Goal: Task Accomplishment & Management: Use online tool/utility

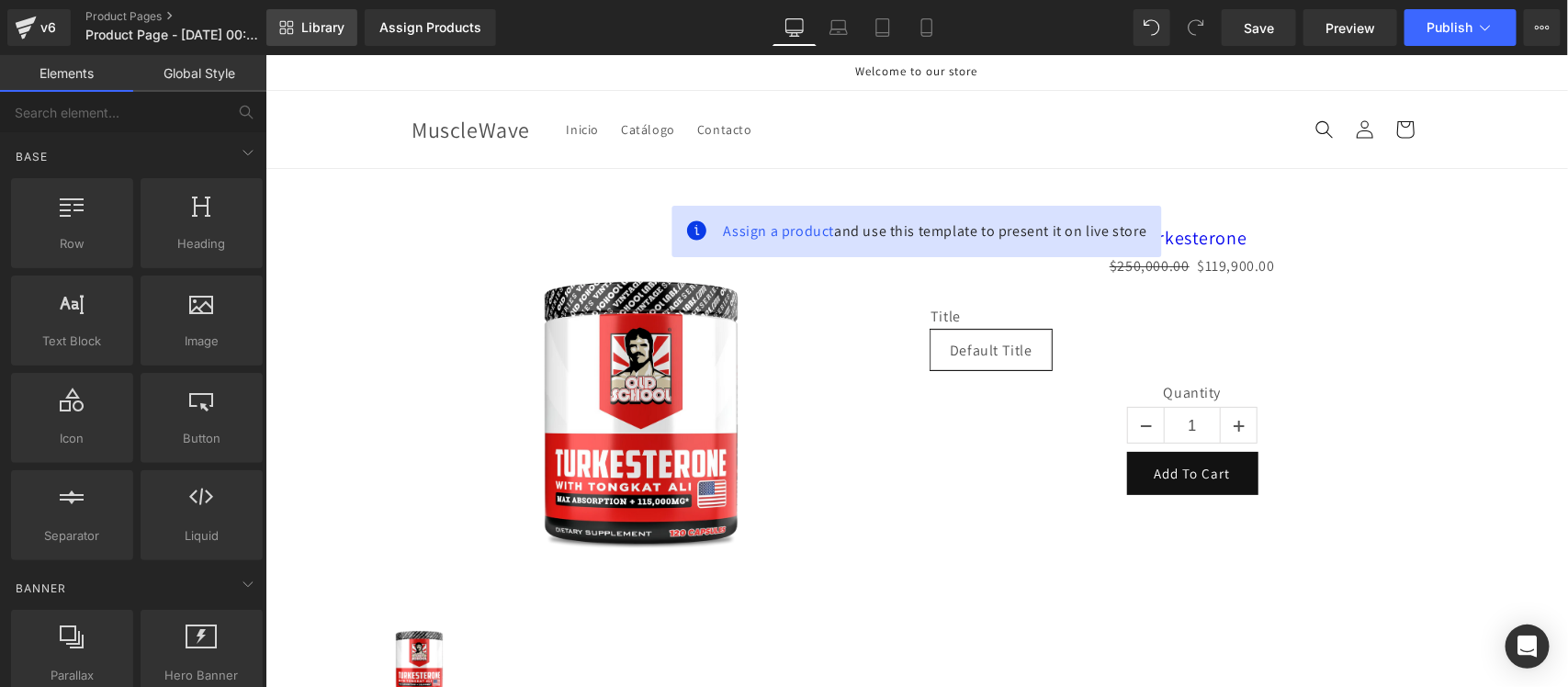
click at [310, 38] on link "Library" at bounding box center [312, 28] width 91 height 37
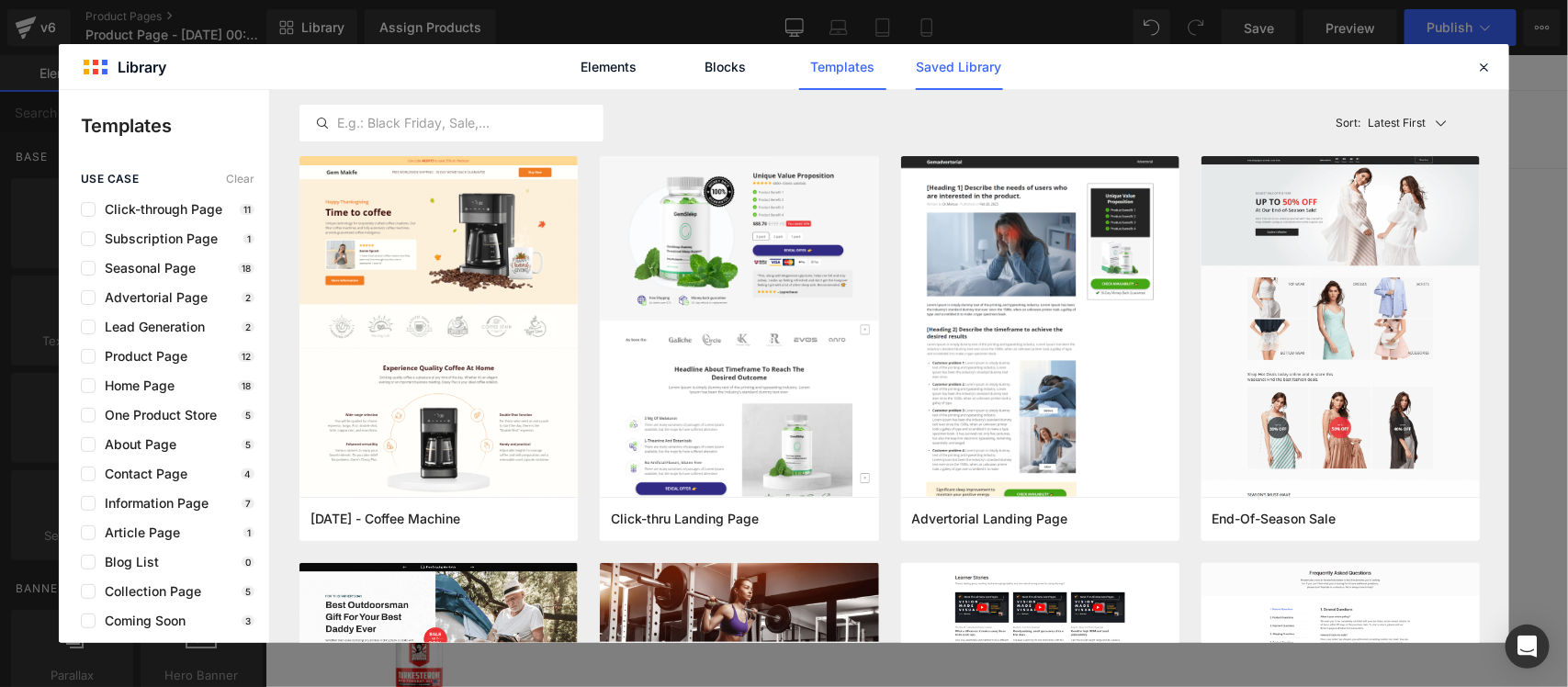
click at [967, 64] on link "Saved Library" at bounding box center [960, 67] width 87 height 46
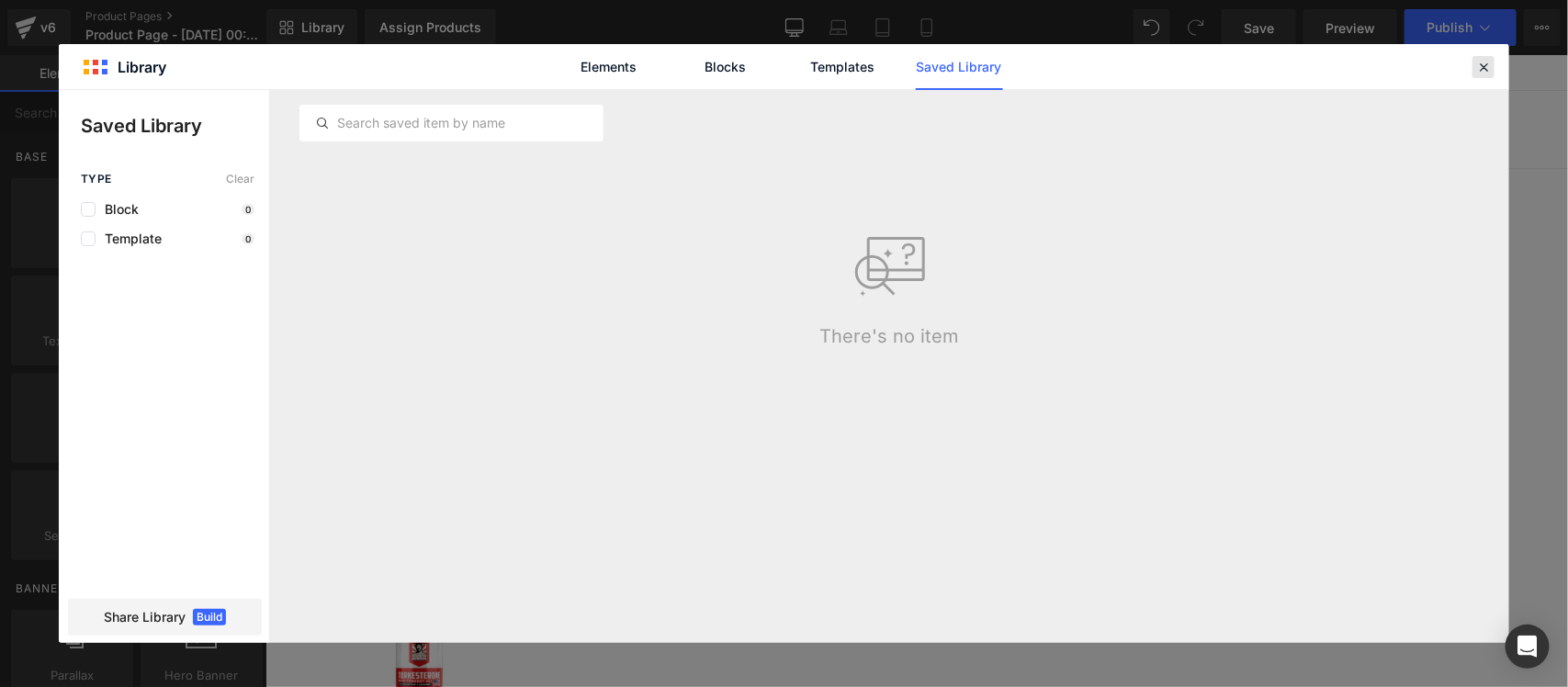
click at [1485, 65] on icon at bounding box center [1483, 67] width 17 height 17
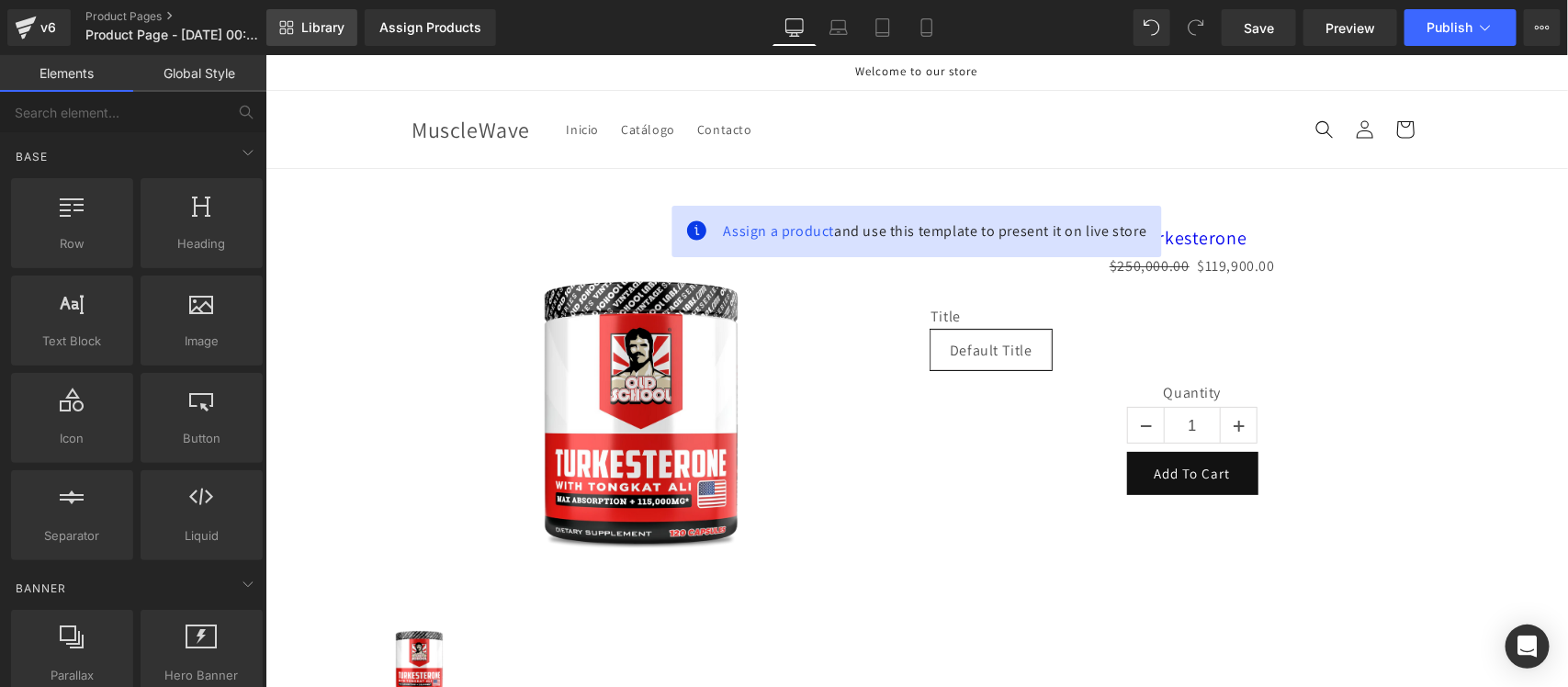
click at [318, 24] on span "Library" at bounding box center [323, 28] width 43 height 17
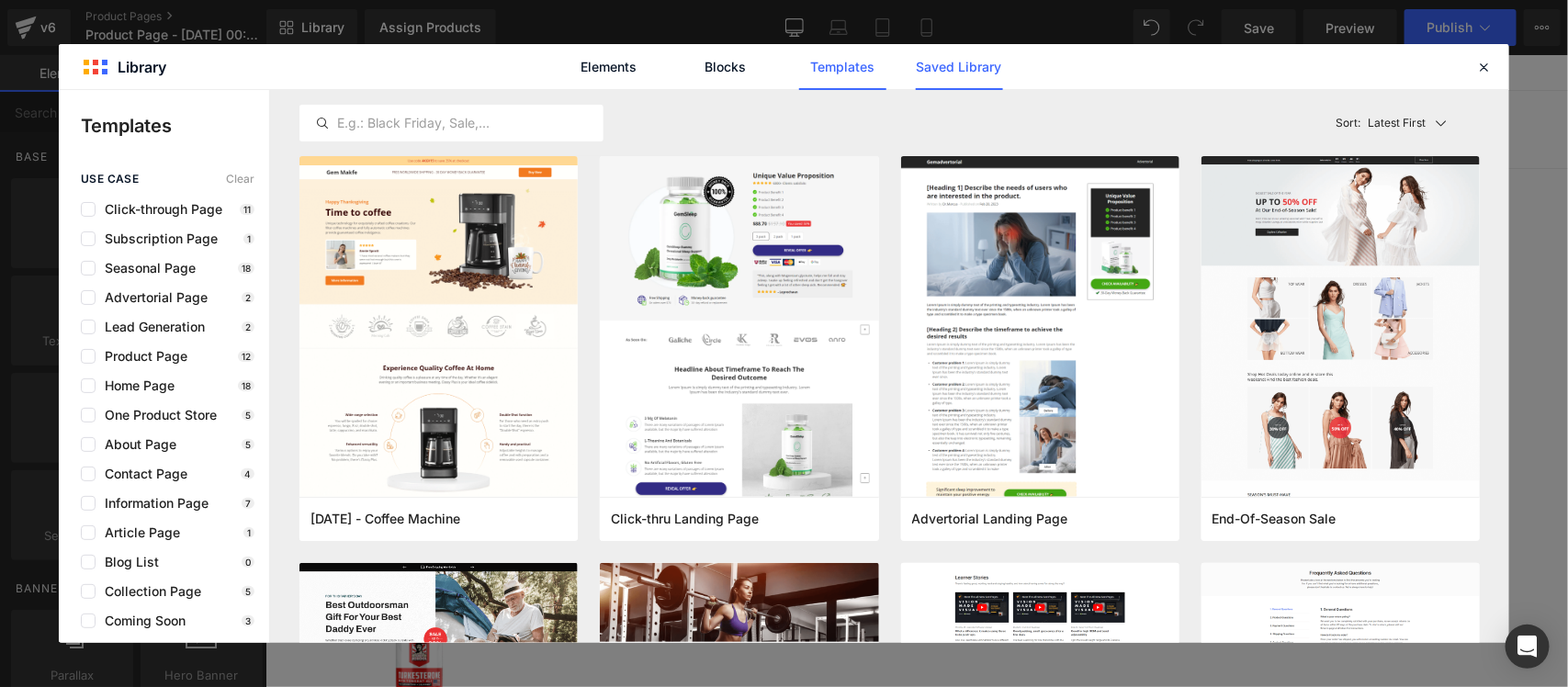
click at [985, 70] on link "Saved Library" at bounding box center [960, 67] width 87 height 46
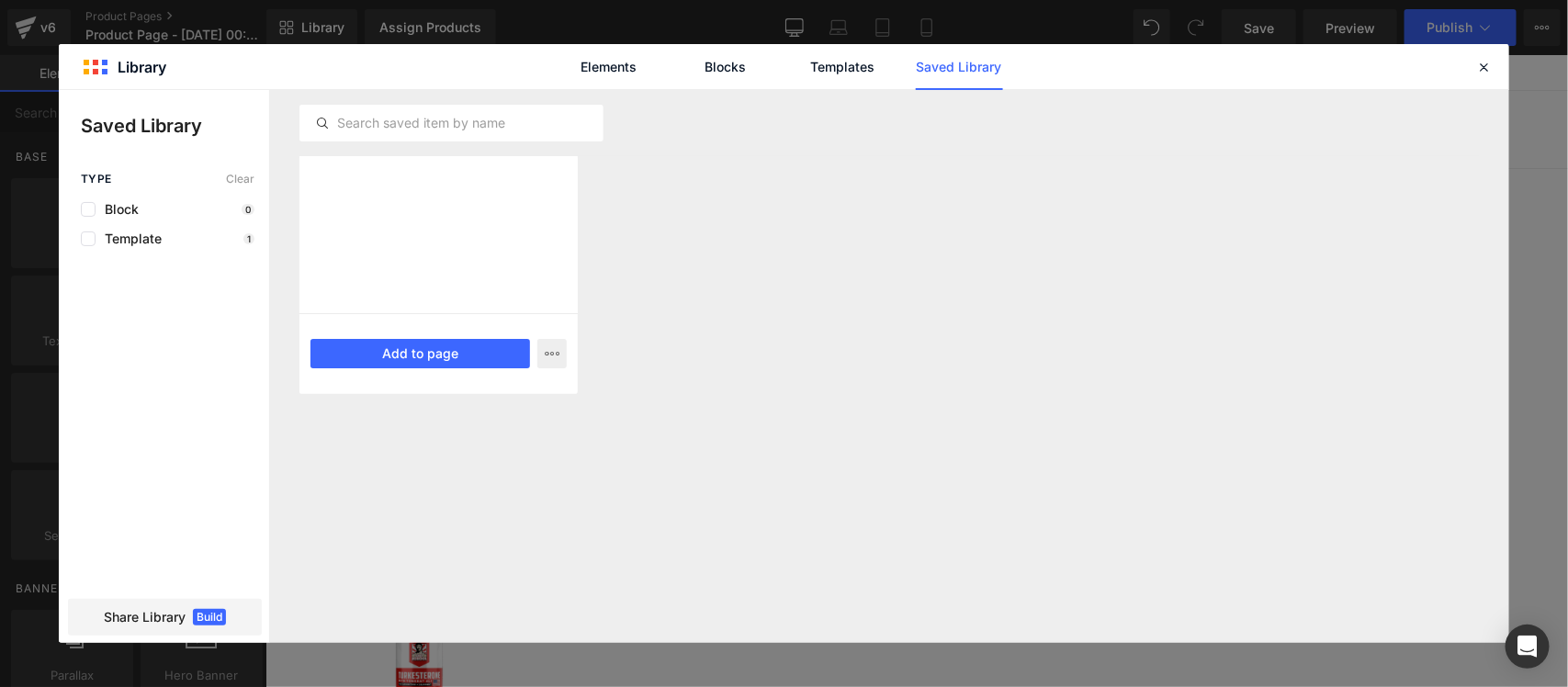
click at [529, 244] on div at bounding box center [438, 234] width 278 height 157
click at [451, 350] on button "Add to page" at bounding box center [420, 354] width 220 height 29
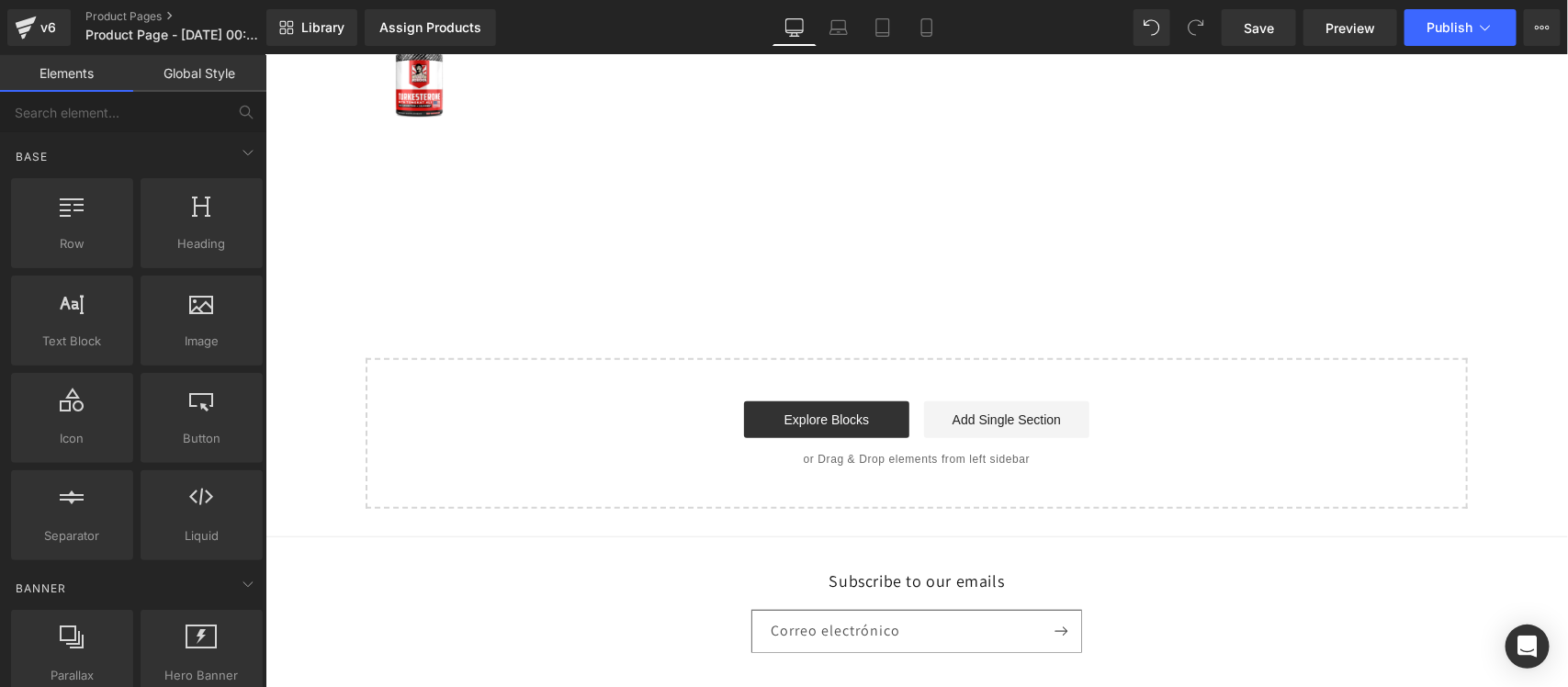
scroll to position [606, 0]
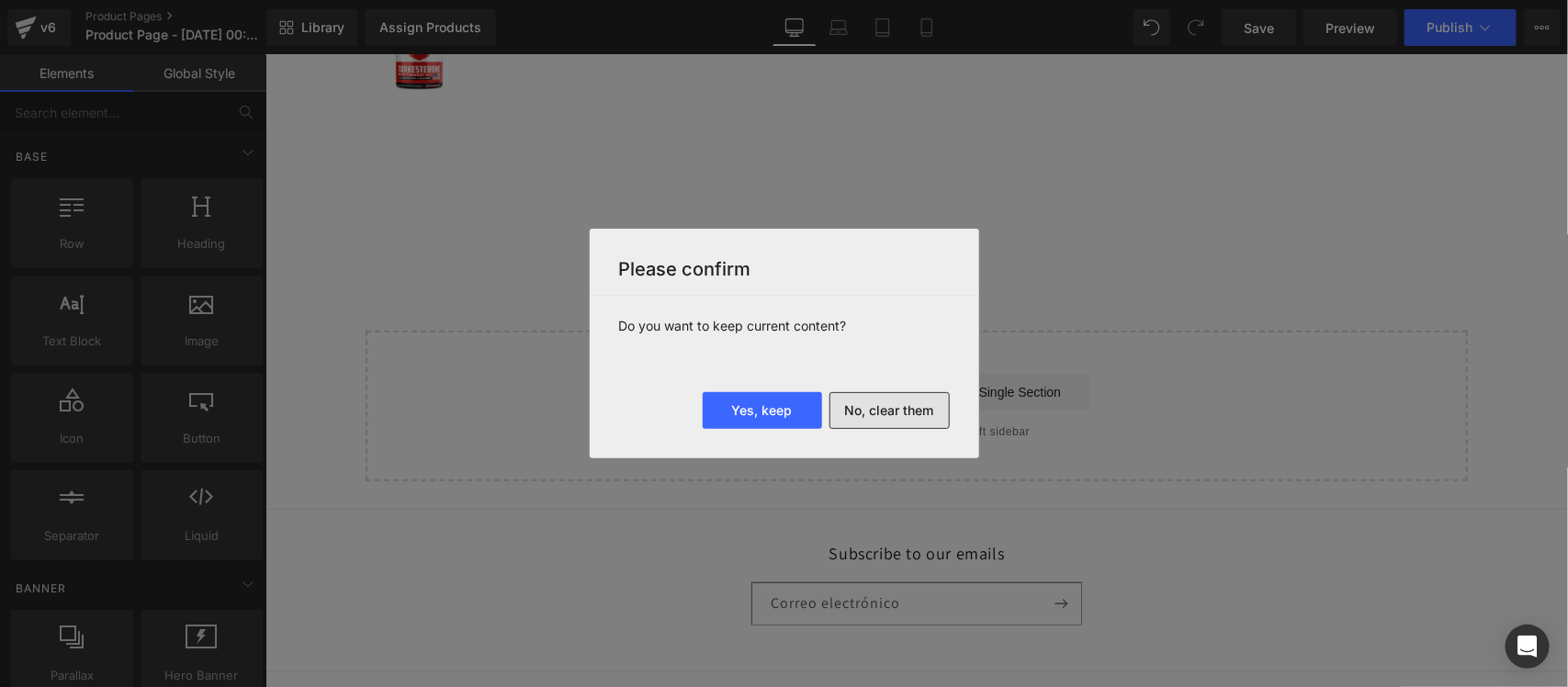
click at [896, 407] on button "No, clear them" at bounding box center [890, 411] width 120 height 37
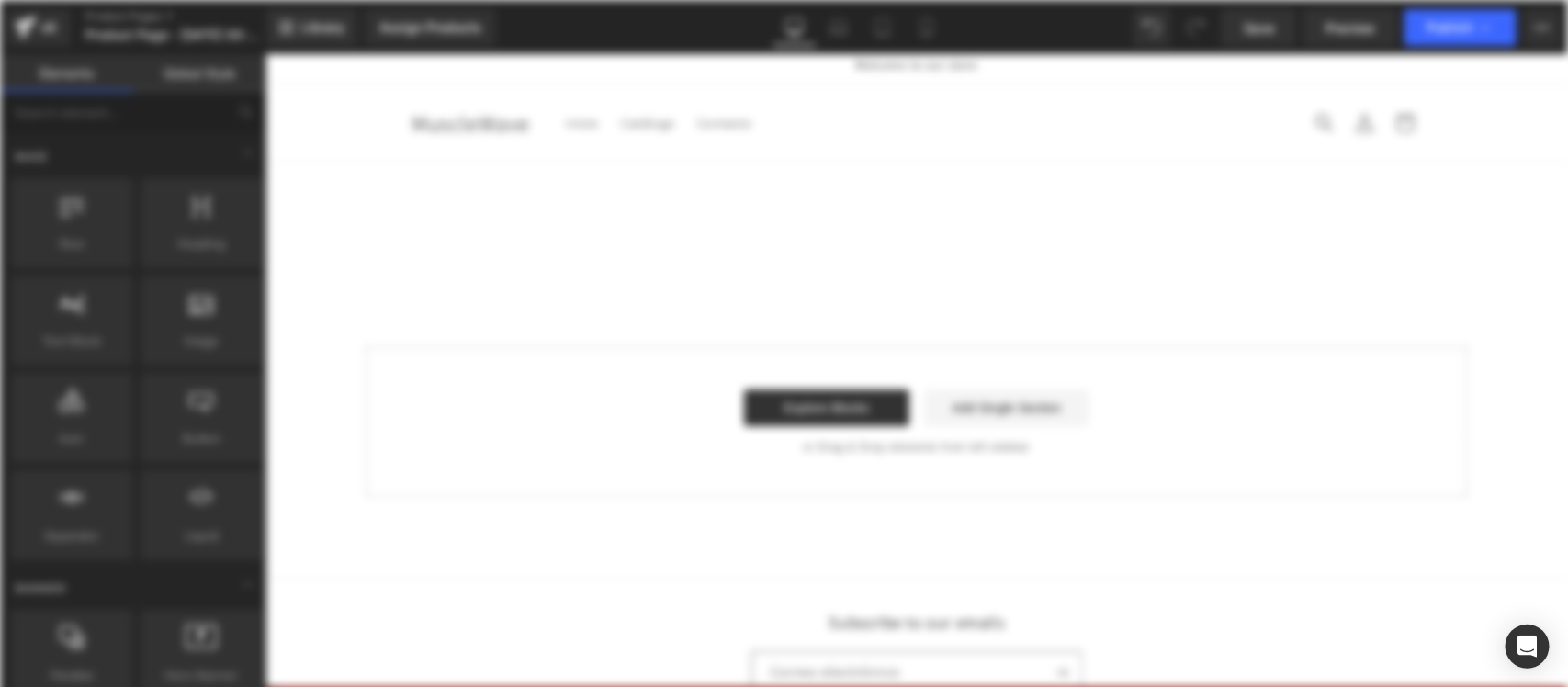
scroll to position [0, 0]
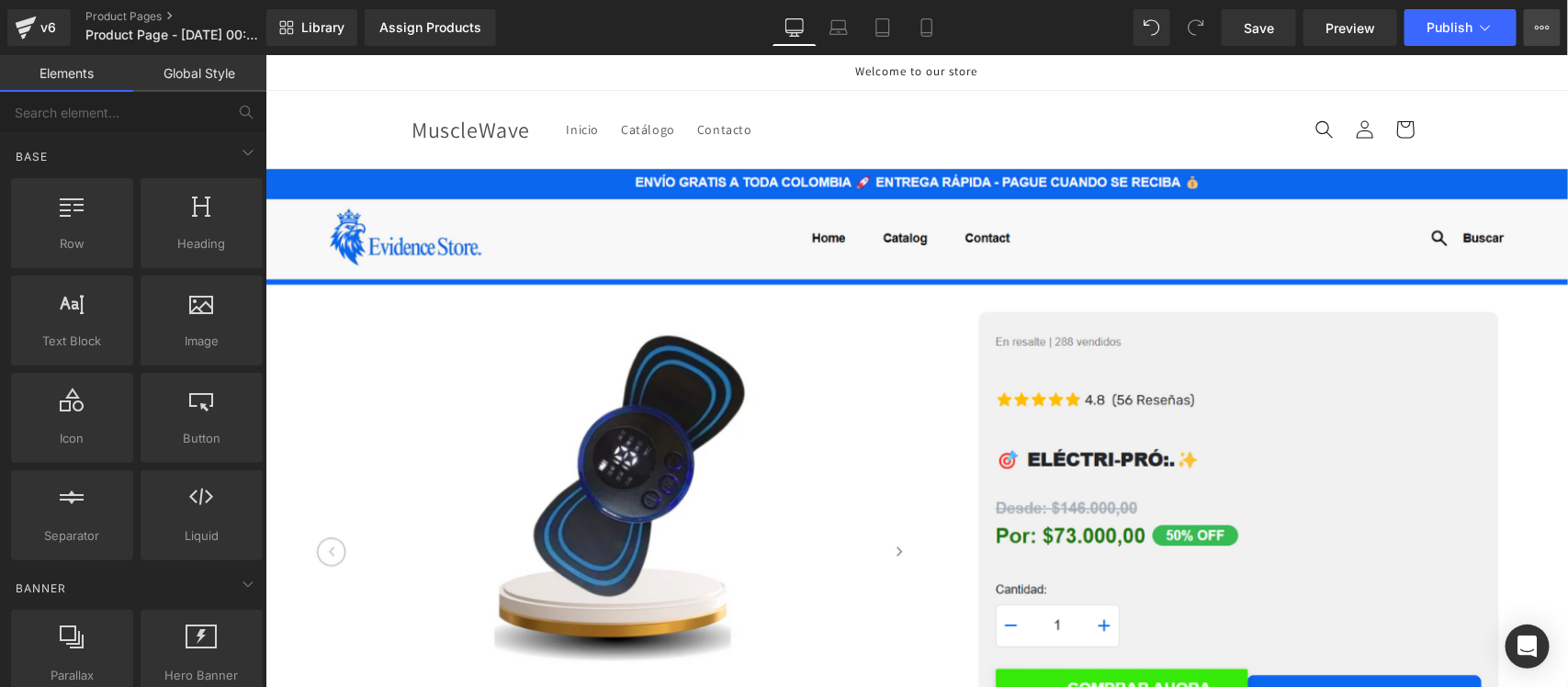
click at [1540, 39] on button "Upgrade Plan View Live Page View with current Template Save Template to Library…" at bounding box center [1542, 28] width 37 height 37
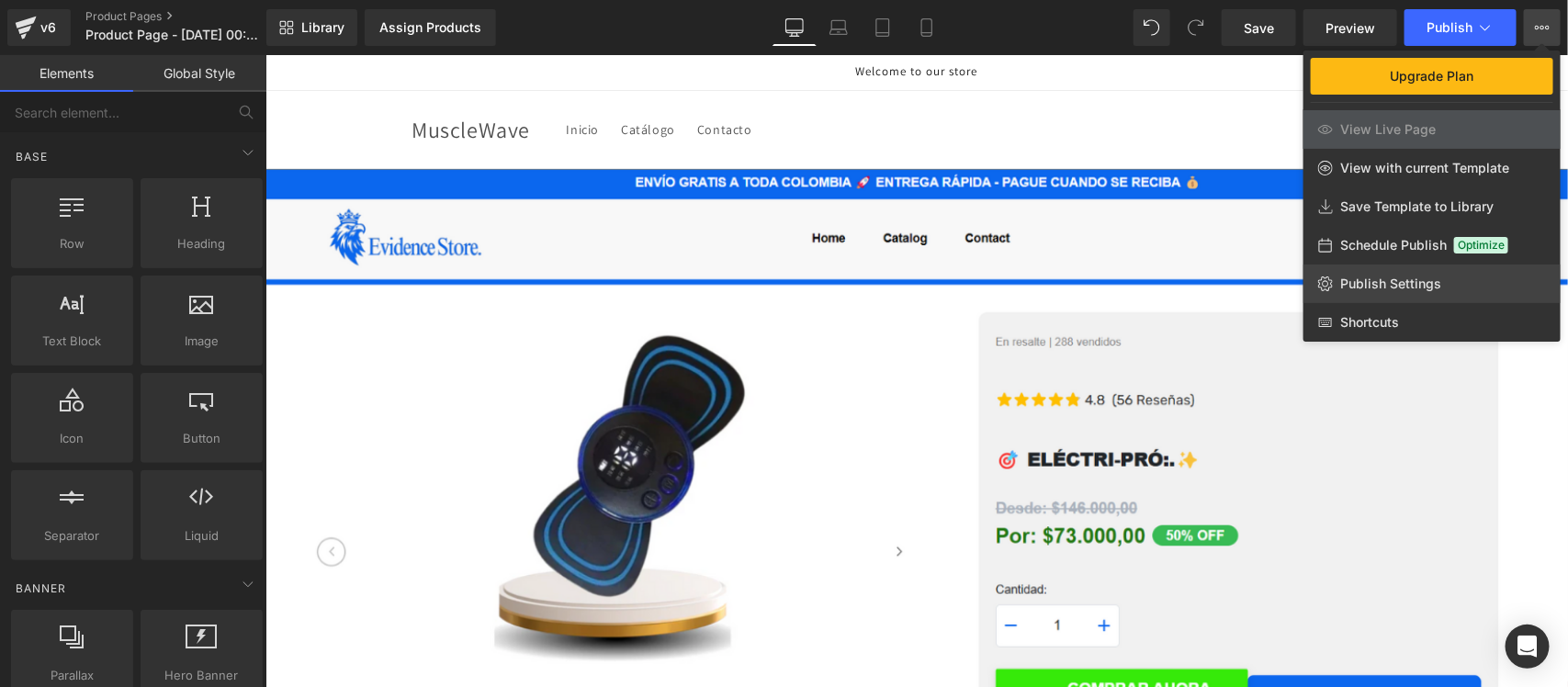
click at [1388, 276] on span "Publish Settings" at bounding box center [1391, 284] width 101 height 17
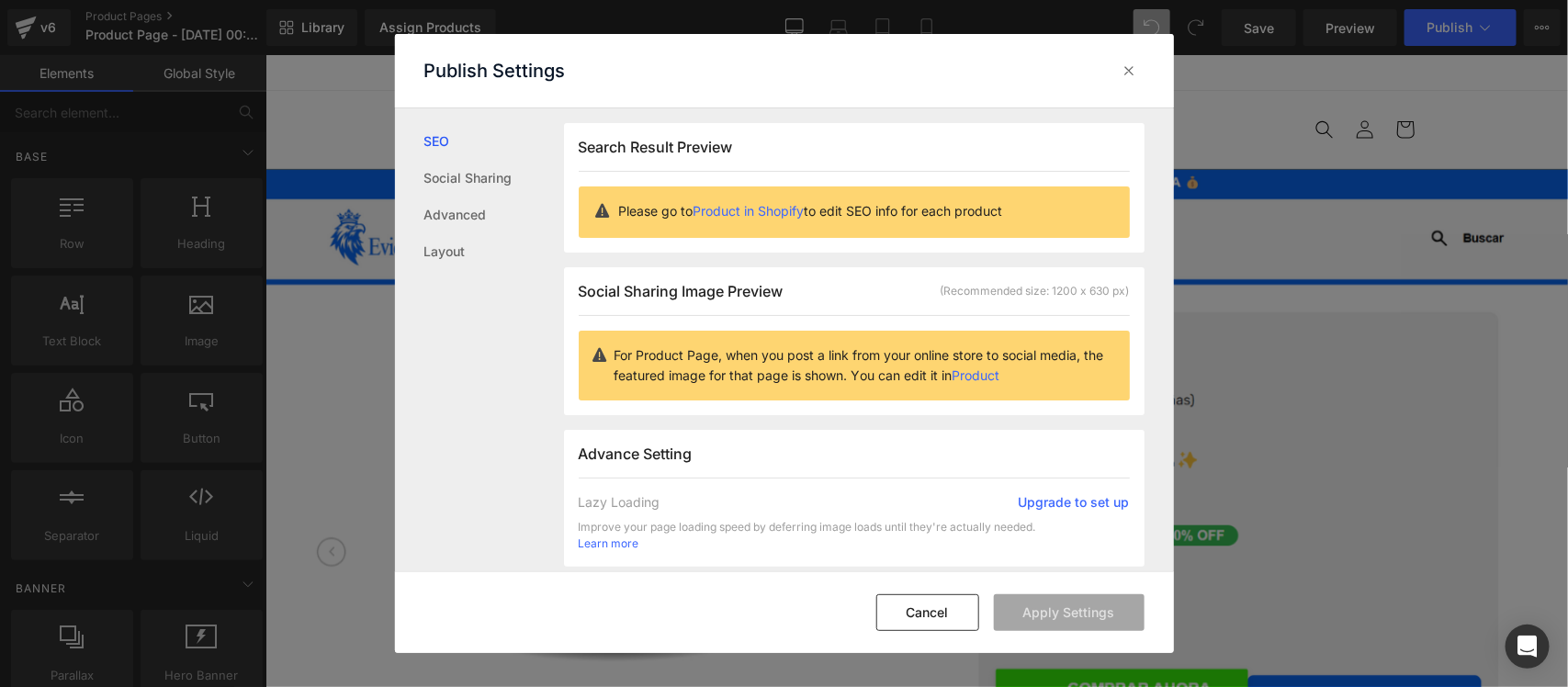
scroll to position [1, 0]
click at [452, 251] on link "Layout" at bounding box center [494, 252] width 140 height 37
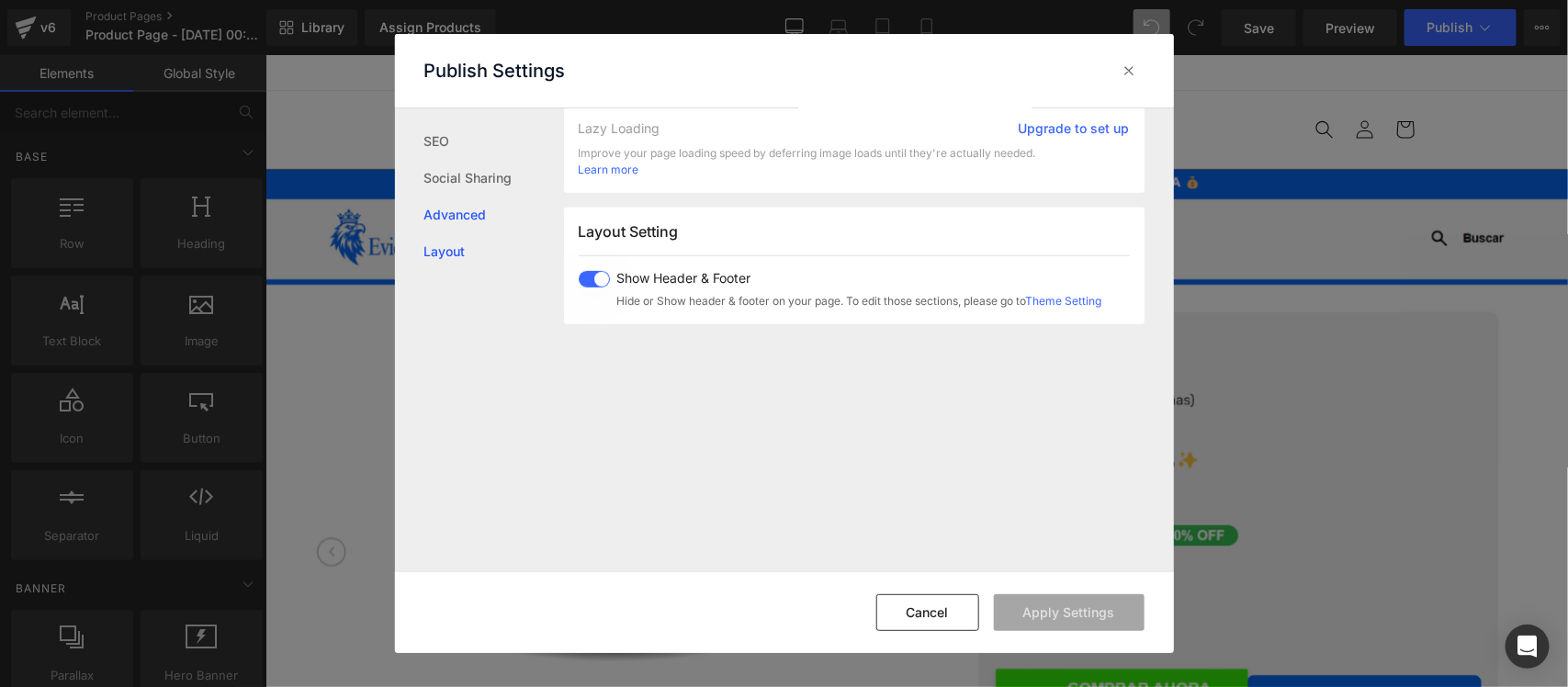
scroll to position [459, 0]
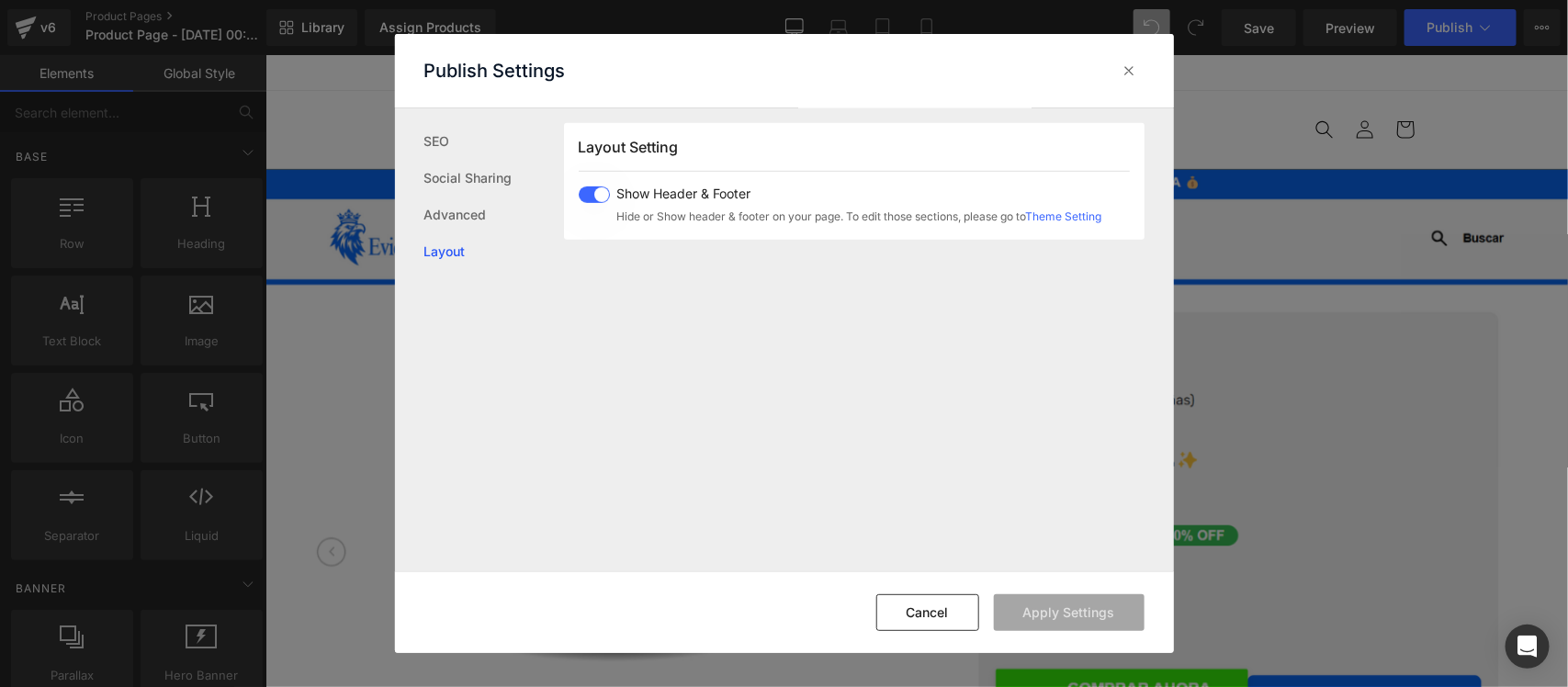
click at [595, 199] on span at bounding box center [595, 195] width 31 height 17
click at [1053, 609] on button "Apply Settings" at bounding box center [1070, 613] width 151 height 37
click at [1131, 73] on icon at bounding box center [1131, 71] width 18 height 18
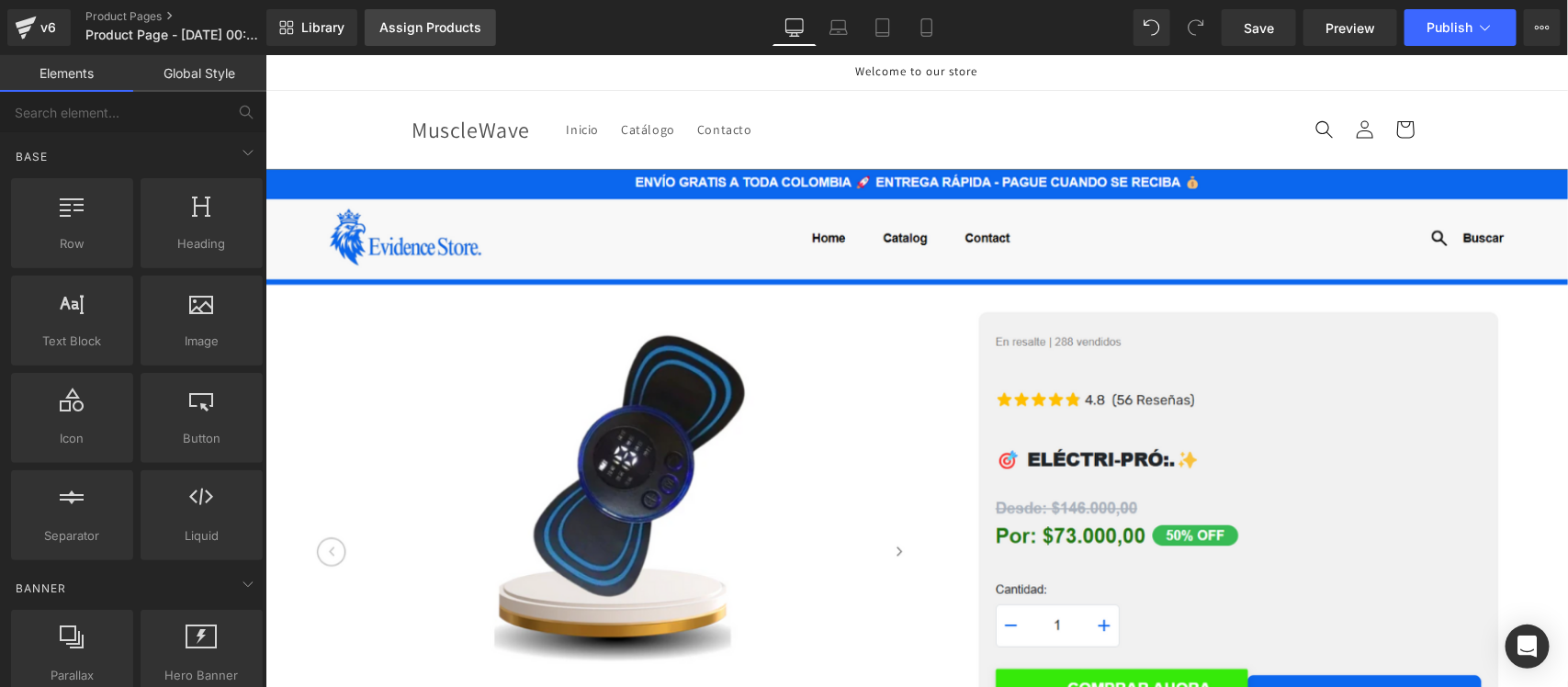
click at [427, 20] on div "Assign Products" at bounding box center [430, 28] width 102 height 15
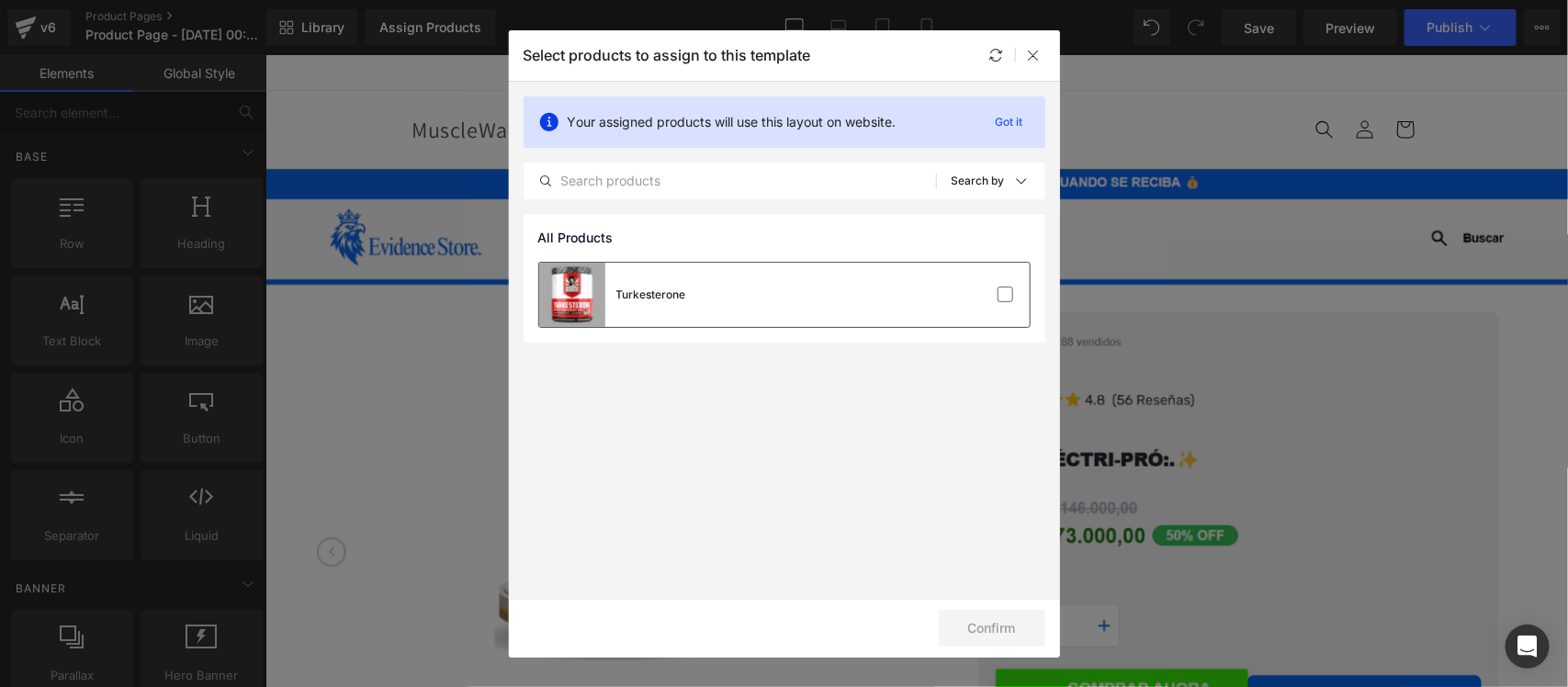
click at [842, 283] on div "Turkesterone" at bounding box center [785, 295] width 491 height 64
click at [994, 620] on button "Confirm" at bounding box center [993, 628] width 107 height 37
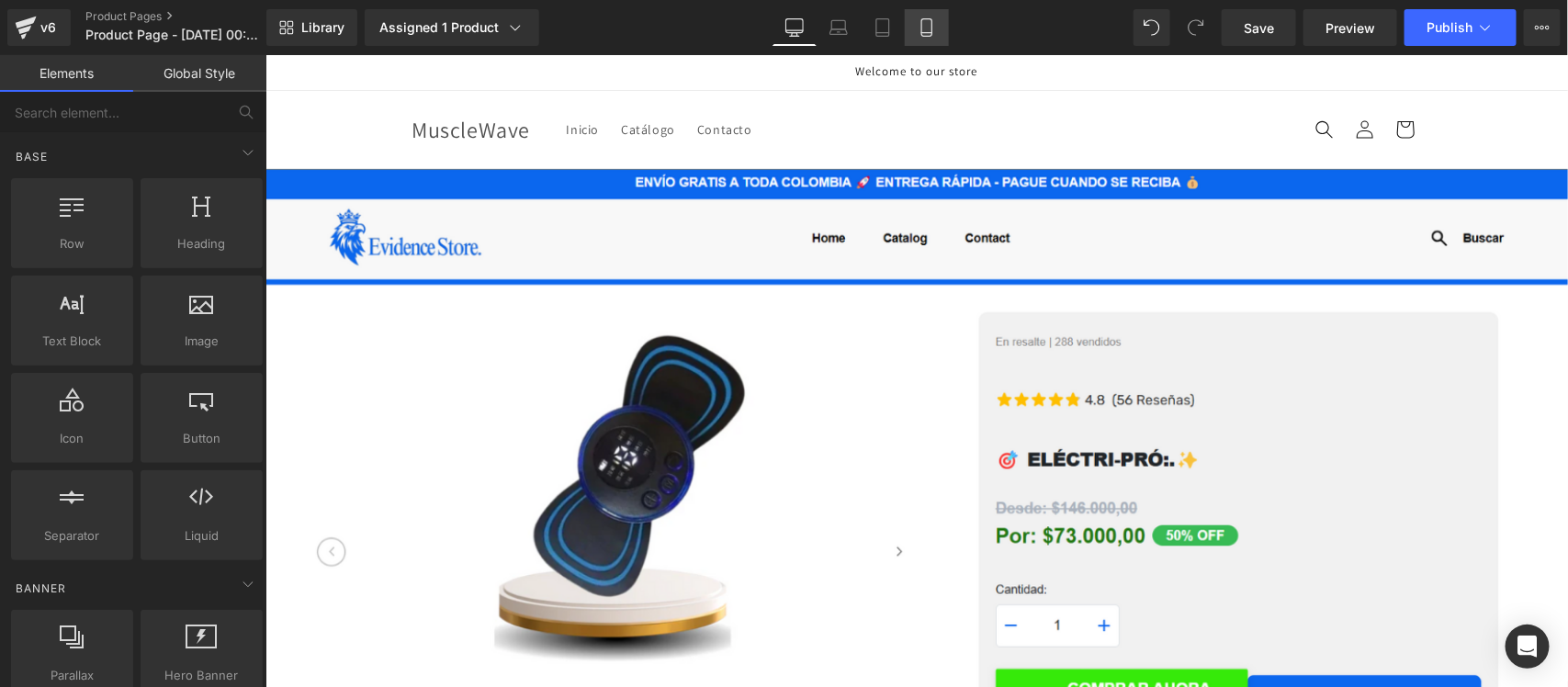
click at [918, 32] on icon at bounding box center [927, 28] width 18 height 18
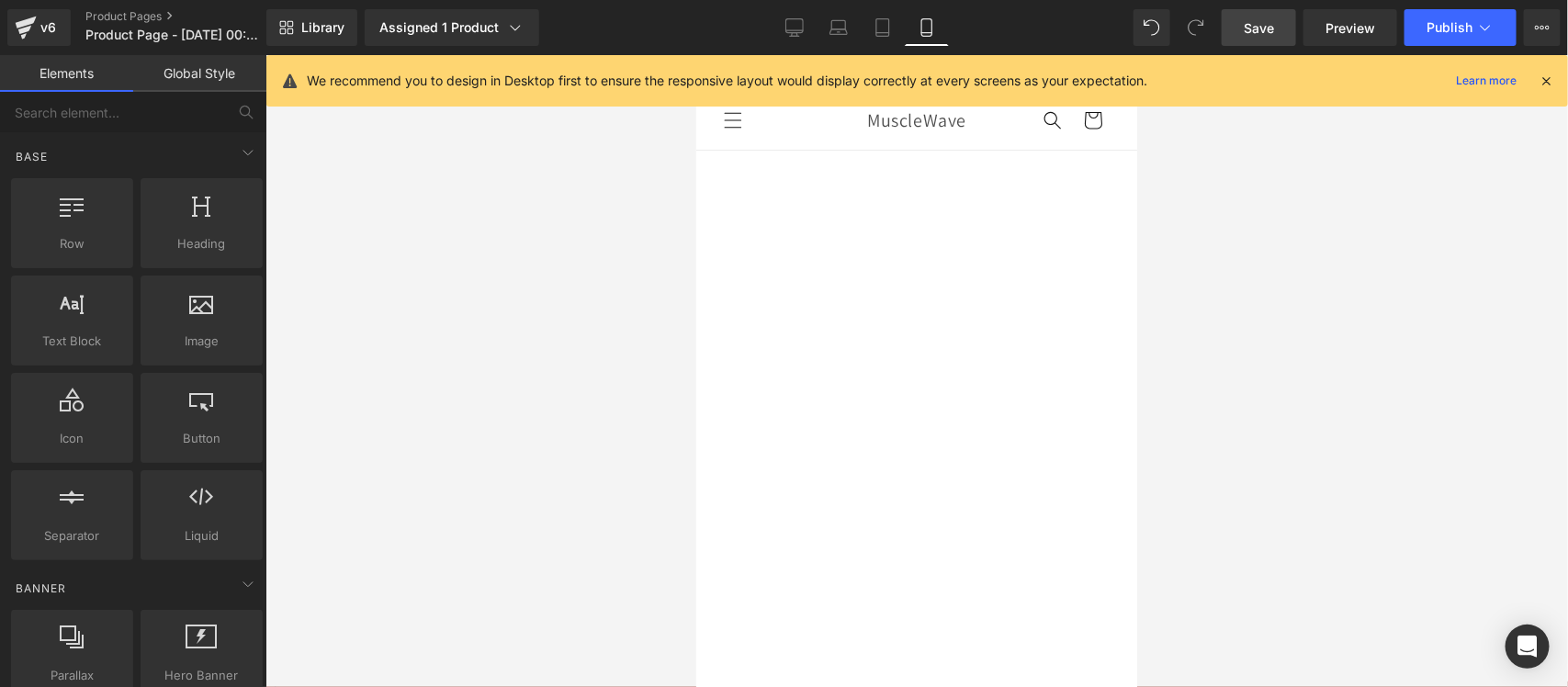
click at [1259, 33] on span "Save" at bounding box center [1258, 28] width 30 height 19
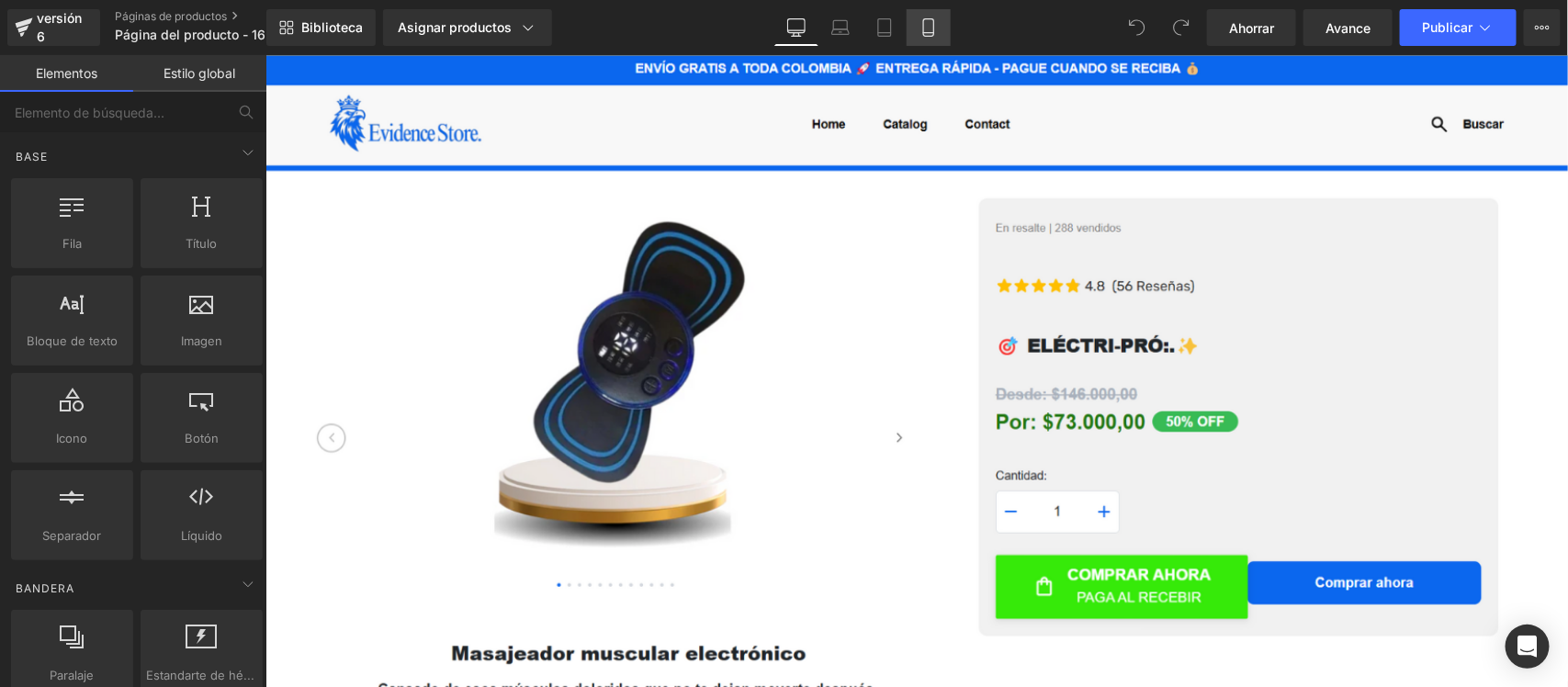
click at [926, 21] on icon at bounding box center [929, 28] width 18 height 18
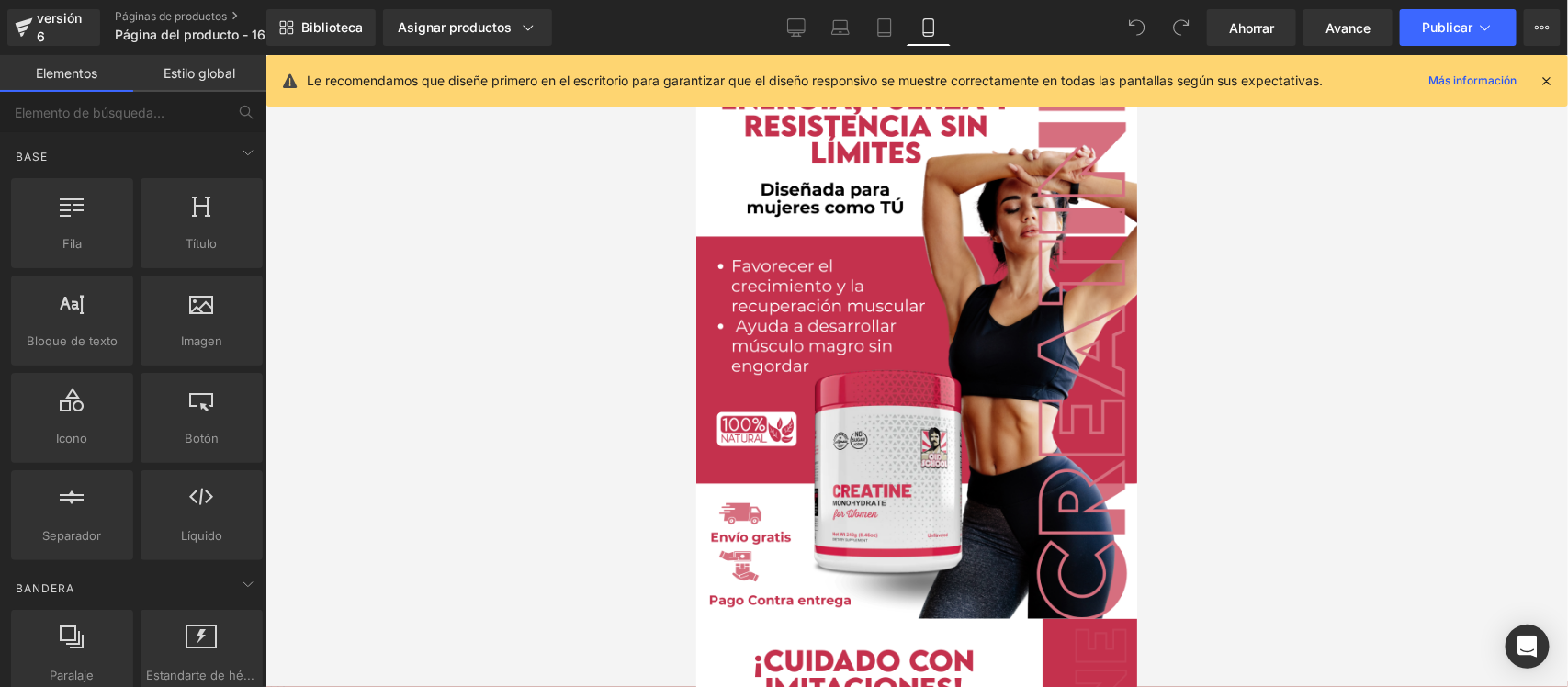
click at [1548, 84] on icon at bounding box center [1546, 81] width 17 height 17
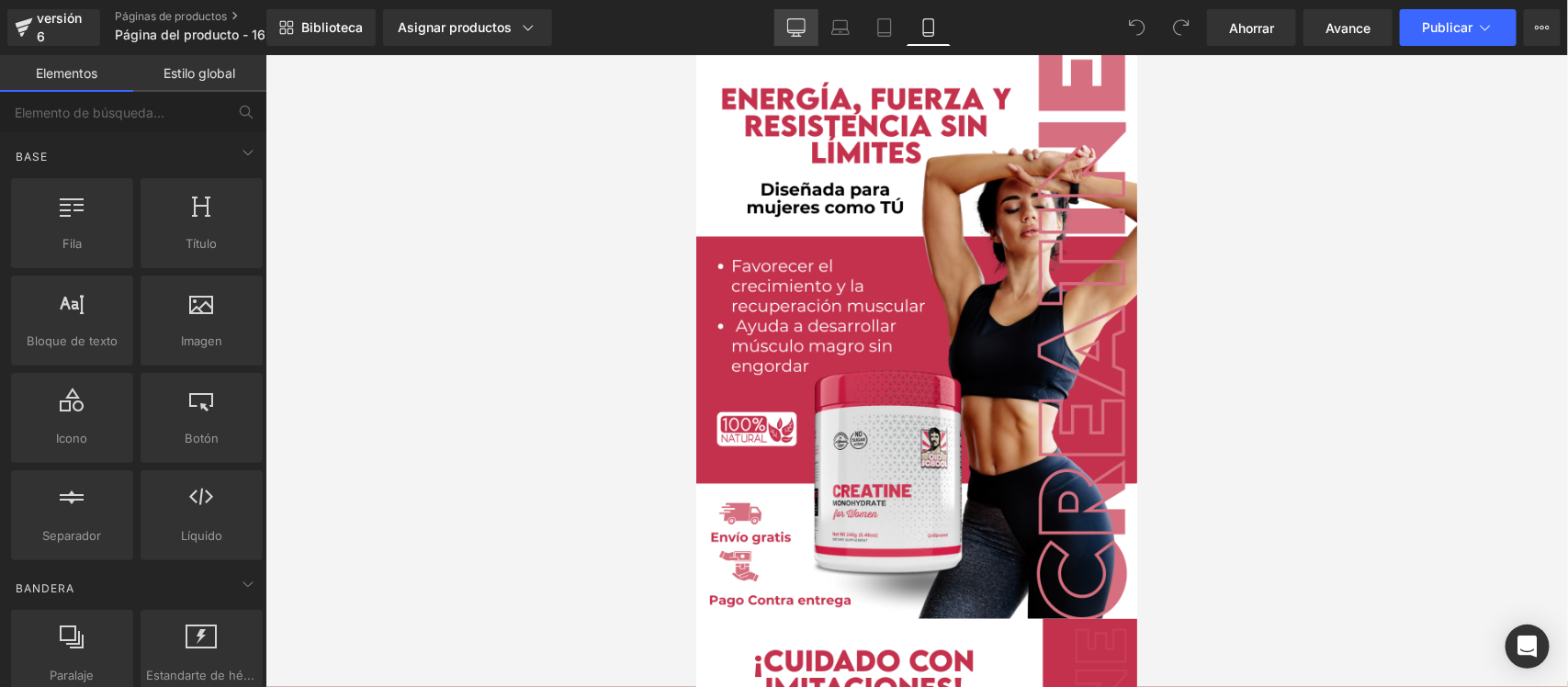
click at [801, 25] on icon at bounding box center [797, 28] width 18 height 18
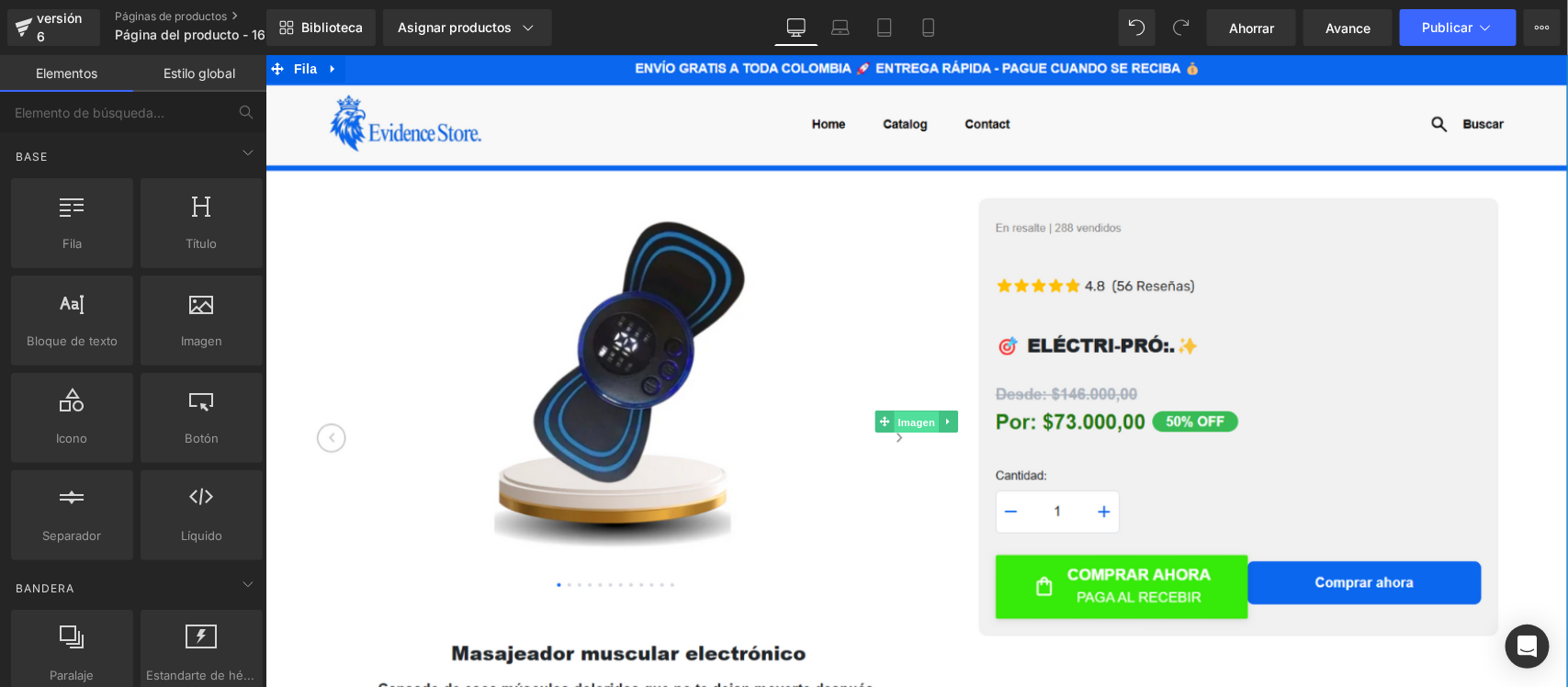
click at [914, 427] on font "Imagen" at bounding box center [915, 421] width 38 height 22
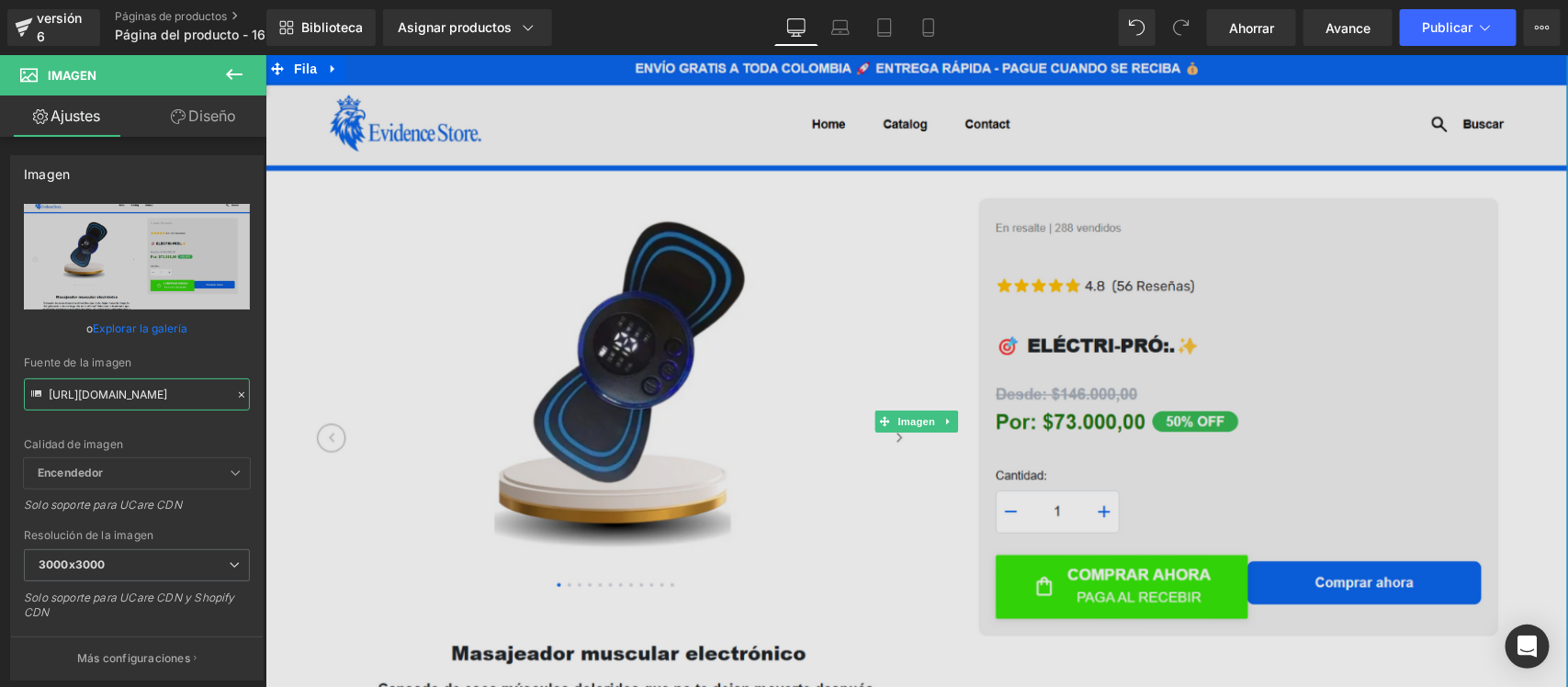
drag, startPoint x: 312, startPoint y: 445, endPoint x: 515, endPoint y: 456, distance: 203.3
paste input "Kc0kKsLk/Whats-App-Image-2025-07-27-at-5-37-26-PM.jp"
type input "https://i.ibb.co/Kc0kKsLk/Whats-App-Image-2025-07-27-at-5-37-26-PM.jpg"
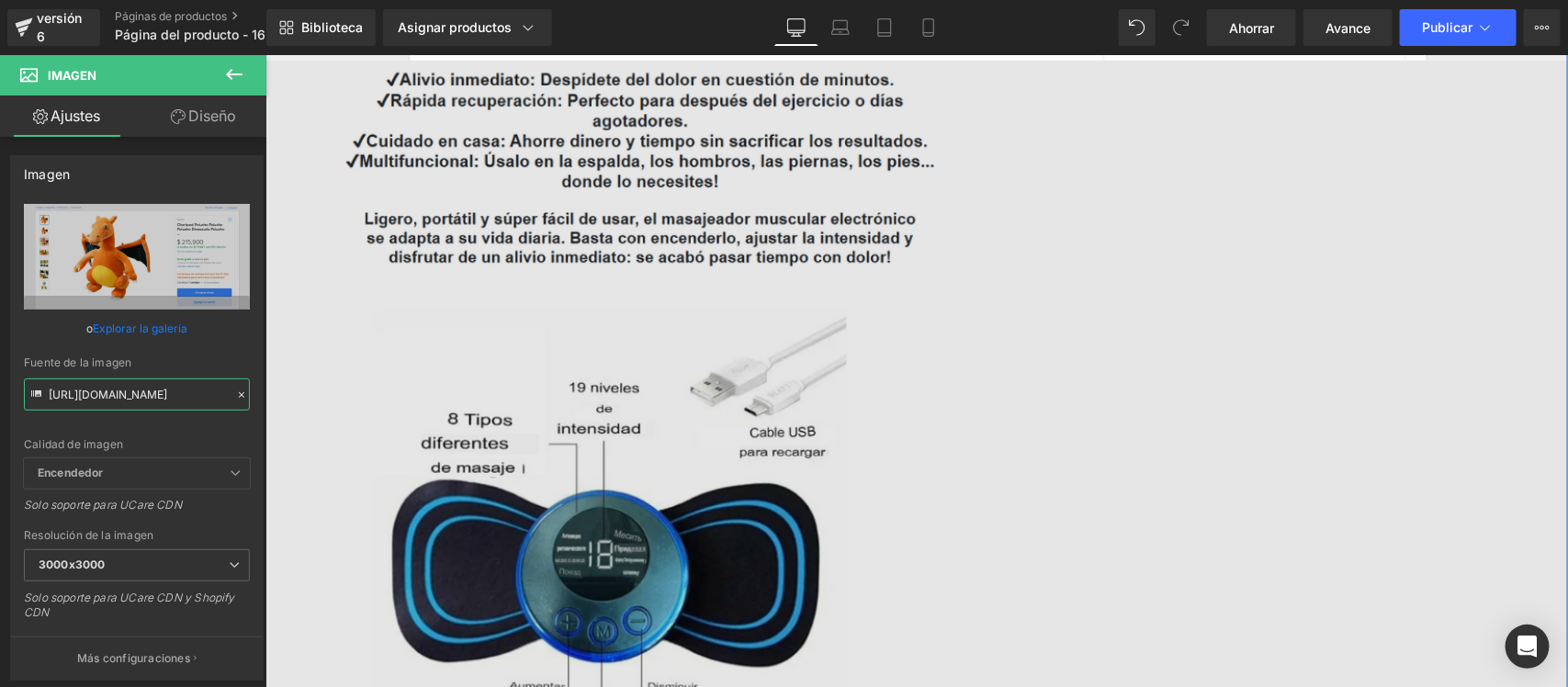
scroll to position [574, 0]
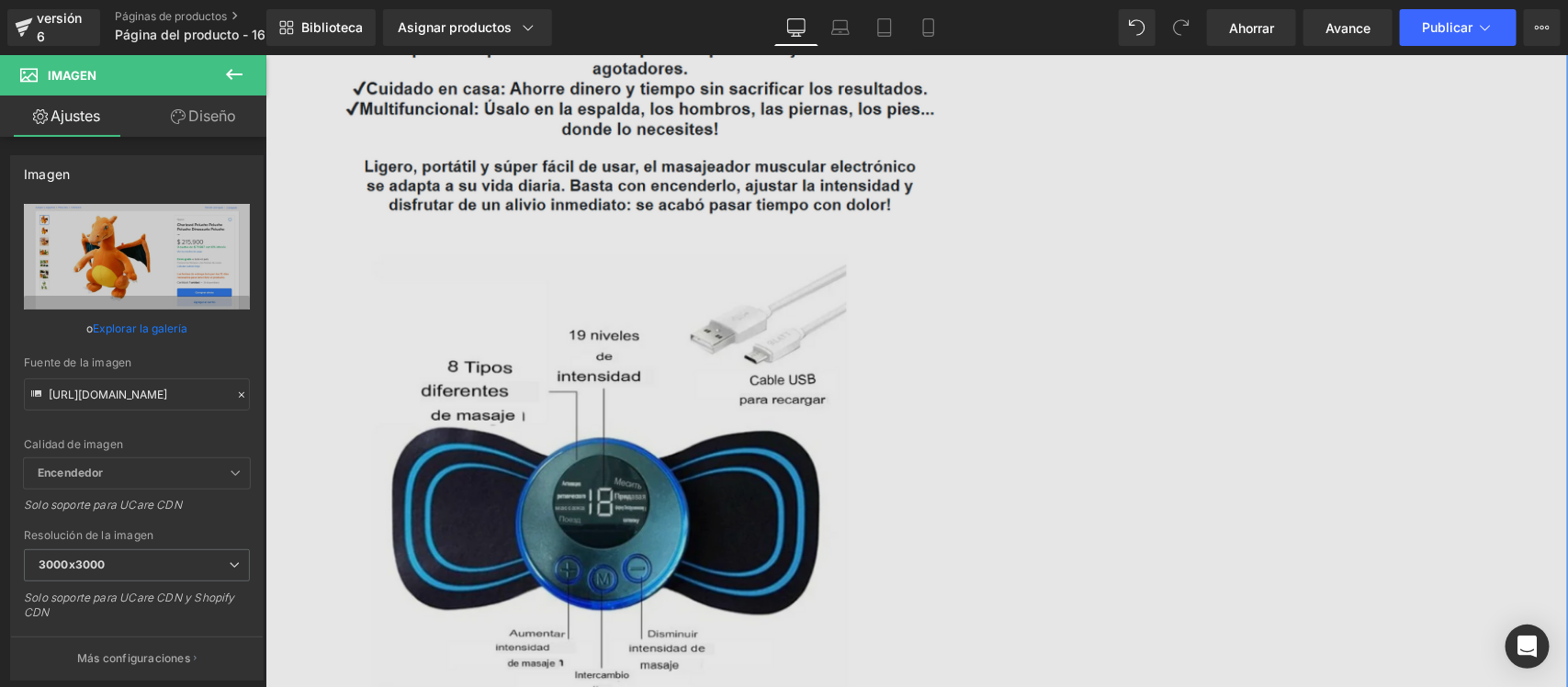
click at [852, 371] on img at bounding box center [915, 373] width 1302 height 732
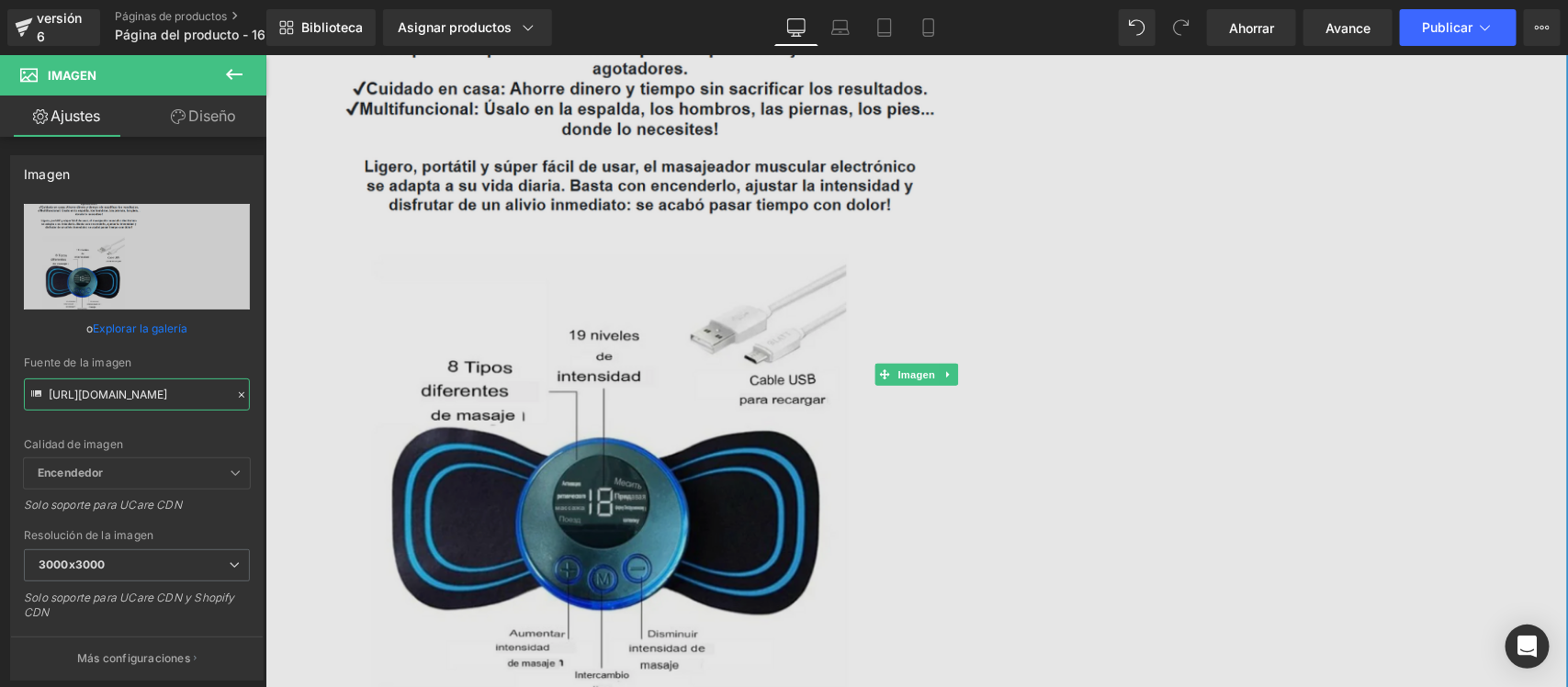
drag, startPoint x: 313, startPoint y: 449, endPoint x: 349, endPoint y: 406, distance: 56.1
paste input "zTC0Fpb8/Whats-App-Image-2025-07-27-at-5-38-18-PM.jp"
type input "https://i.ibb.co/zTC0Fpb8/Whats-App-Image-2025-07-27-at-5-38-18-PM.jpg"
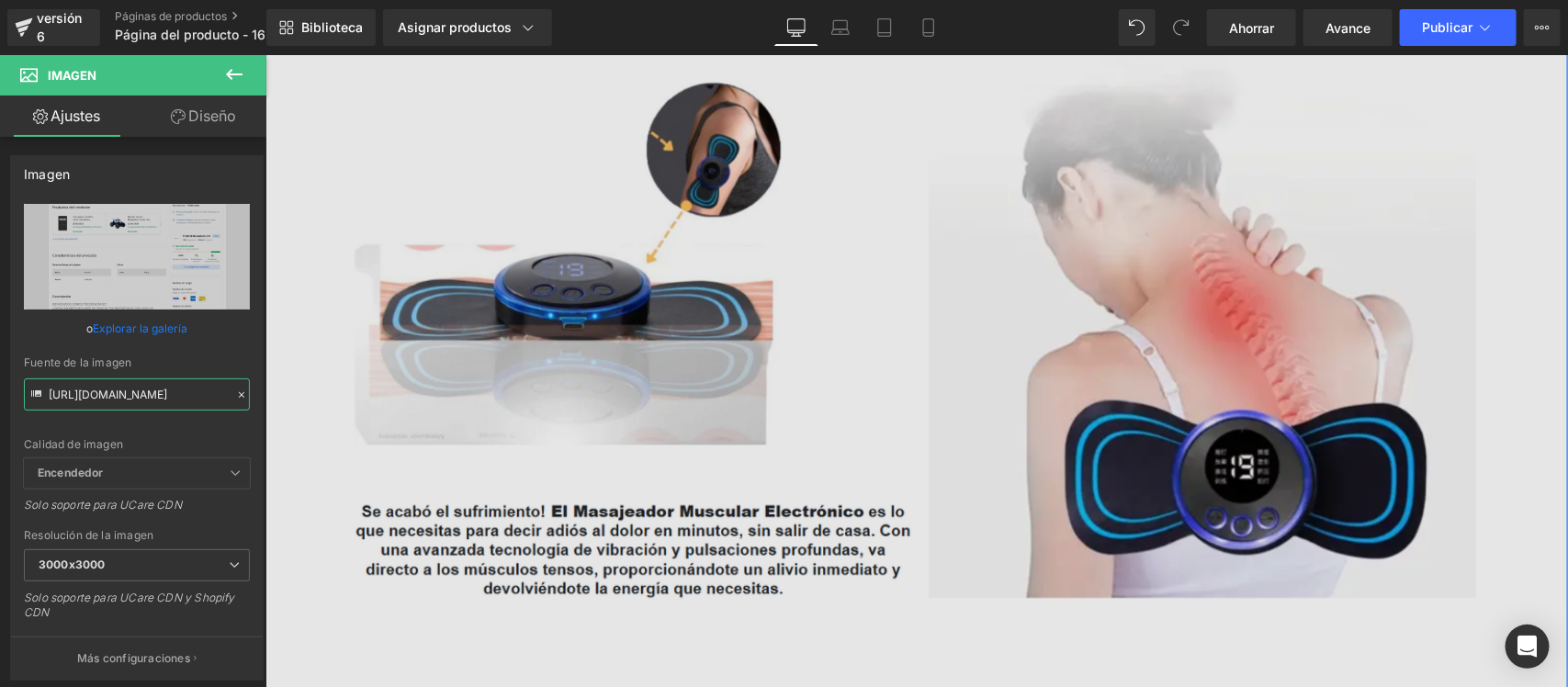
scroll to position [1262, 0]
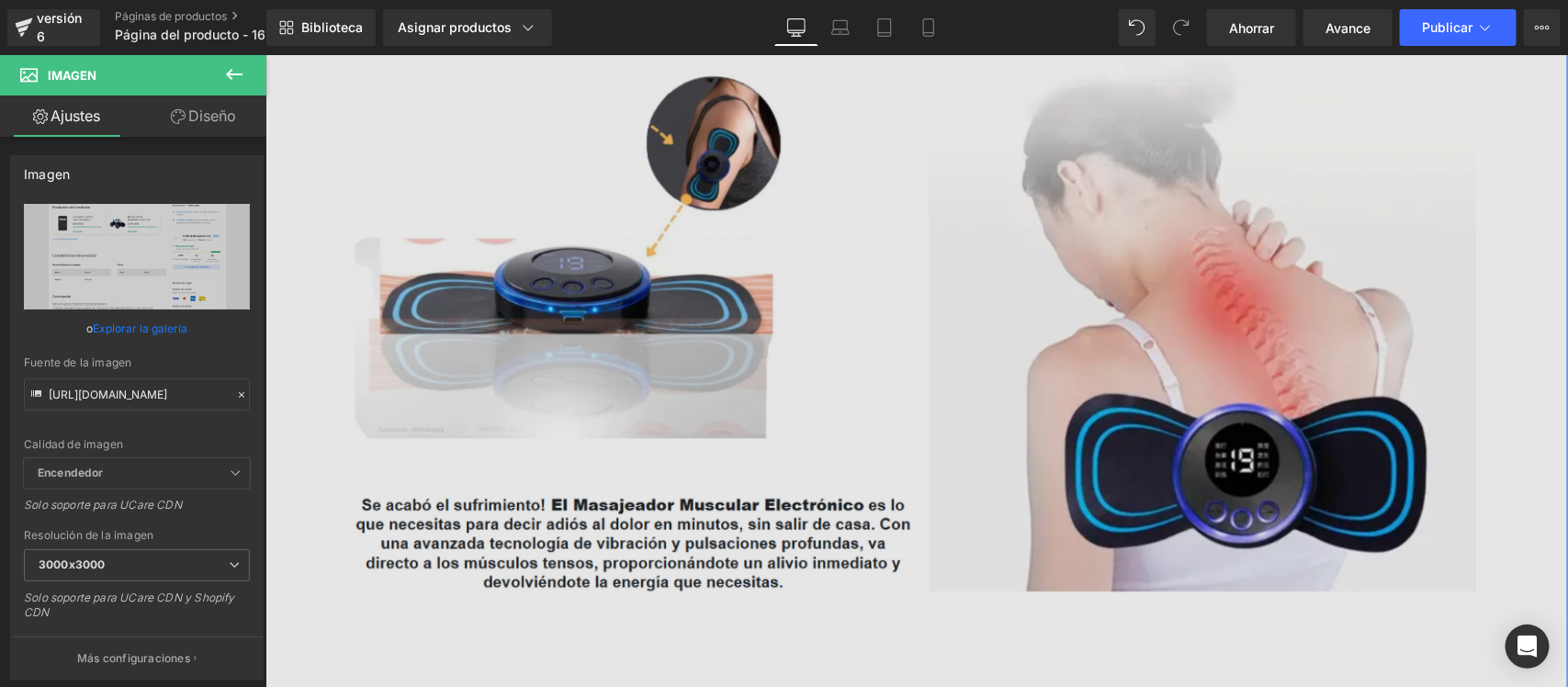
click at [903, 355] on div "Imagen" at bounding box center [915, 354] width 1302 height 732
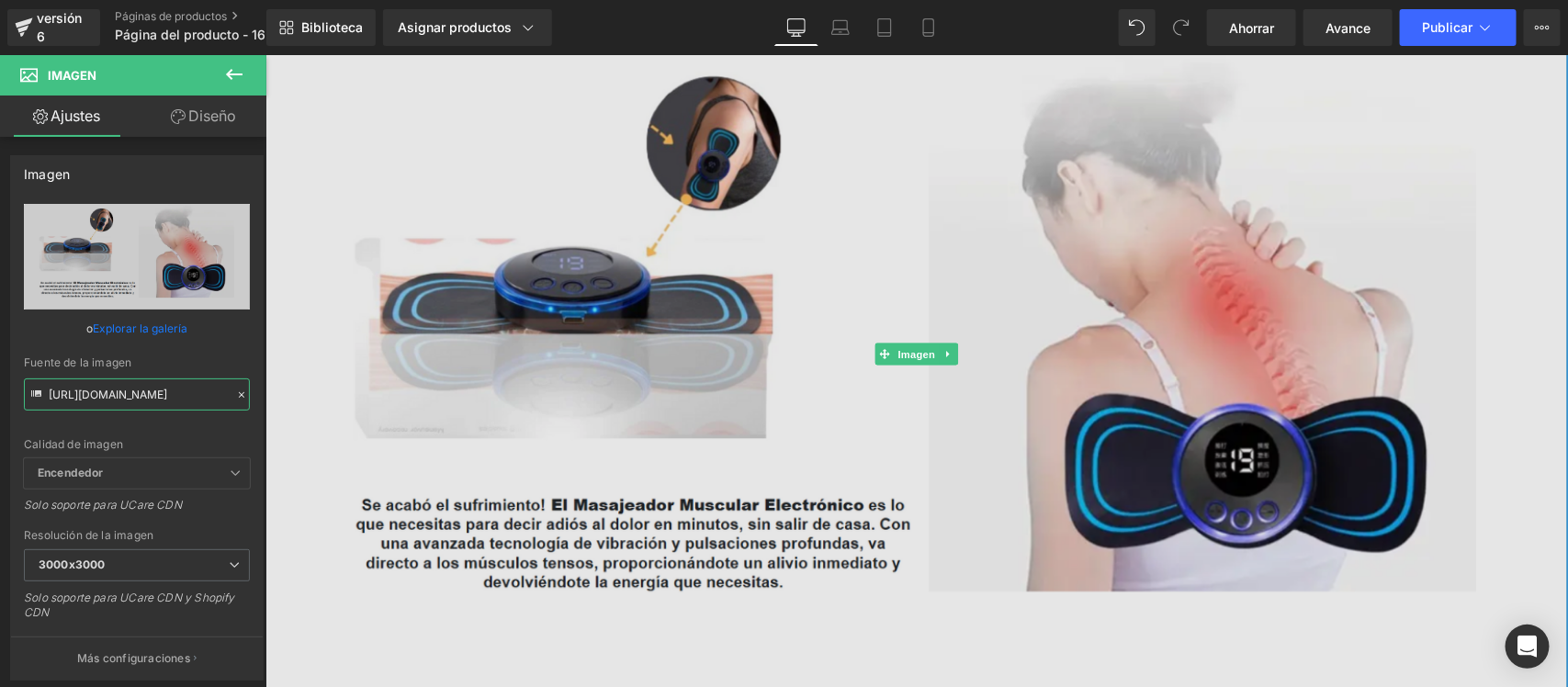
drag, startPoint x: 313, startPoint y: 449, endPoint x: 361, endPoint y: 395, distance: 72.2
paste input "hJnQKDxx/Whats-App-Image-2025-07-27-at-5-38-55-PM.jp"
type input "https://i.ibb.co/hJnQKDxx/Whats-App-Image-2025-07-27-at-5-38-55-PM.jpg"
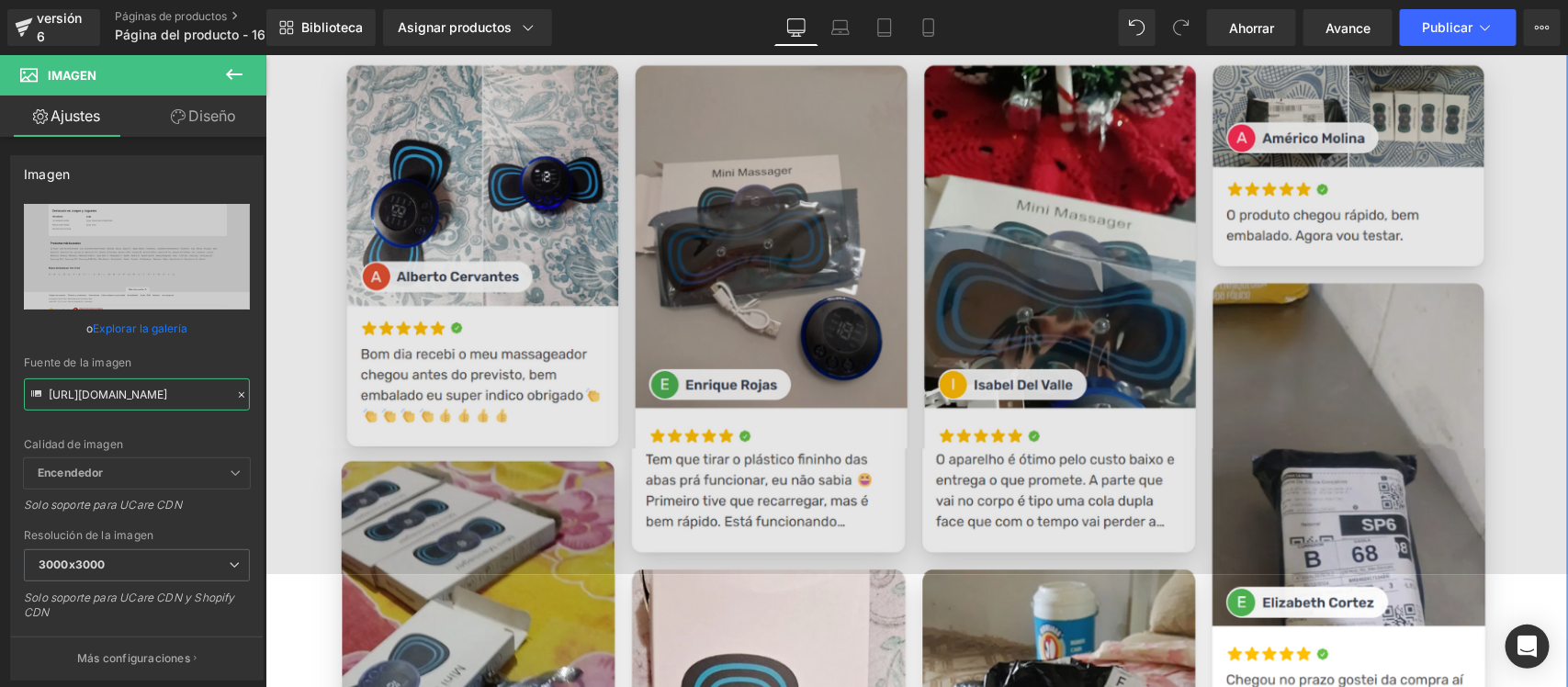
scroll to position [2066, 0]
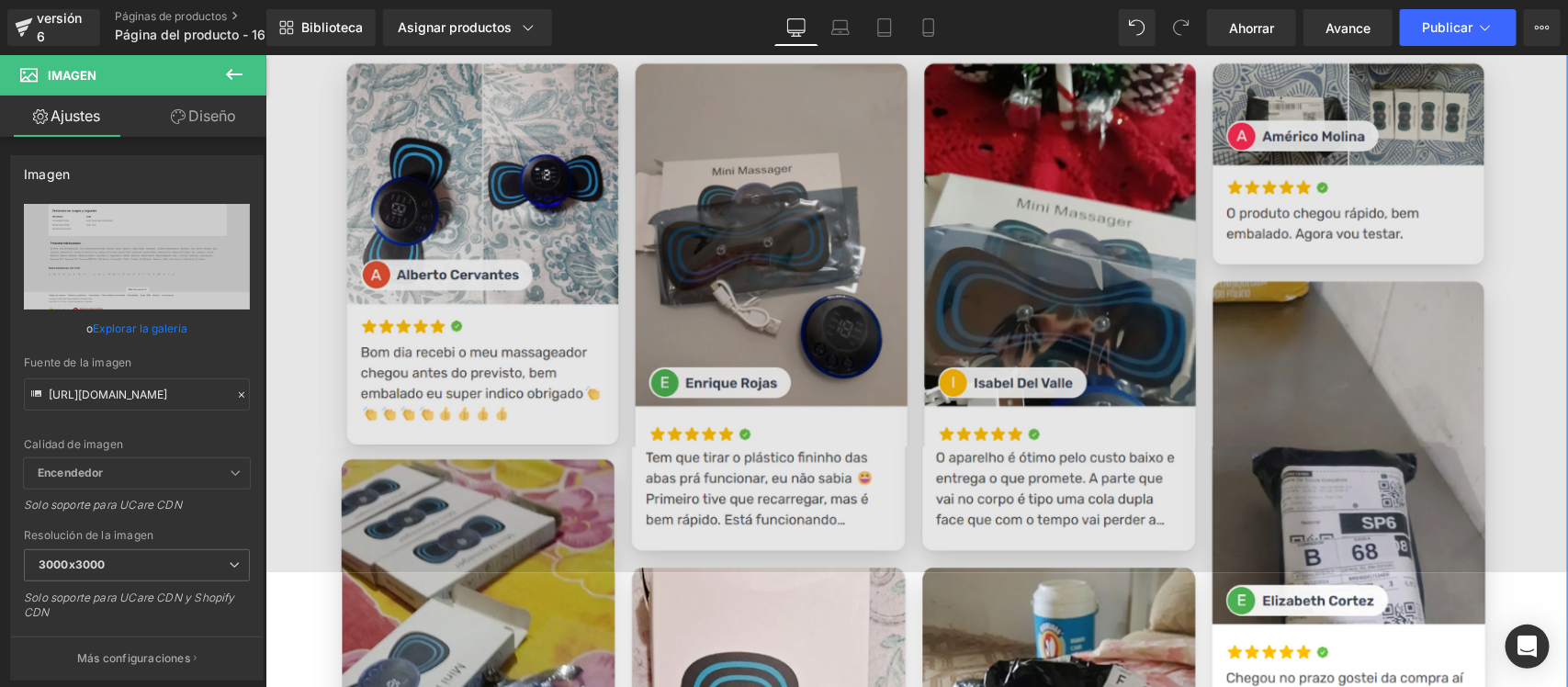
click at [899, 331] on img at bounding box center [915, 204] width 1302 height 732
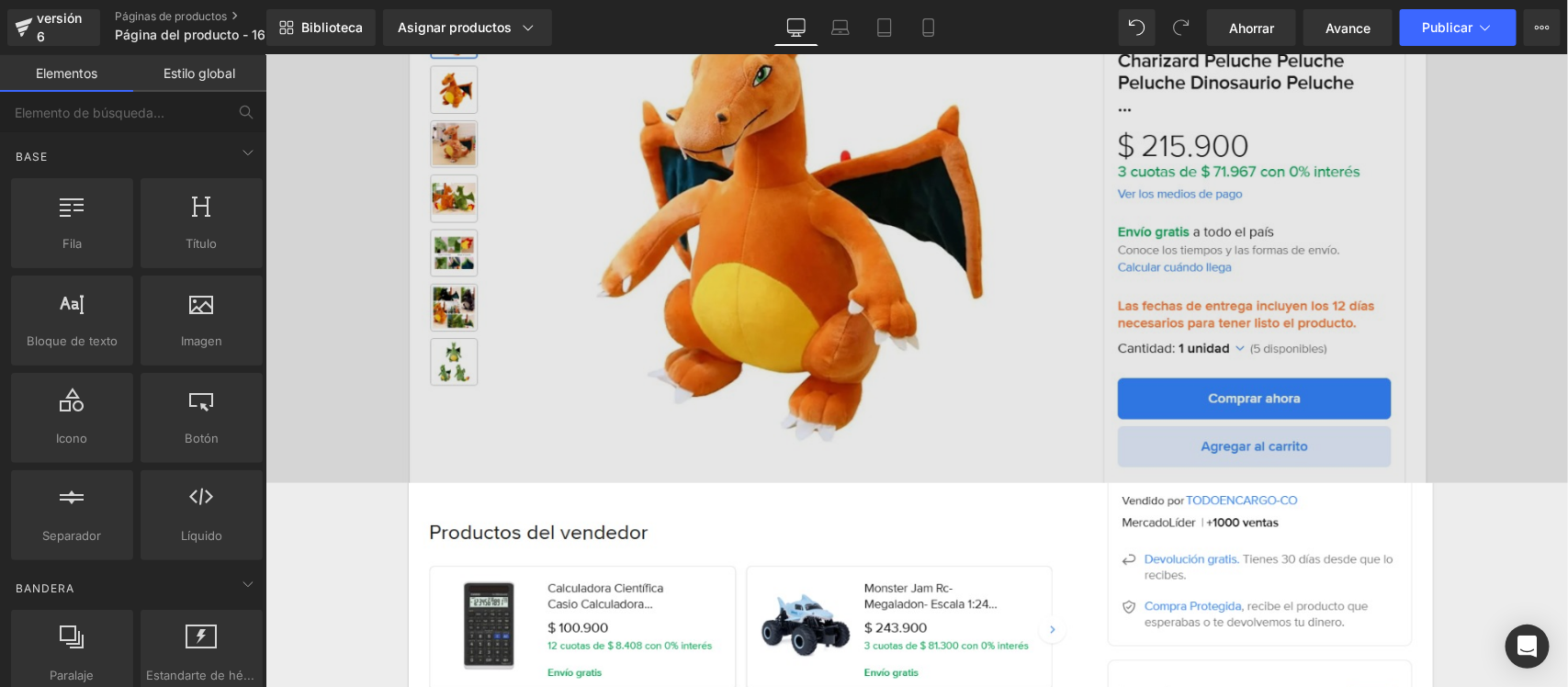
scroll to position [0, 0]
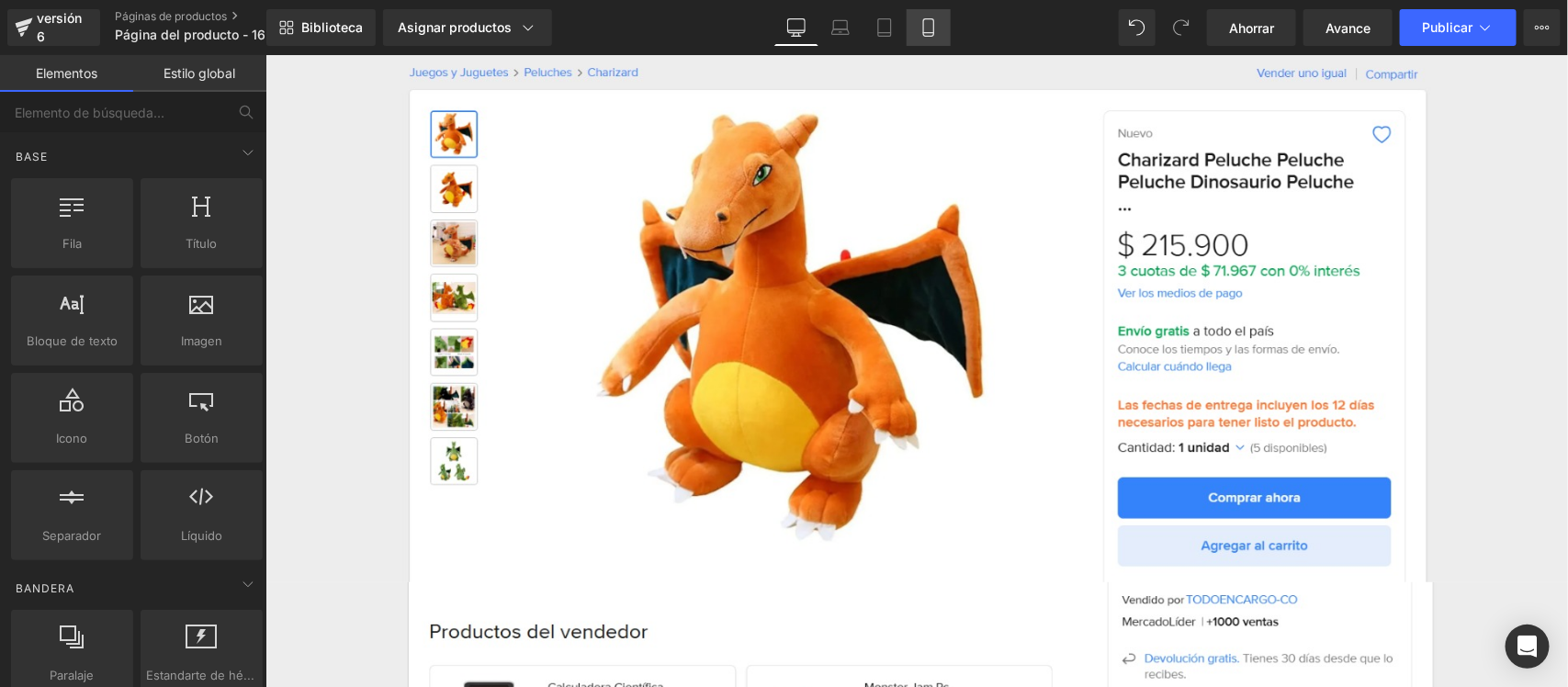
click at [924, 25] on icon at bounding box center [928, 28] width 10 height 17
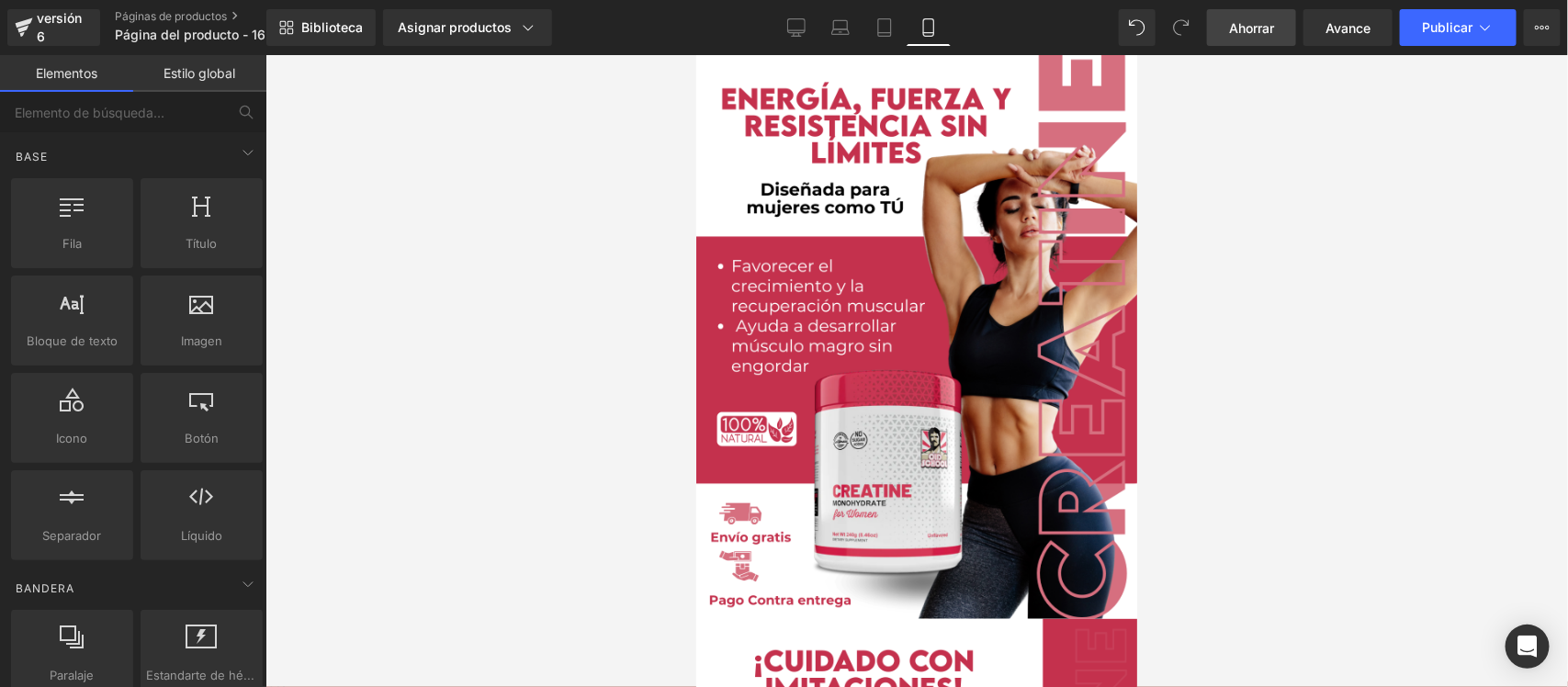
click at [1255, 24] on font "Ahorrar" at bounding box center [1251, 28] width 45 height 16
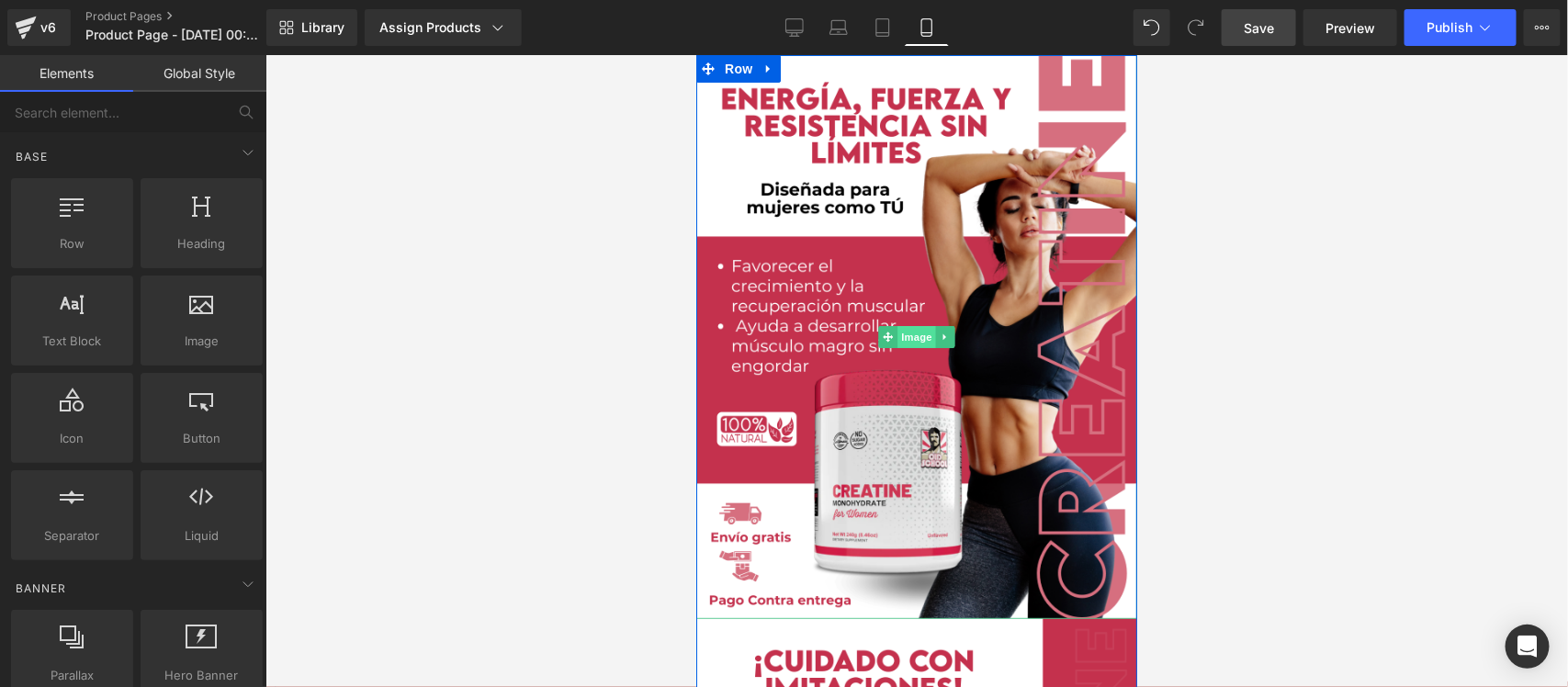
click at [908, 344] on span "Image" at bounding box center [916, 336] width 39 height 22
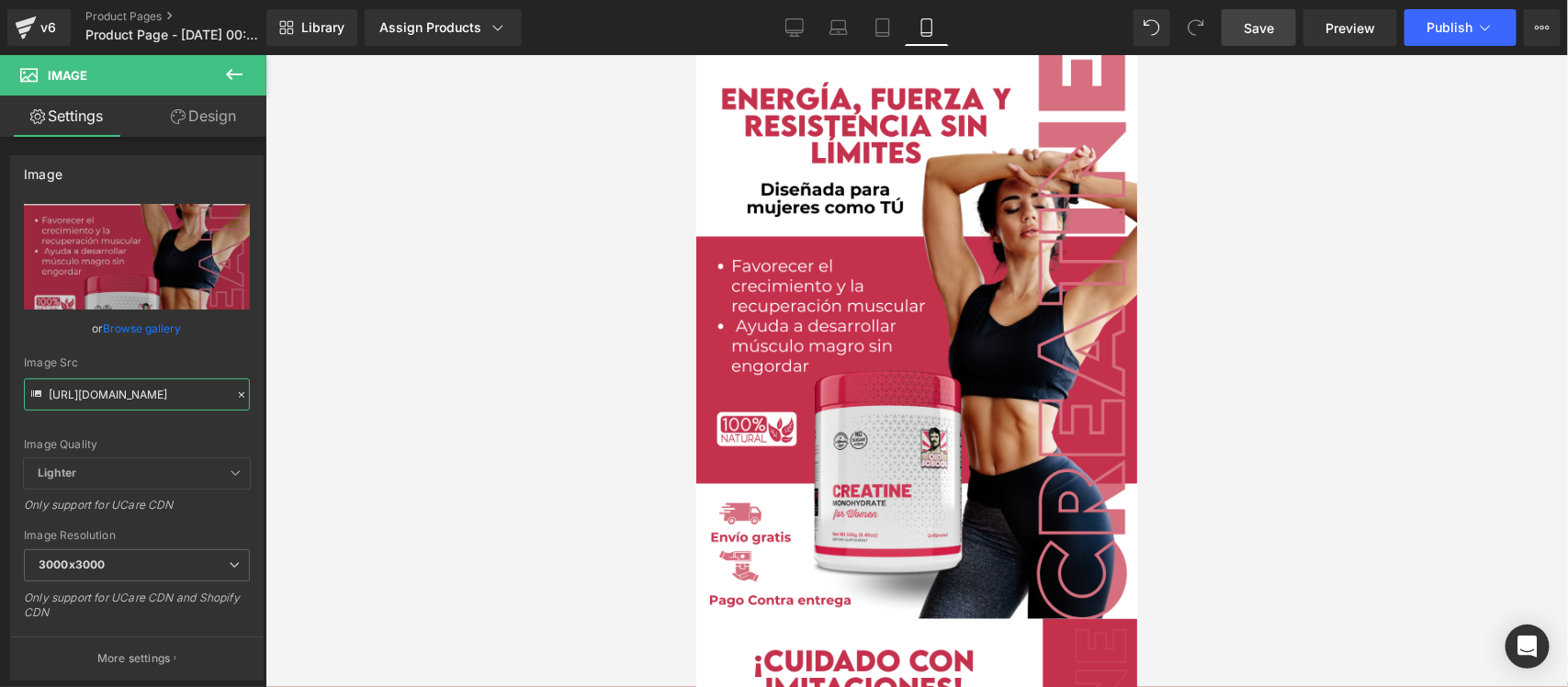
drag, startPoint x: 48, startPoint y: 396, endPoint x: 313, endPoint y: 406, distance: 265.2
click at [313, 406] on div "Image You are previewing how the will restyle your page. You can not edit Eleme…" at bounding box center [784, 359] width 1568 height 718
paste input "bRYSsctr/Pieza-1-3x"
type input "https://i.ibb.co/bRYSsctr/Pieza-1-3x.png"
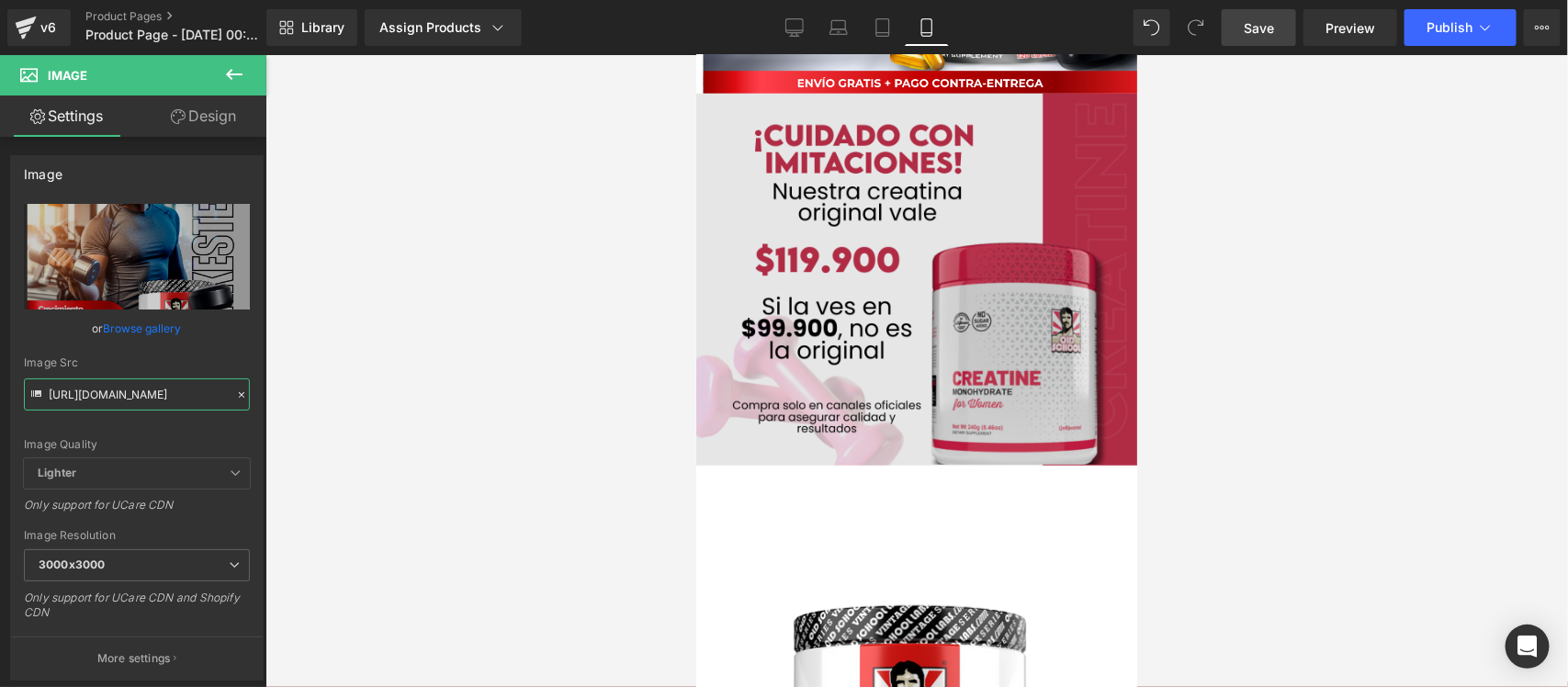
scroll to position [459, 0]
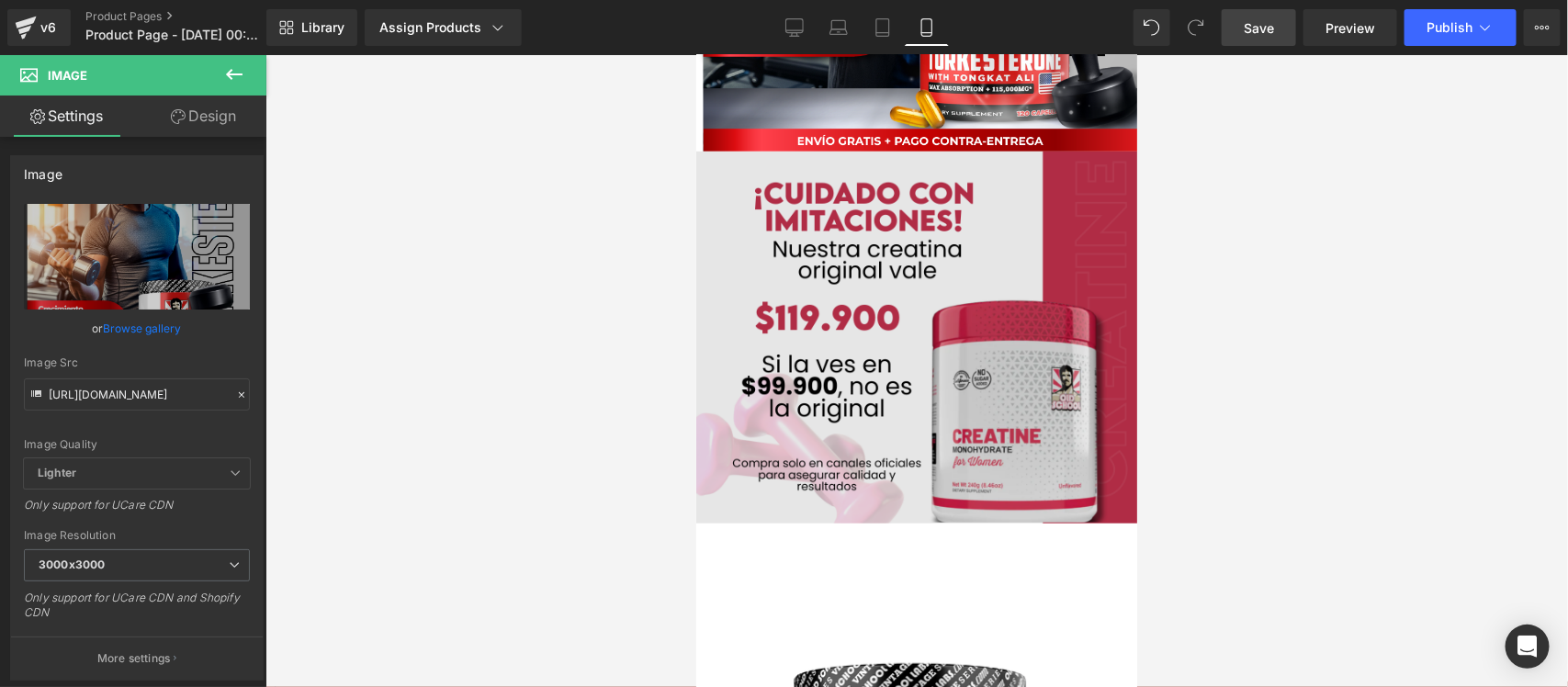
click at [899, 254] on img at bounding box center [916, 336] width 441 height 372
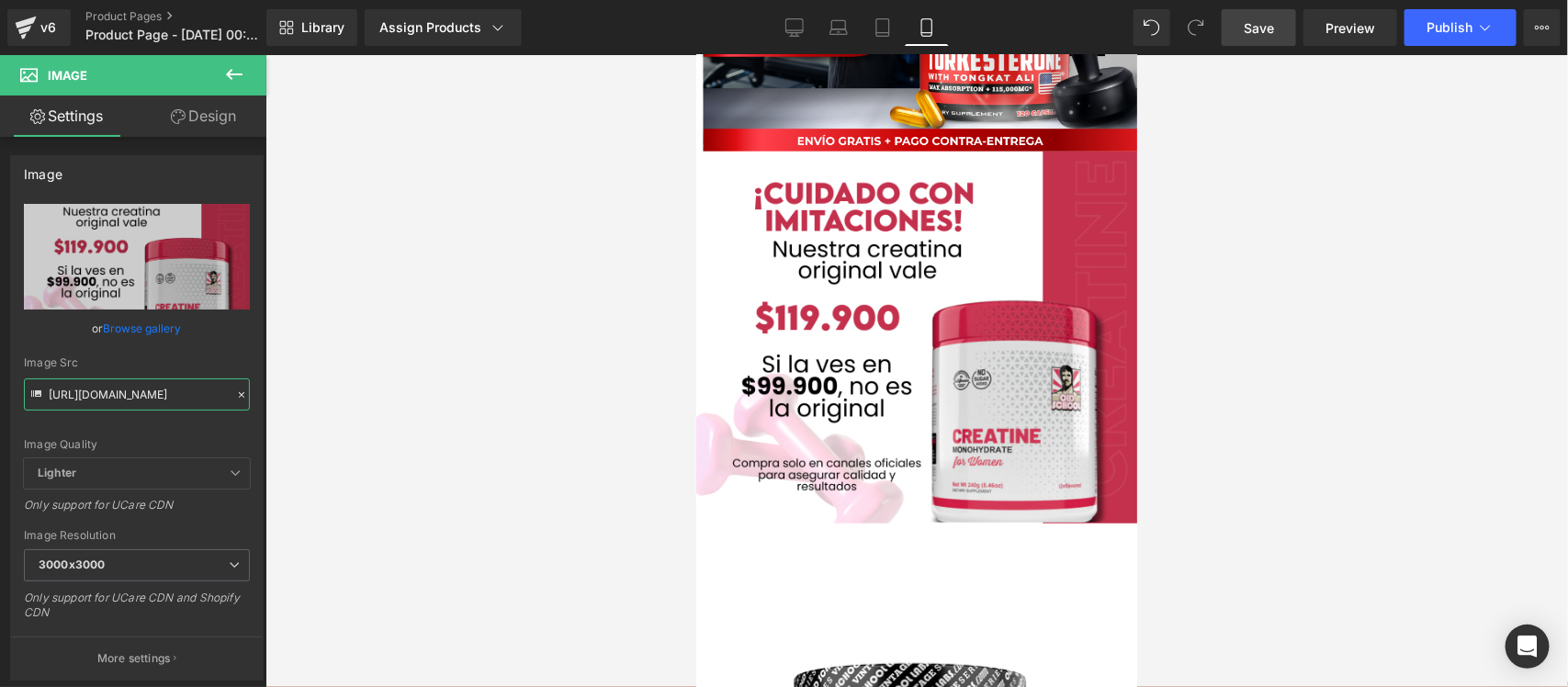
drag, startPoint x: 47, startPoint y: 391, endPoint x: 308, endPoint y: 389, distance: 261.0
click at [308, 389] on div "Image You are previewing how the will restyle your page. You can not edit Eleme…" at bounding box center [784, 359] width 1568 height 718
paste input "4Z2MRmvW/Pieza-4-3x"
type input "https://i.ibb.co/4Z2MRmvW/Pieza-4-3x.png"
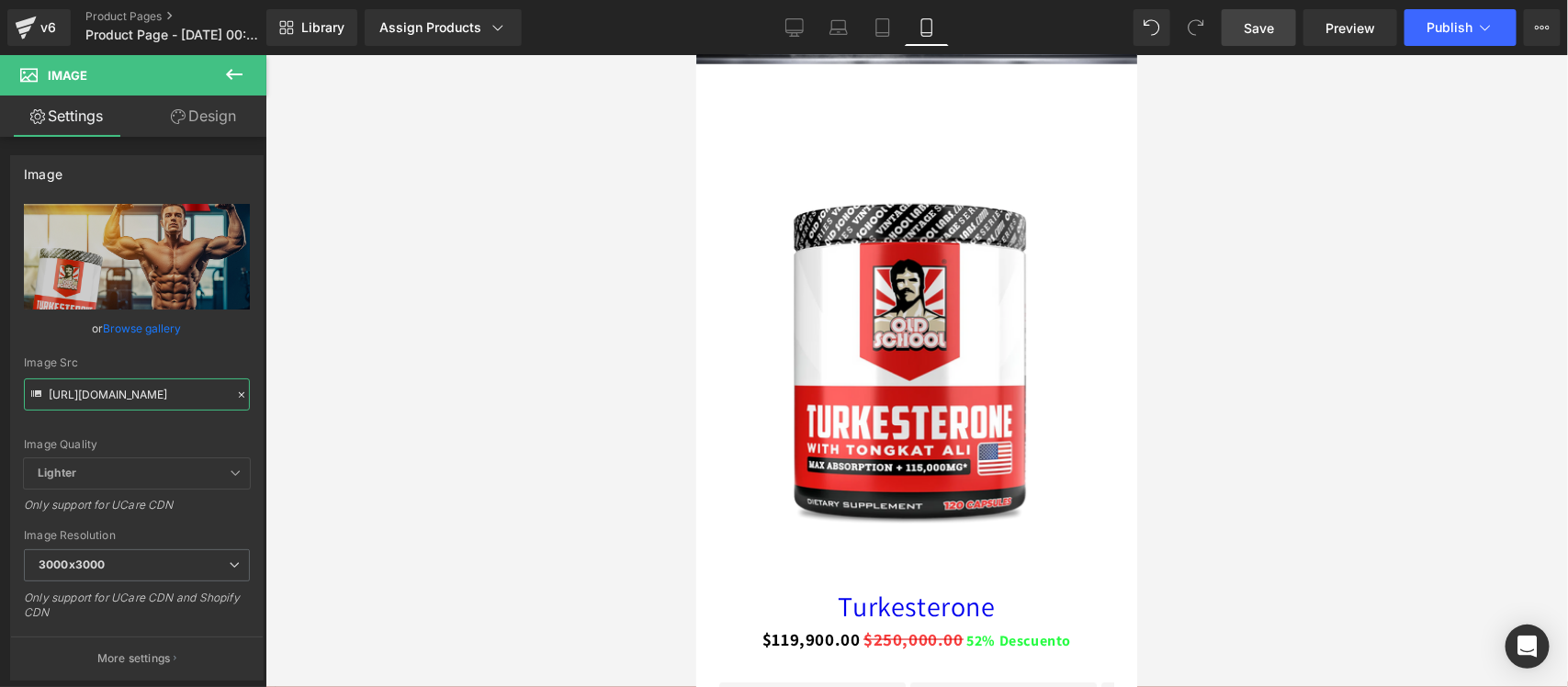
scroll to position [1262, 0]
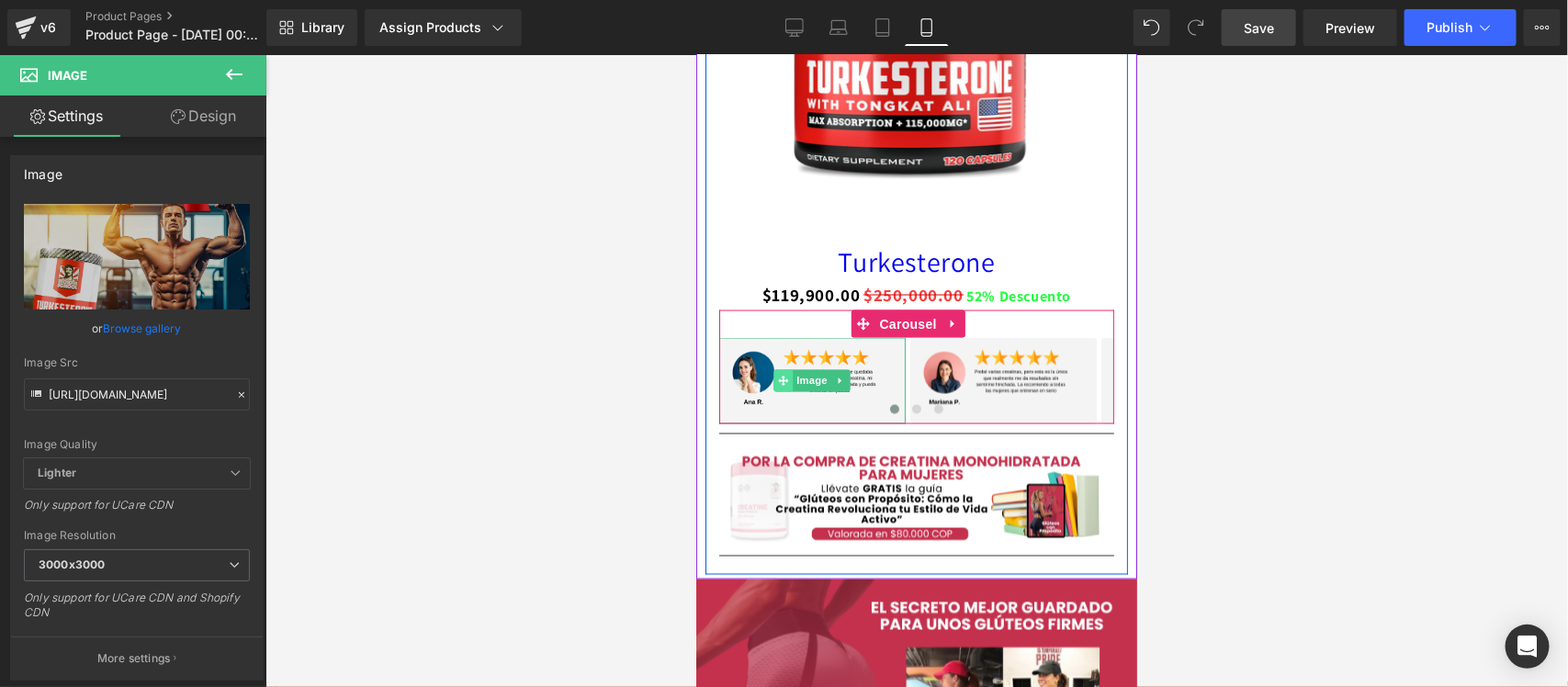
click at [778, 390] on span at bounding box center [783, 380] width 19 height 22
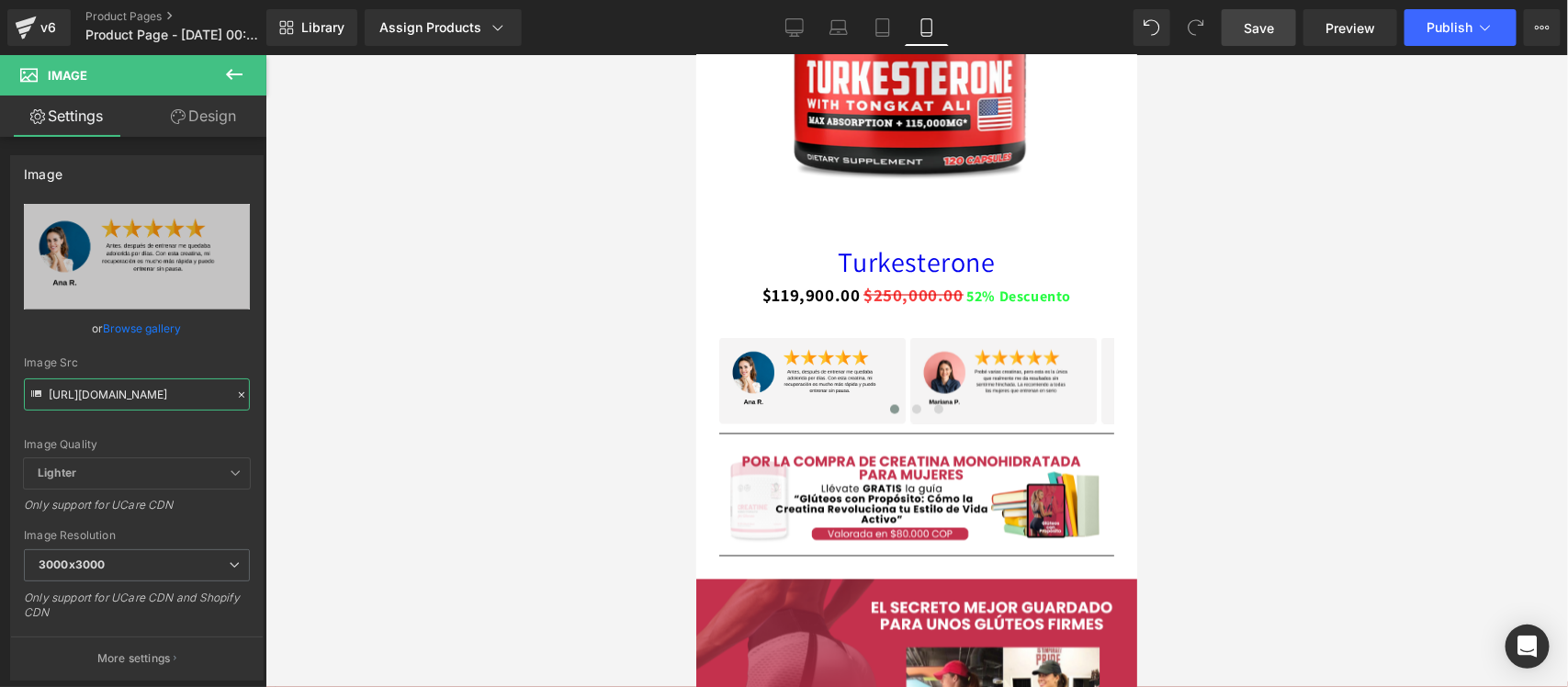
drag, startPoint x: 48, startPoint y: 395, endPoint x: 319, endPoint y: 395, distance: 271.0
click at [319, 395] on div "Image You are previewing how the will restyle your page. You can not edit Eleme…" at bounding box center [784, 359] width 1568 height 718
paste input "tPqzQctg/7"
type input "https://i.ibb.co/tPqzQctg/7.png"
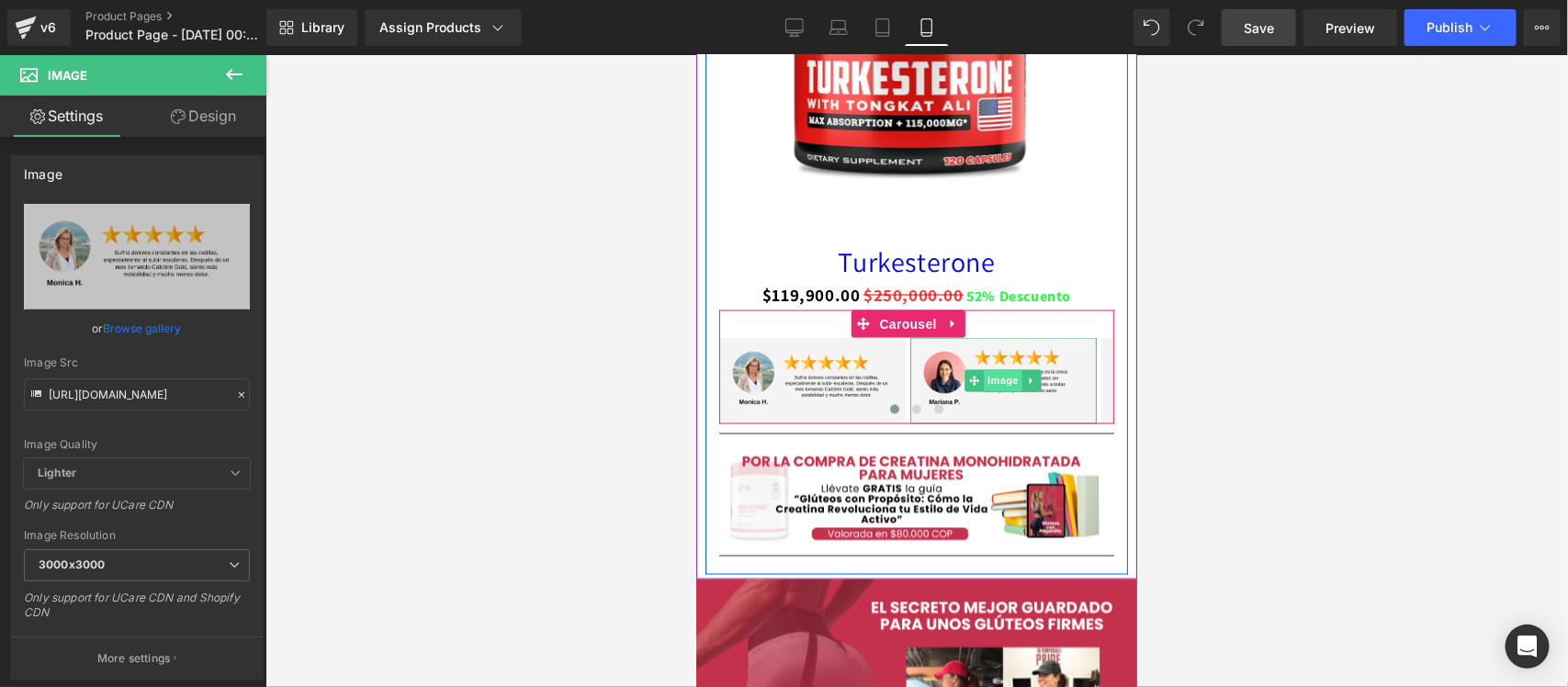
click at [994, 381] on span "Image" at bounding box center [1004, 380] width 39 height 22
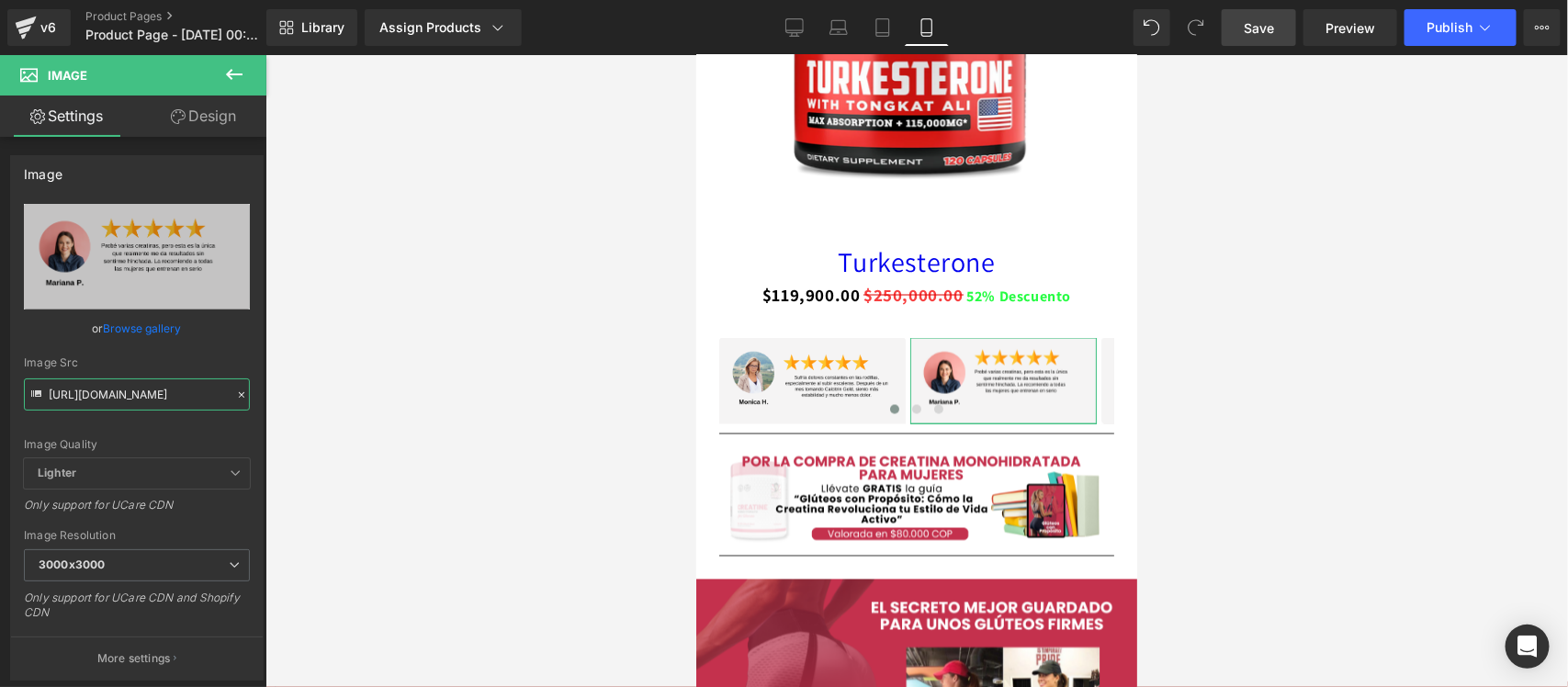
scroll to position [0, 1]
drag, startPoint x: 49, startPoint y: 390, endPoint x: 297, endPoint y: 393, distance: 248.0
click at [297, 393] on div "Image You are previewing how the will restyle your page. You can not edit Eleme…" at bounding box center [784, 359] width 1568 height 718
paste input "660wT1g/8"
type input "https://i.ibb.co/660wT1g/8.png"
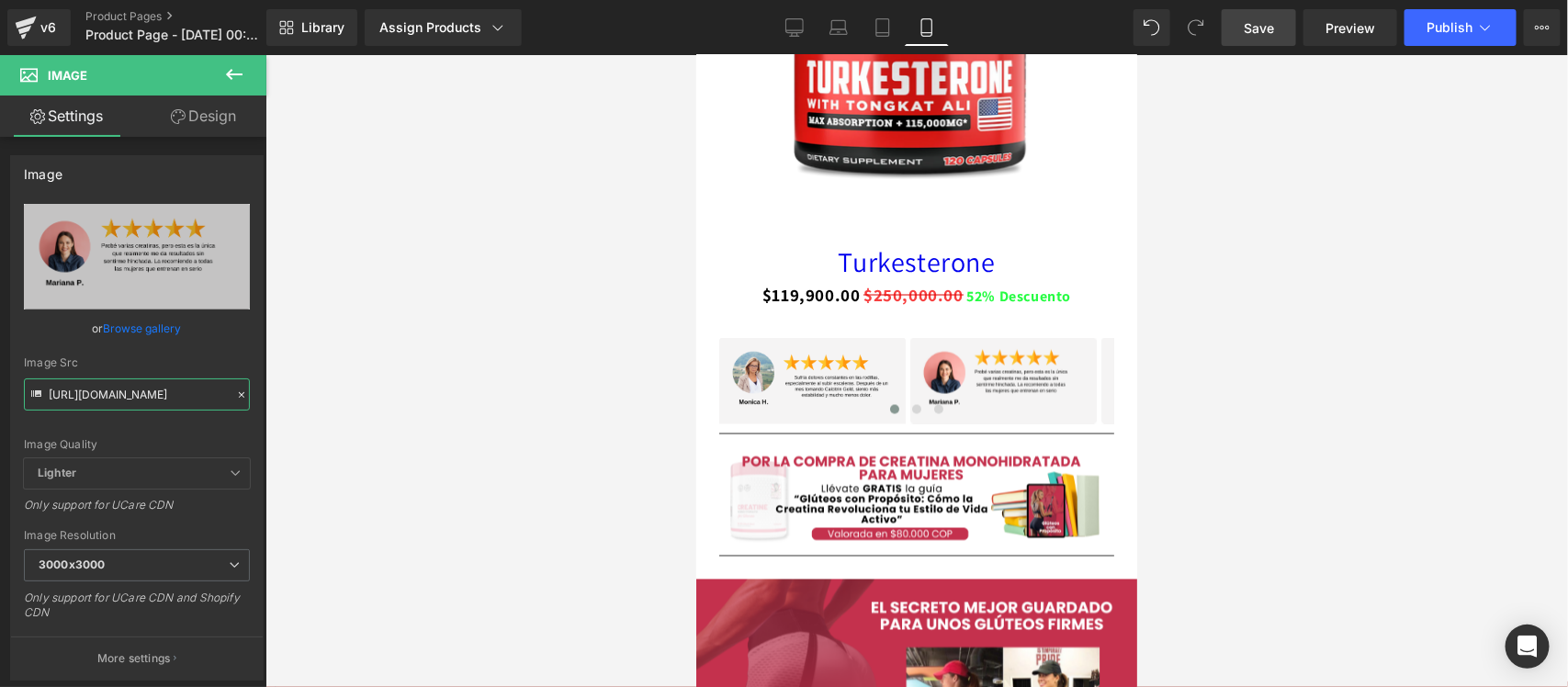
scroll to position [0, 0]
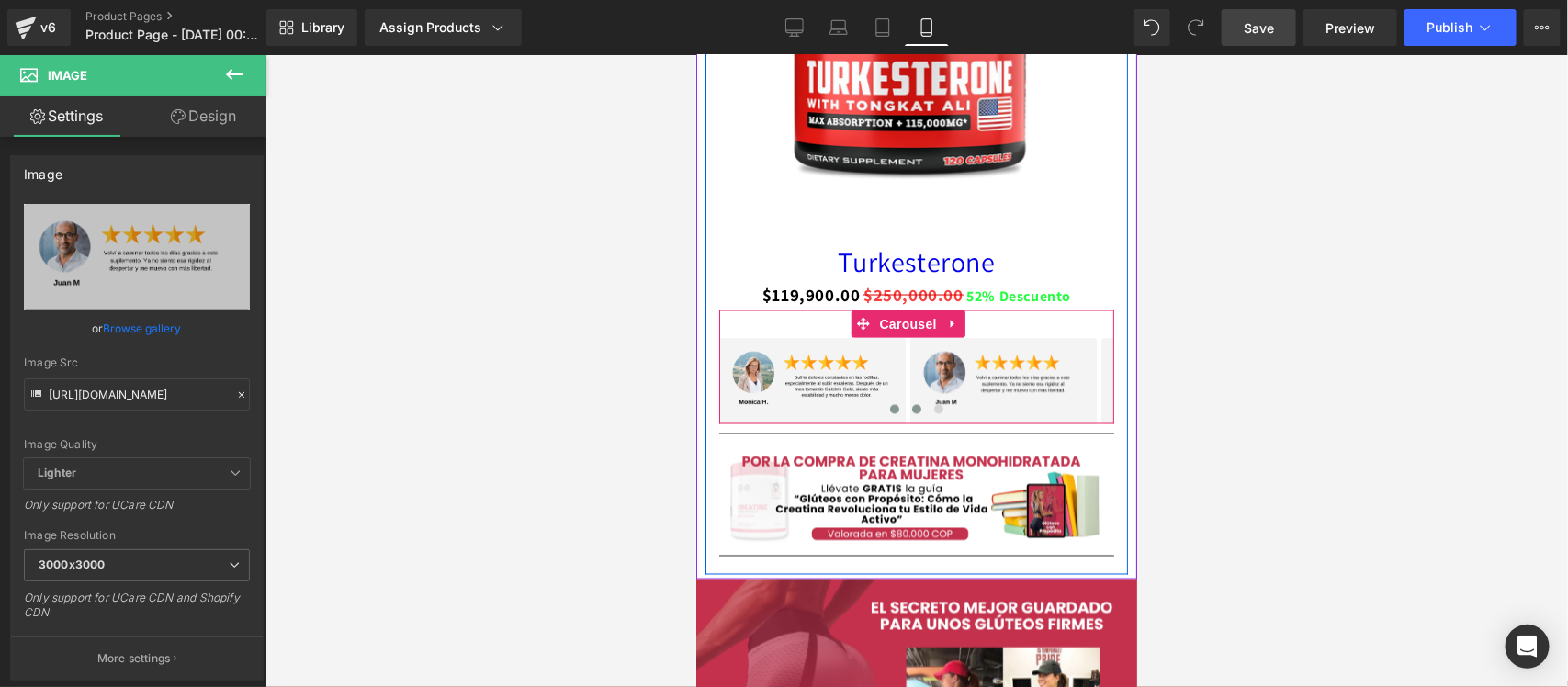
click at [912, 411] on span at bounding box center [916, 409] width 9 height 9
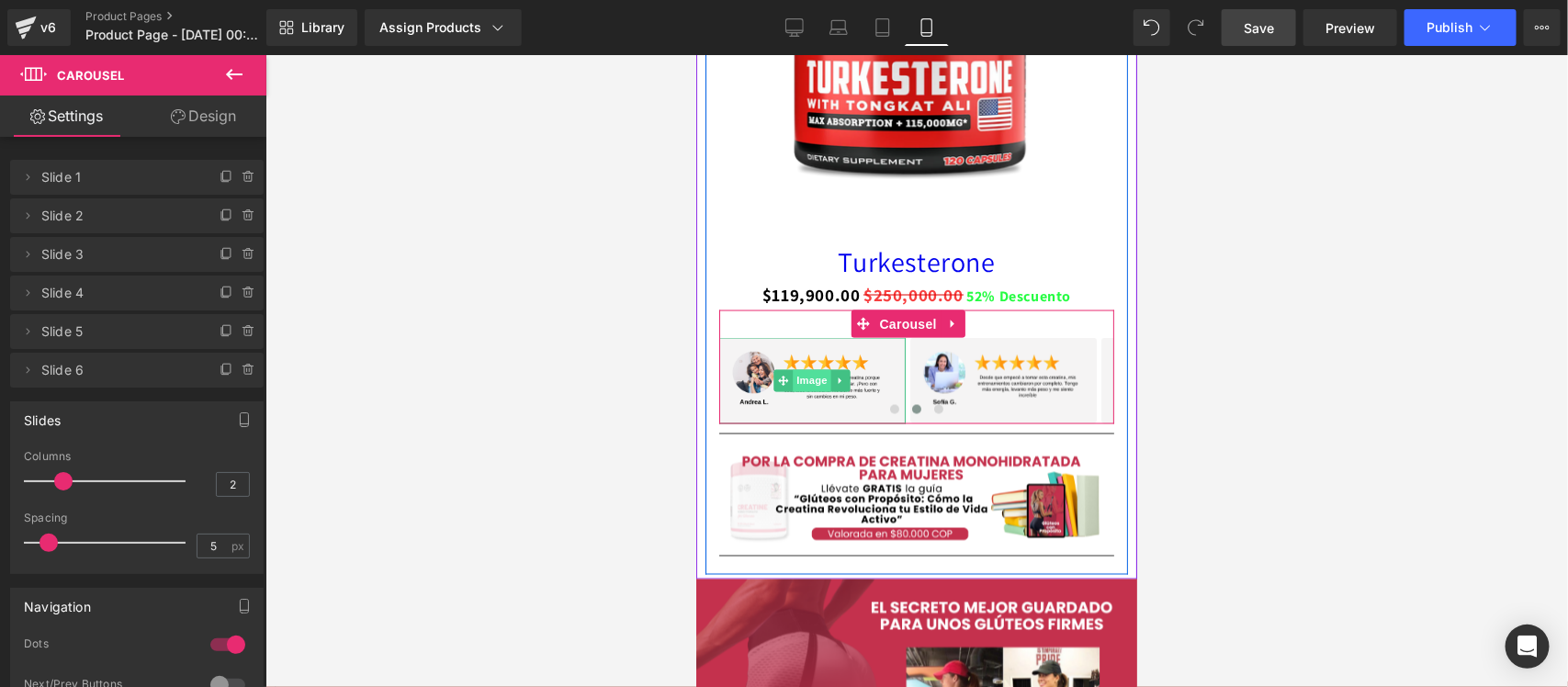
click at [815, 381] on span "Image" at bounding box center [812, 380] width 39 height 22
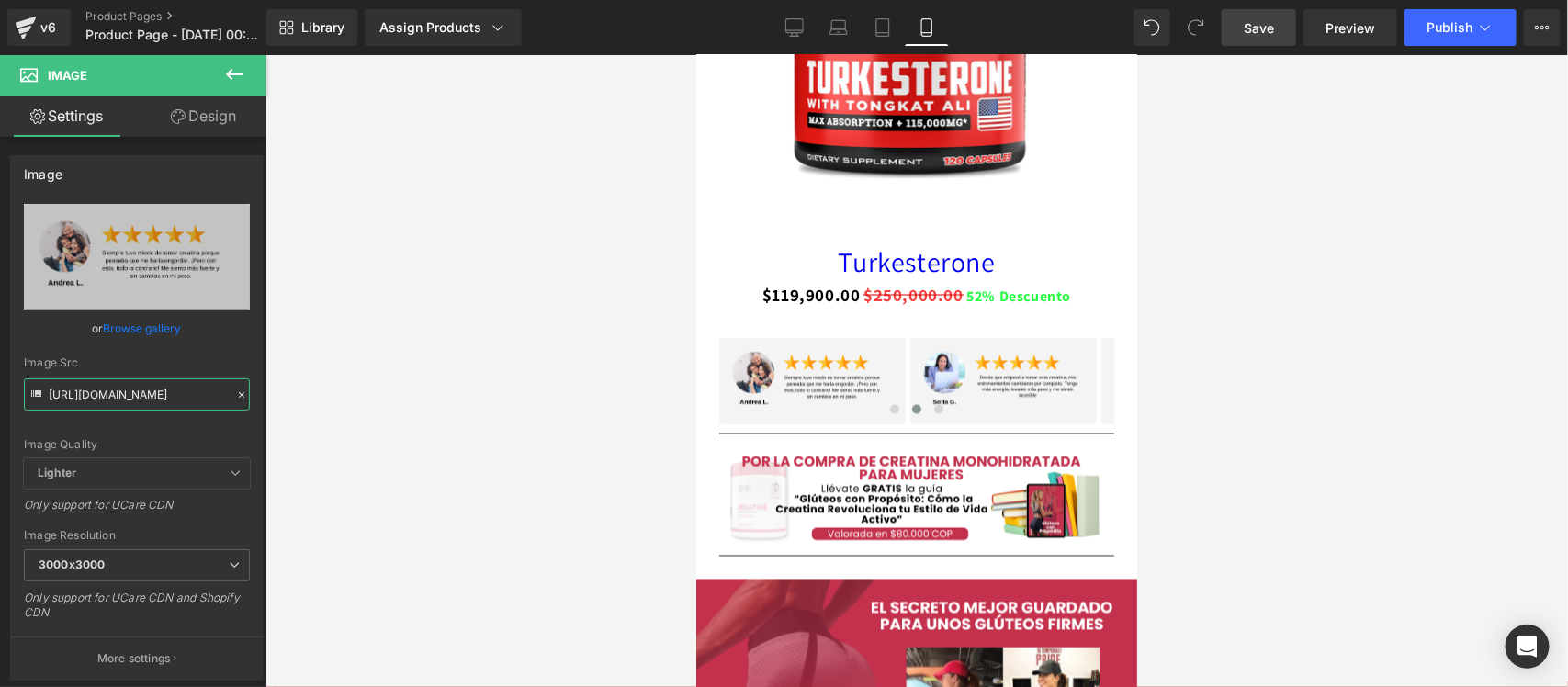
drag, startPoint x: 48, startPoint y: 393, endPoint x: 312, endPoint y: 396, distance: 264.0
click at [312, 396] on div "Image You are previewing how the will restyle your page. You can not edit Eleme…" at bounding box center [784, 359] width 1568 height 718
paste input "cKYMcn0L/9"
type input "https://i.ibb.co/cKYMcn0L/9.png"
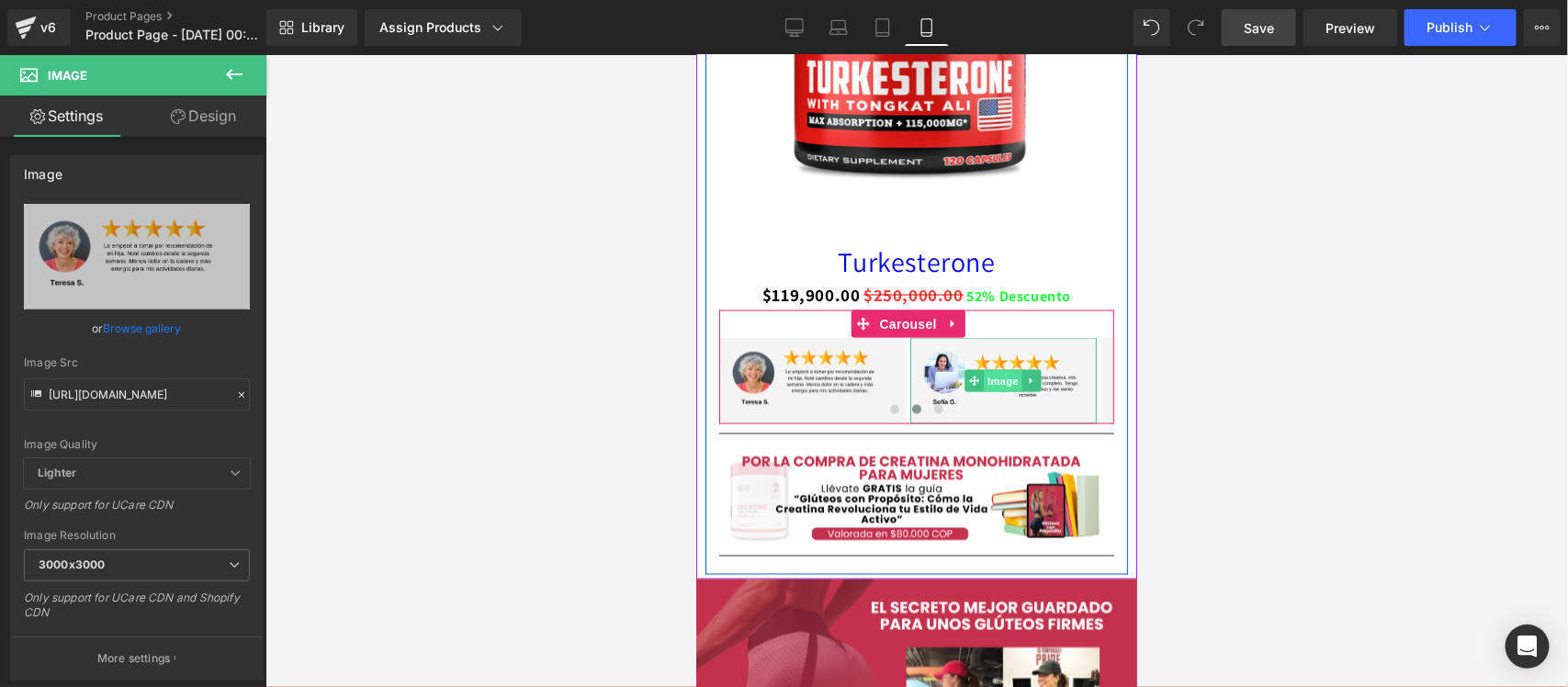
click at [1012, 380] on span "Image" at bounding box center [1004, 381] width 39 height 22
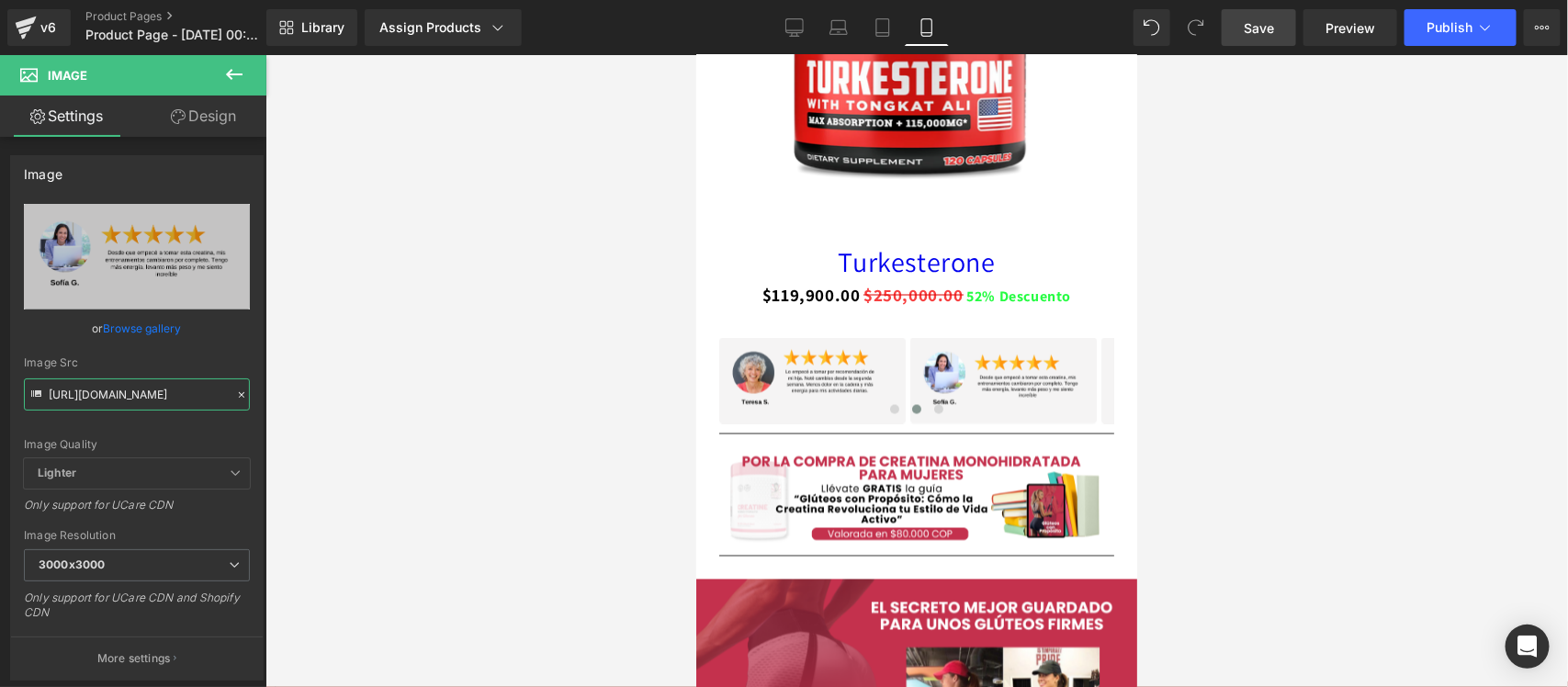
drag, startPoint x: 48, startPoint y: 392, endPoint x: 273, endPoint y: 400, distance: 225.1
click at [273, 400] on div "Image You are previewing how the will restyle your page. You can not edit Eleme…" at bounding box center [784, 359] width 1568 height 718
paste input "zVfPrLyh/10"
type input "https://i.ibb.co/zVfPrLyh/10.png"
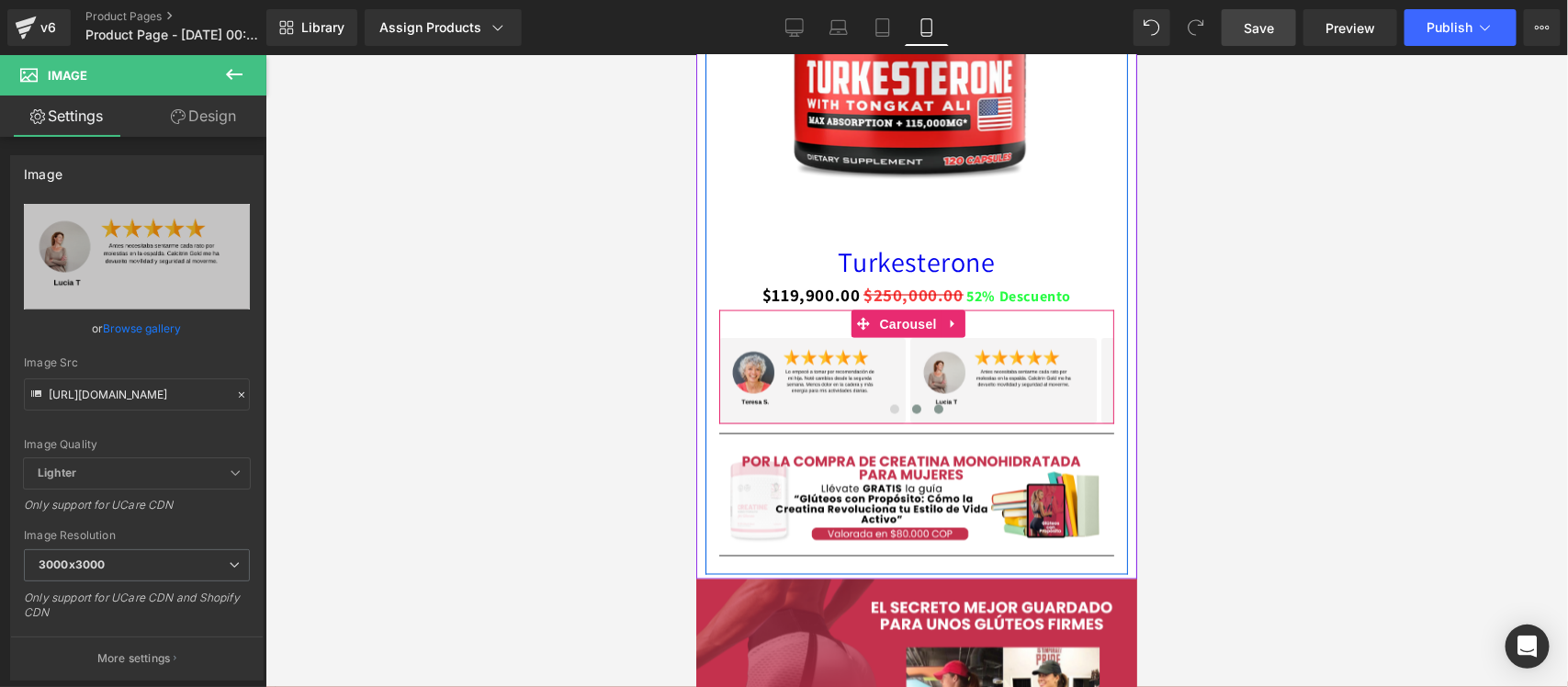
click at [931, 413] on button at bounding box center [938, 409] width 22 height 18
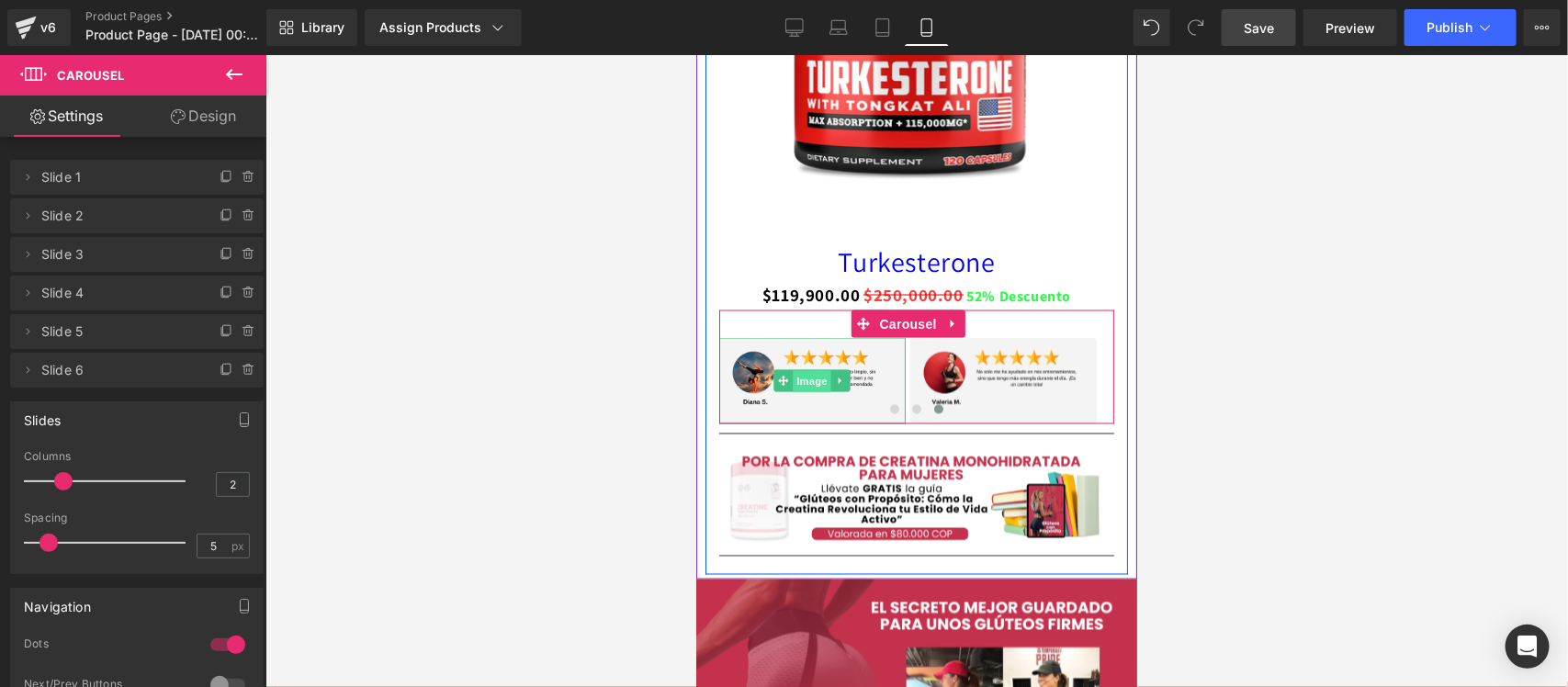
click at [814, 381] on span "Image" at bounding box center [812, 381] width 39 height 22
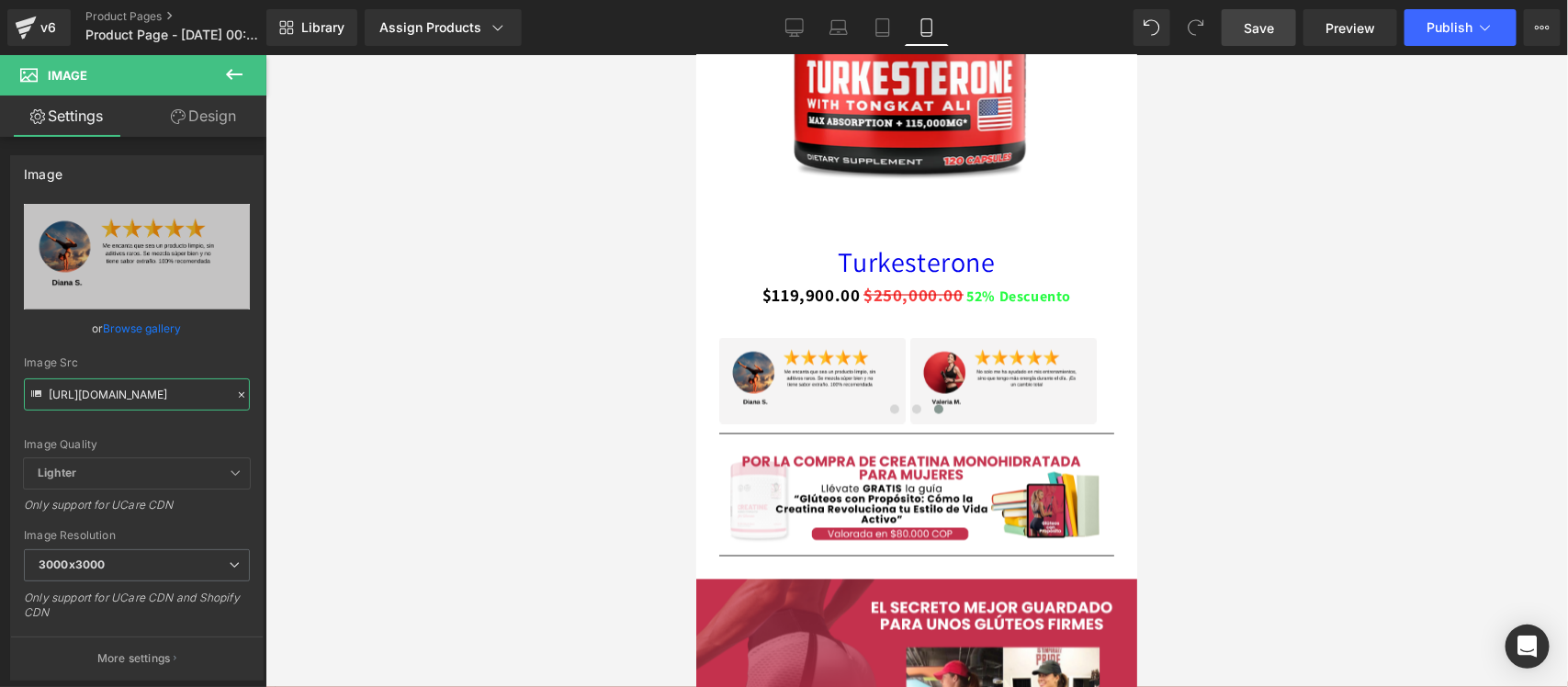
drag, startPoint x: 47, startPoint y: 393, endPoint x: 331, endPoint y: 393, distance: 284.0
click at [331, 393] on div "Image You are previewing how the will restyle your page. You can not edit Eleme…" at bounding box center [784, 359] width 1568 height 718
paste input "GgJnLFV/11"
type input "https://i.ibb.co/GgJnLFV/11.png"
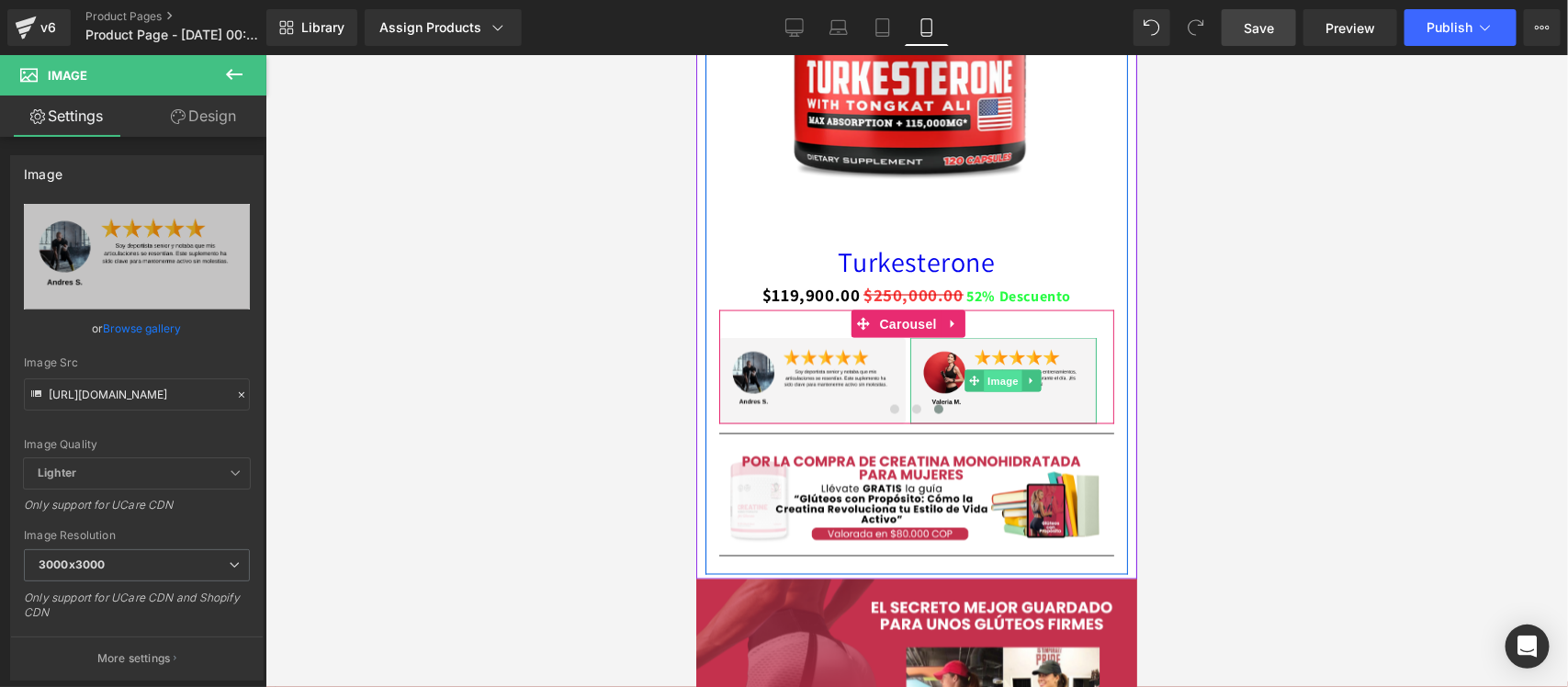
click at [1004, 382] on span "Image" at bounding box center [1004, 381] width 39 height 22
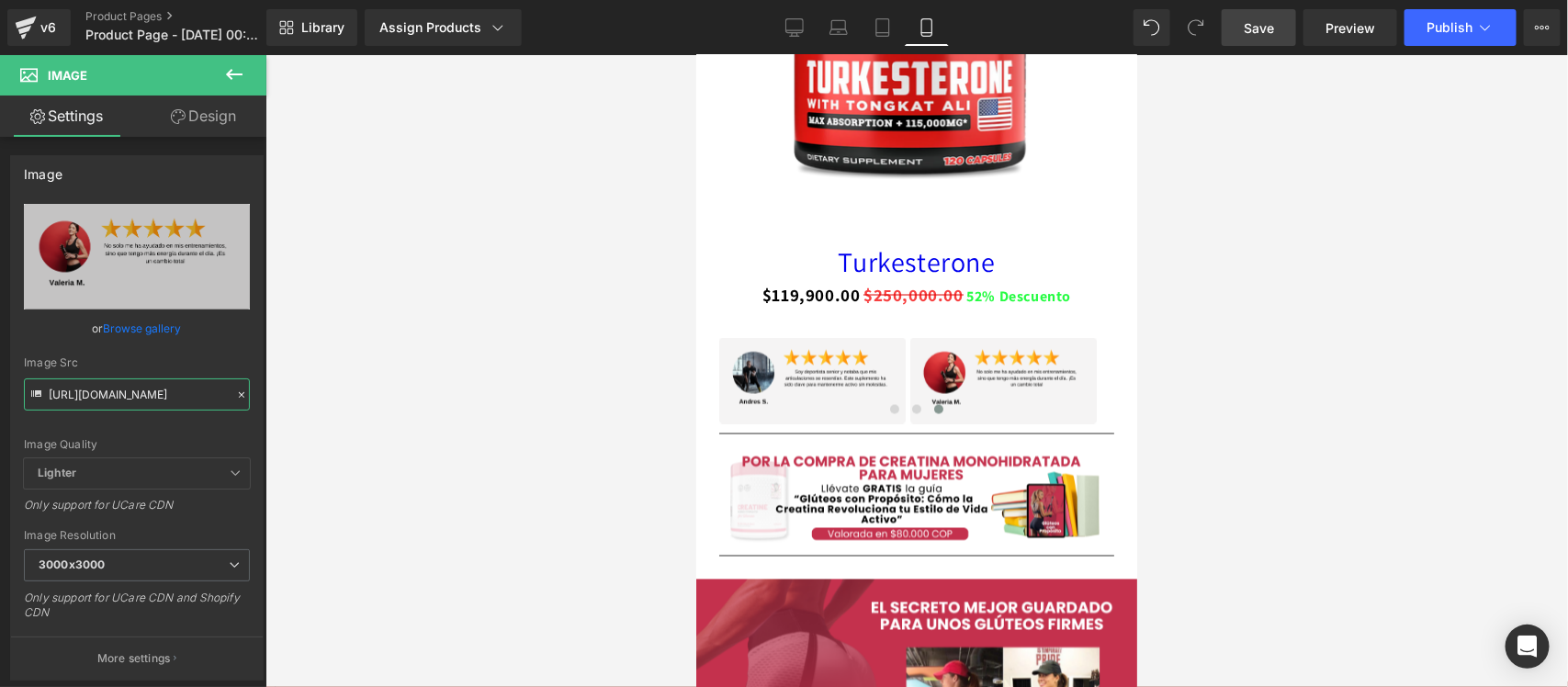
drag, startPoint x: 48, startPoint y: 395, endPoint x: 410, endPoint y: 400, distance: 362.0
click at [410, 400] on div "Image You are previewing how the will restyle your page. You can not edit Eleme…" at bounding box center [784, 359] width 1568 height 718
paste input "yB8WQwK7/12"
type input "https://i.ibb.co/yB8WQwK7/12.png"
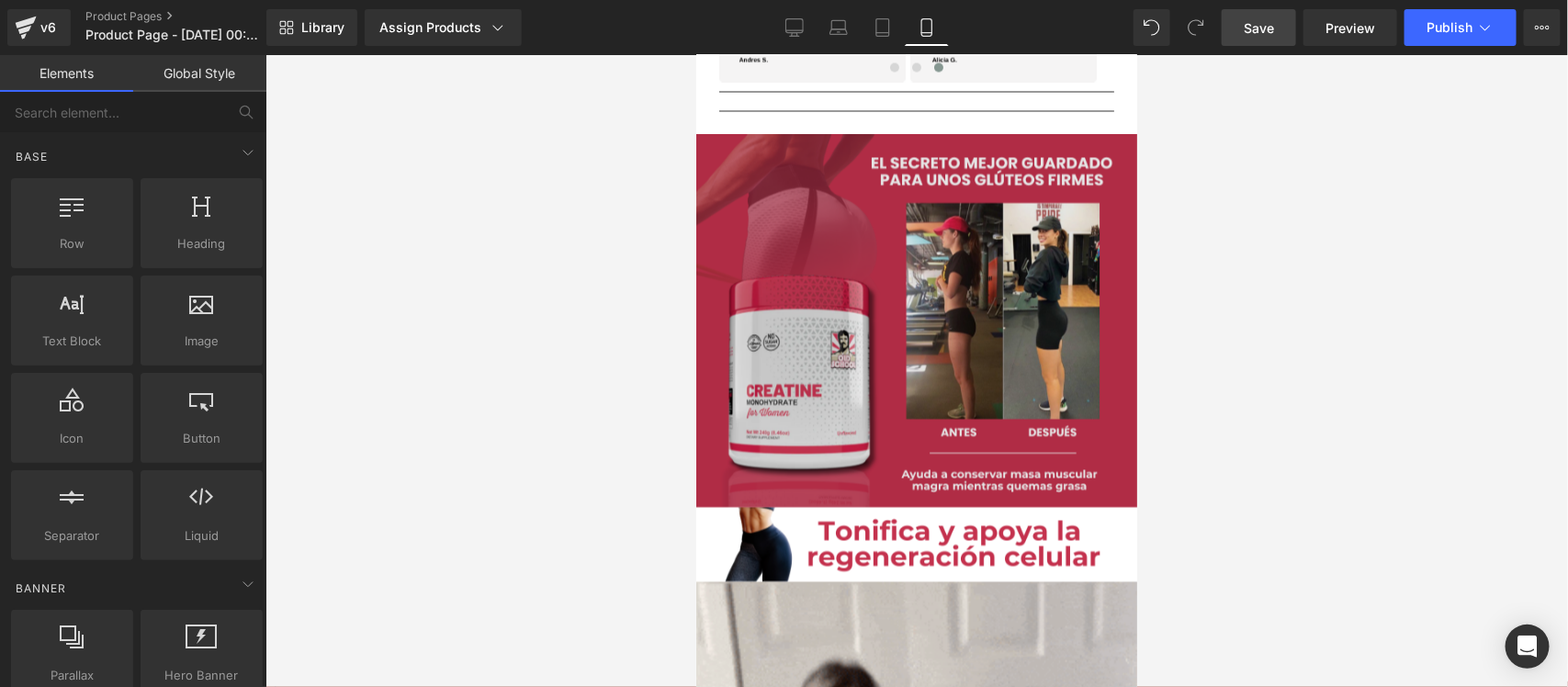
scroll to position [1606, 0]
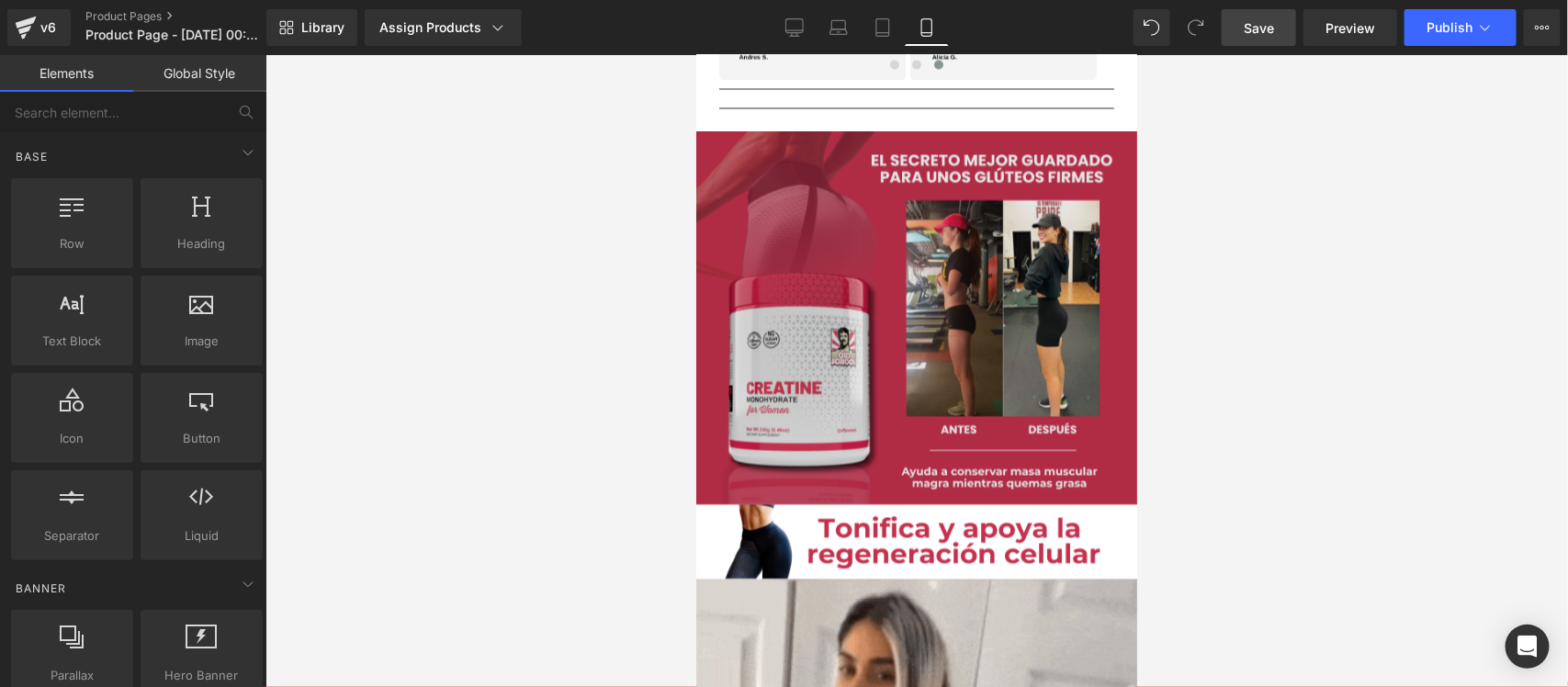
click at [921, 318] on div "Image" at bounding box center [916, 317] width 441 height 372
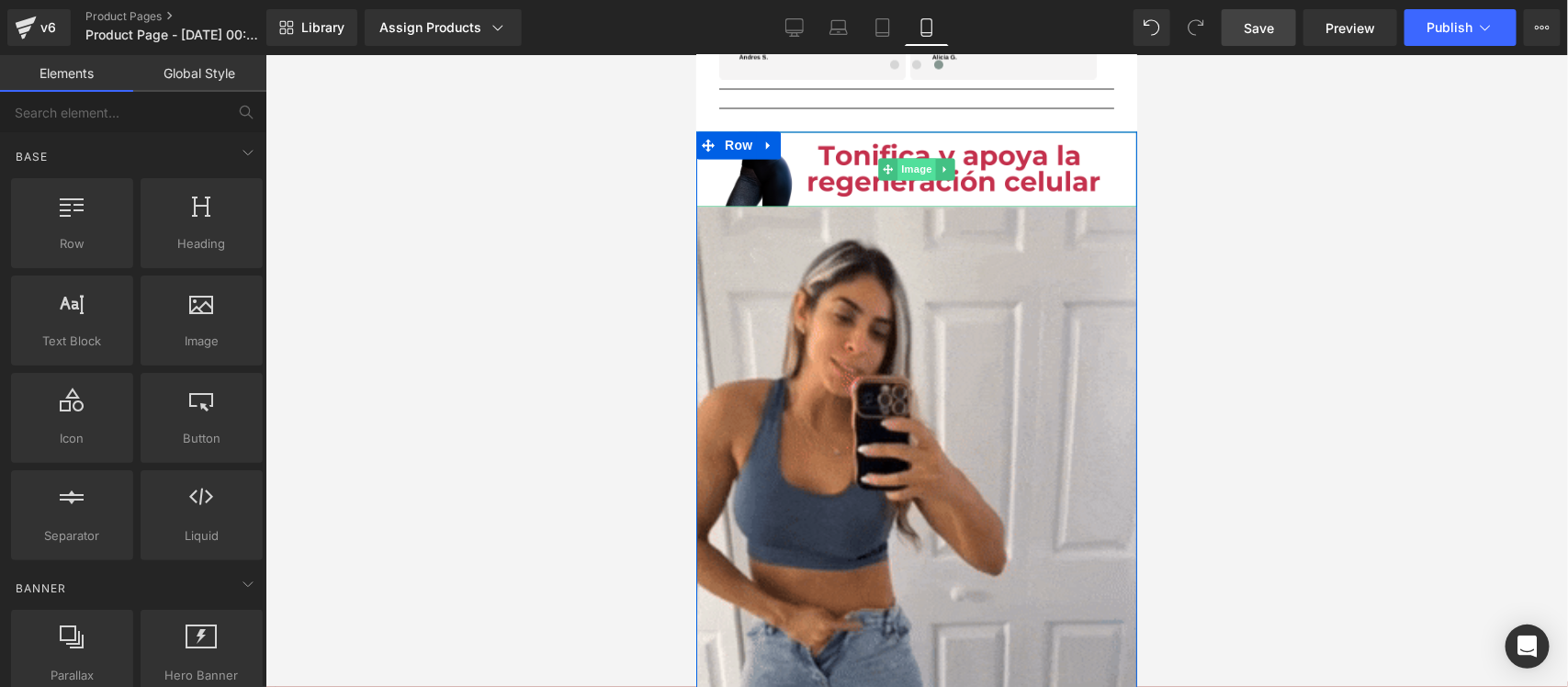
click at [897, 171] on span "Image" at bounding box center [916, 169] width 39 height 22
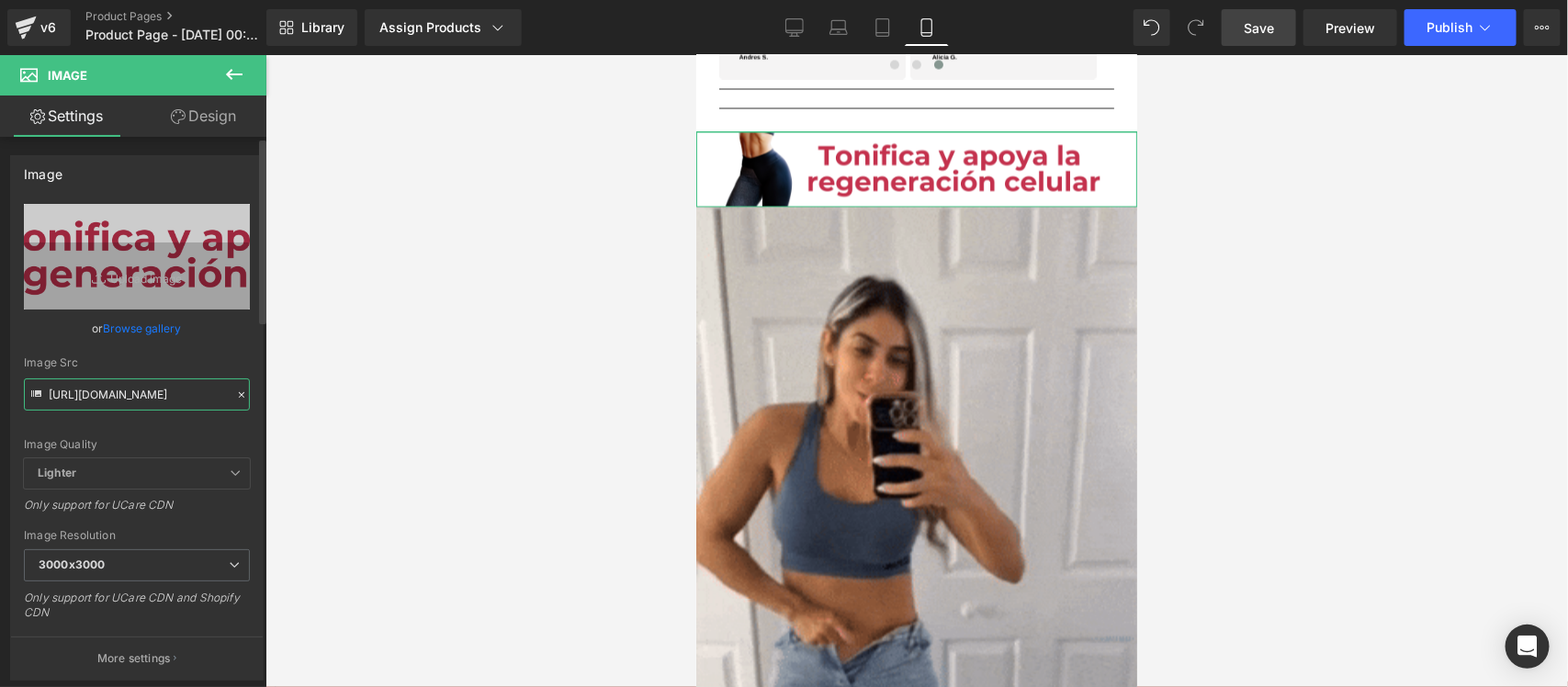
drag, startPoint x: 49, startPoint y: 391, endPoint x: 242, endPoint y: 398, distance: 193.1
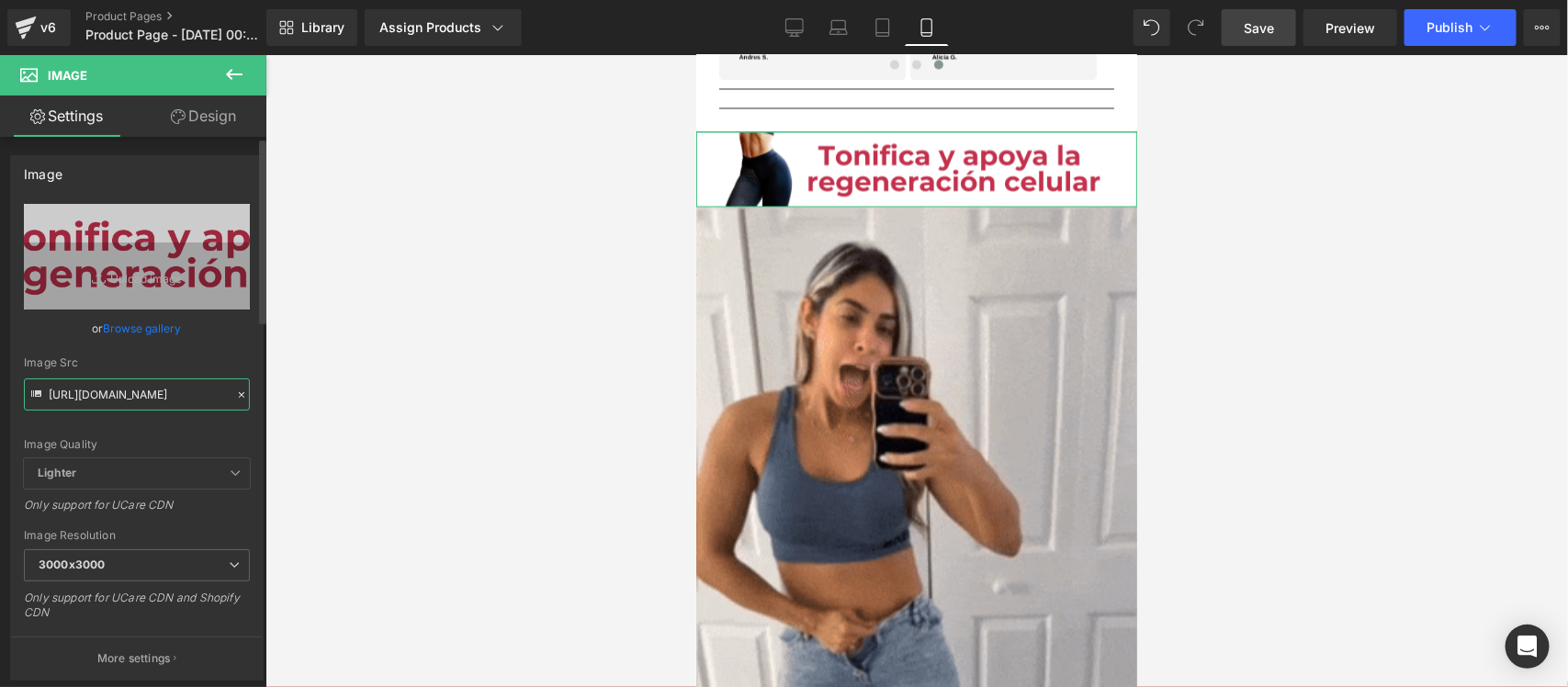
click at [242, 398] on input "https://i.ibb.co/3YPLs4LM/raw9-3.png" at bounding box center [137, 394] width 226 height 32
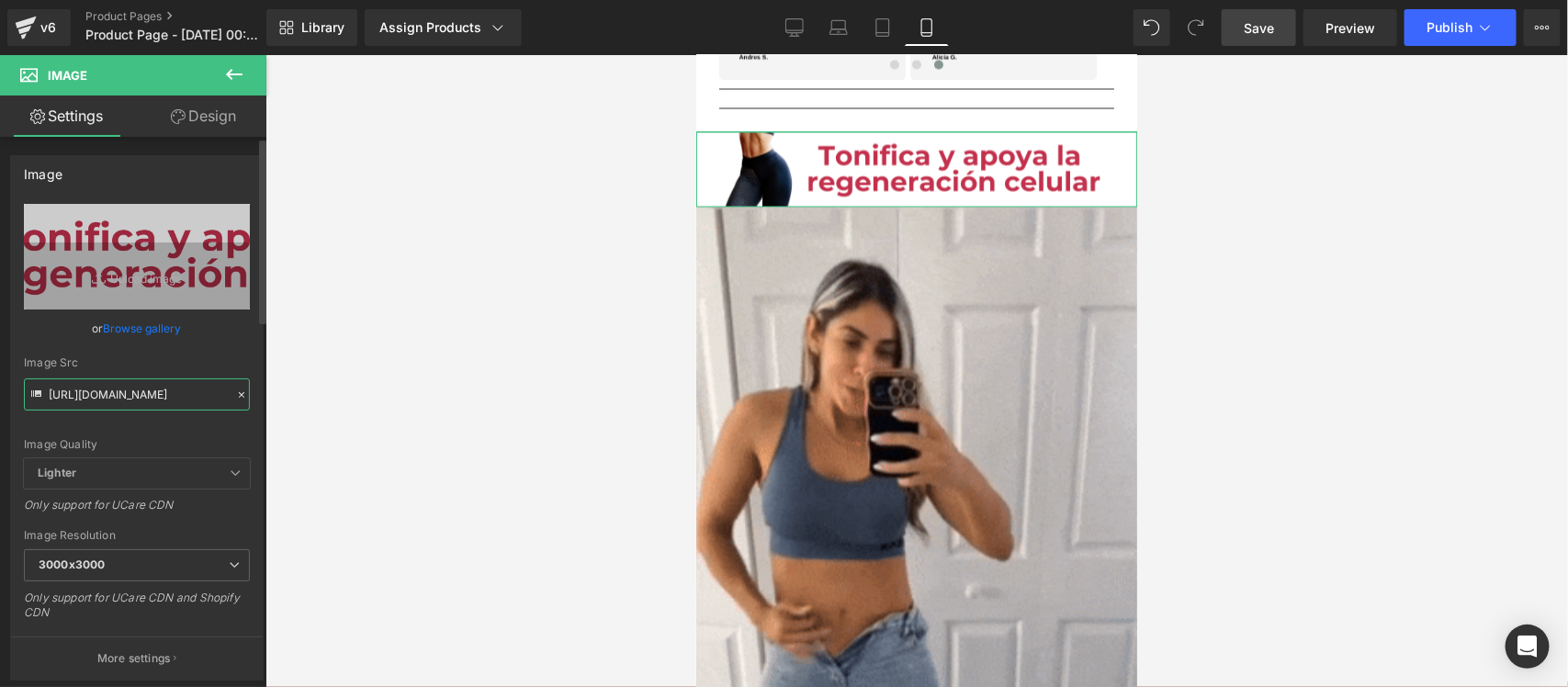
paste input "5hrc2rtB/Pieza-3-3x"
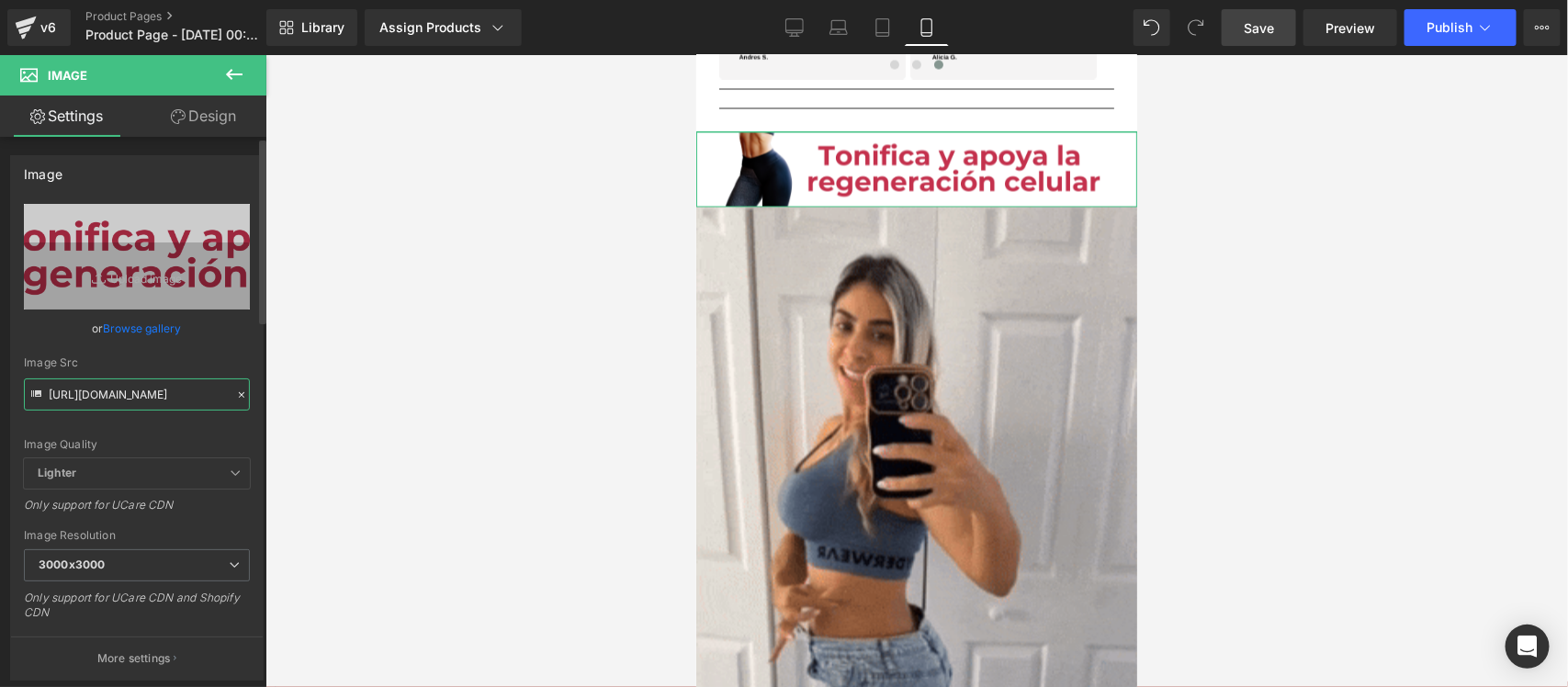
type input "https://i.ibb.co/5hrc2rtB/Pieza-3-3x.png"
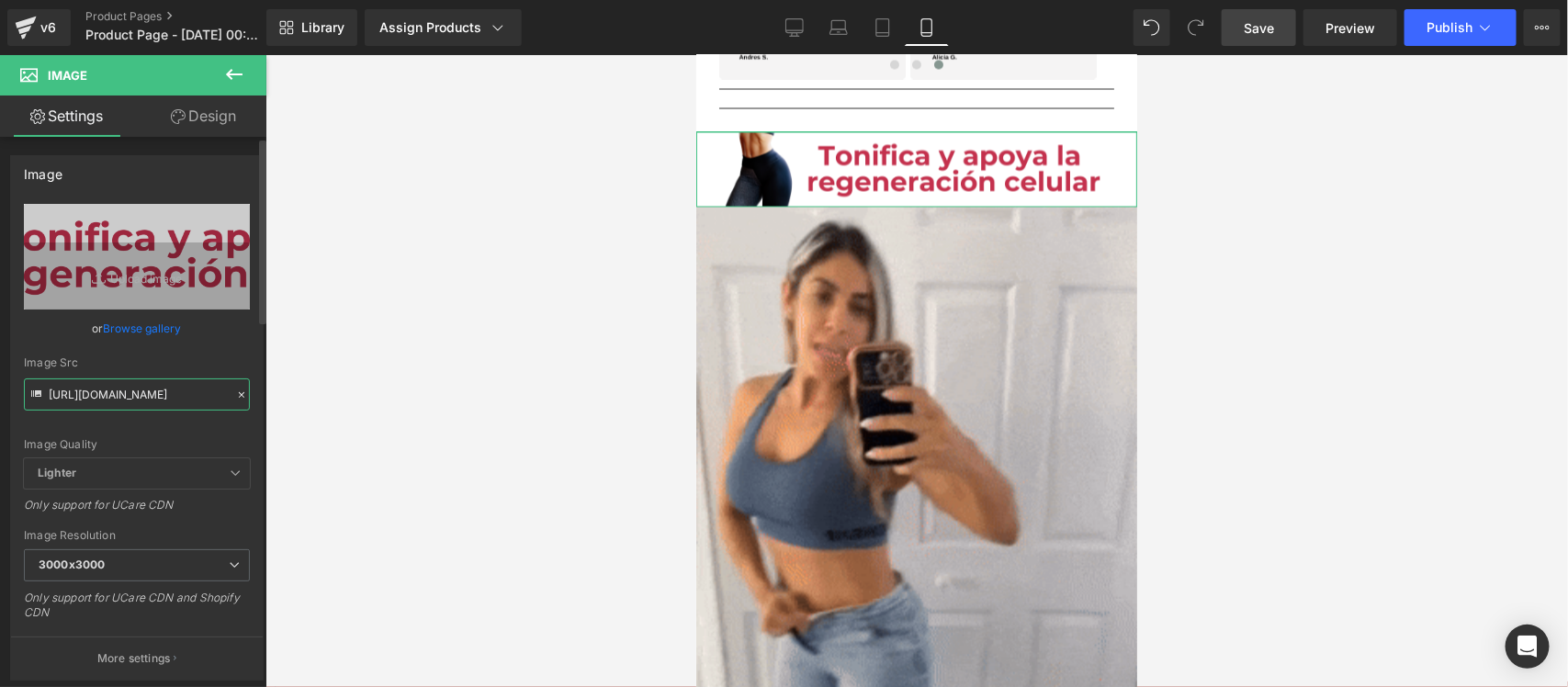
scroll to position [0, 40]
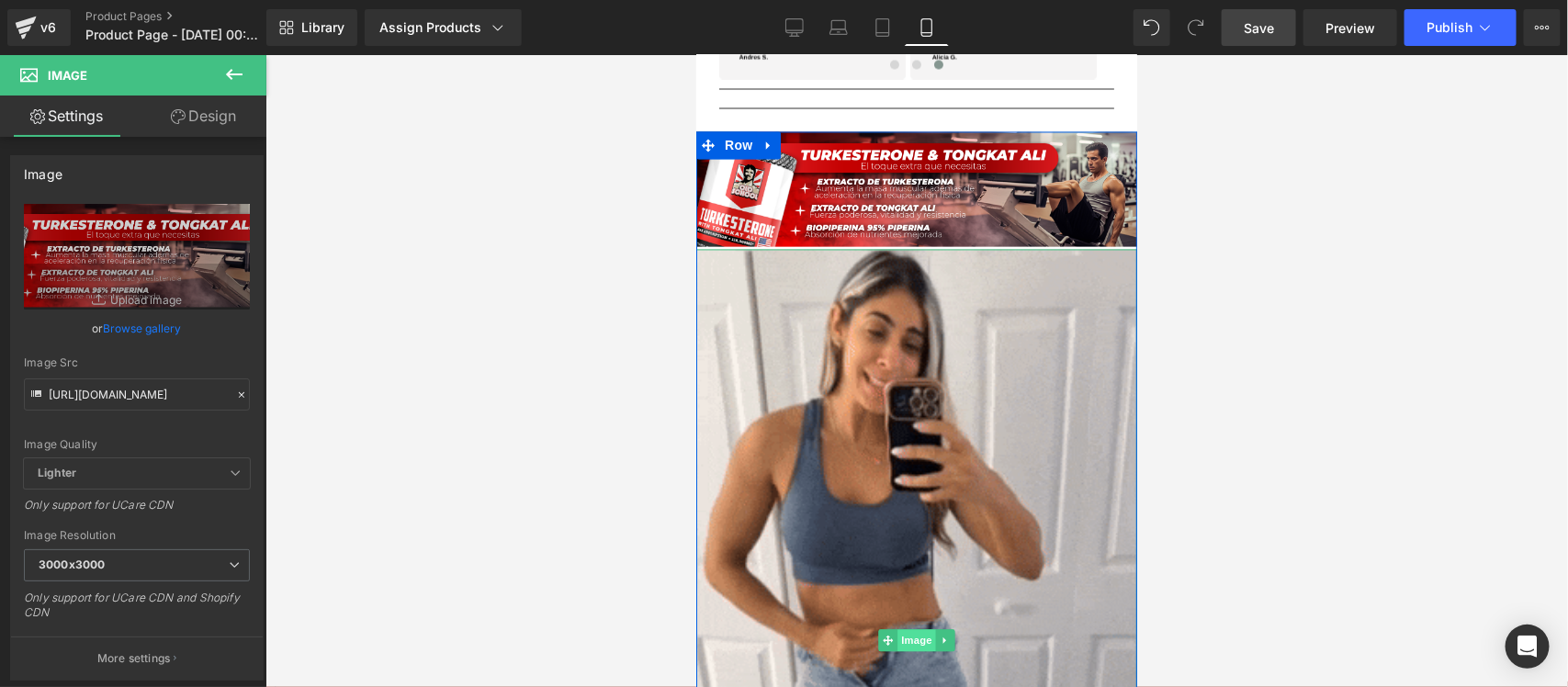
click at [907, 635] on span "Image" at bounding box center [916, 640] width 39 height 22
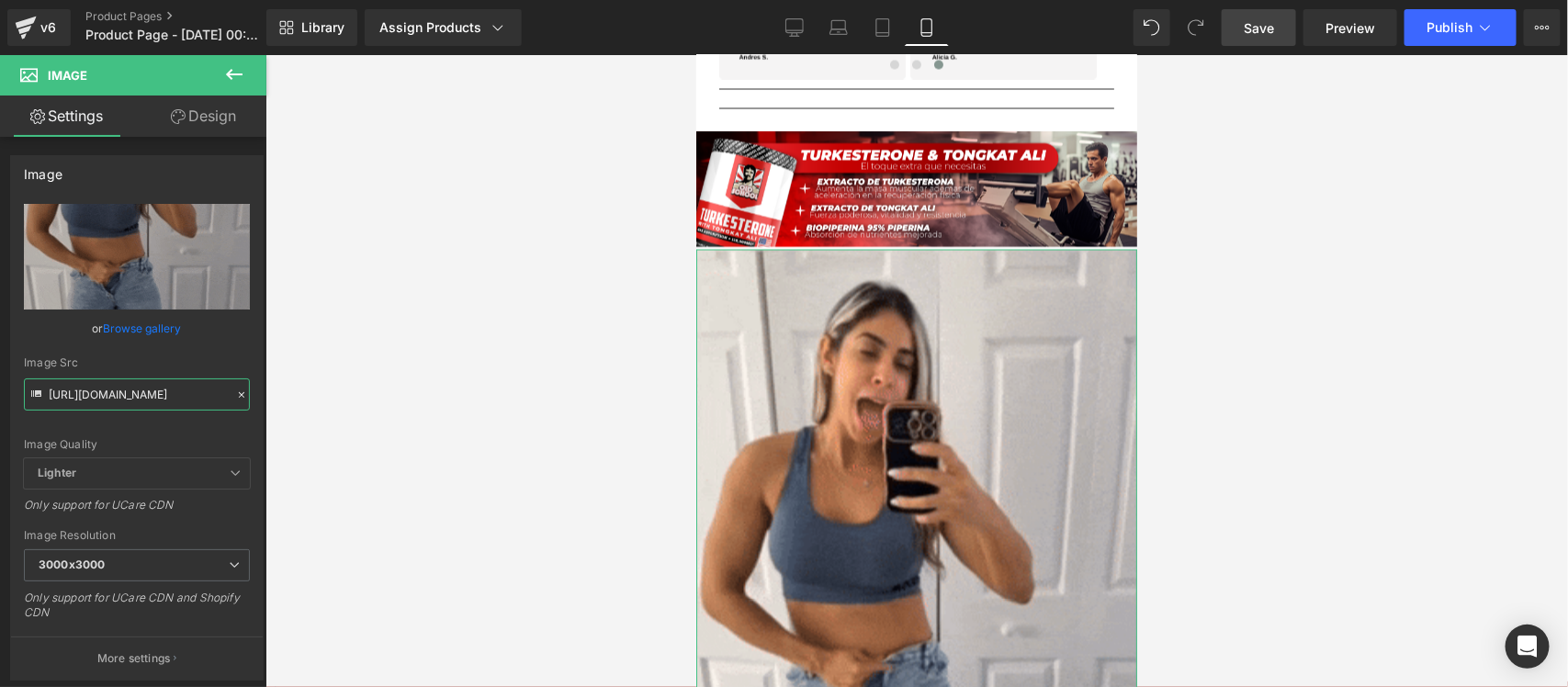
scroll to position [0, 938]
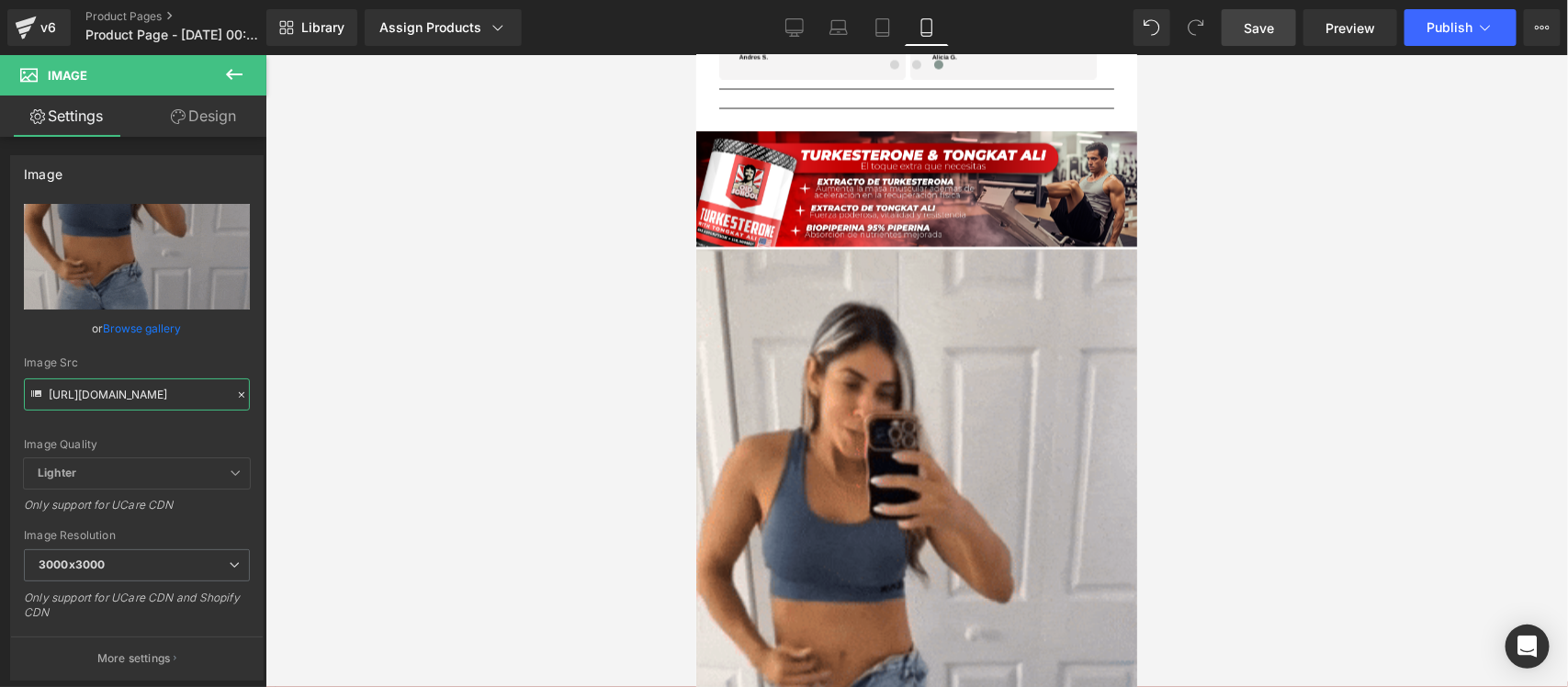
drag, startPoint x: 49, startPoint y: 391, endPoint x: 354, endPoint y: 396, distance: 305.0
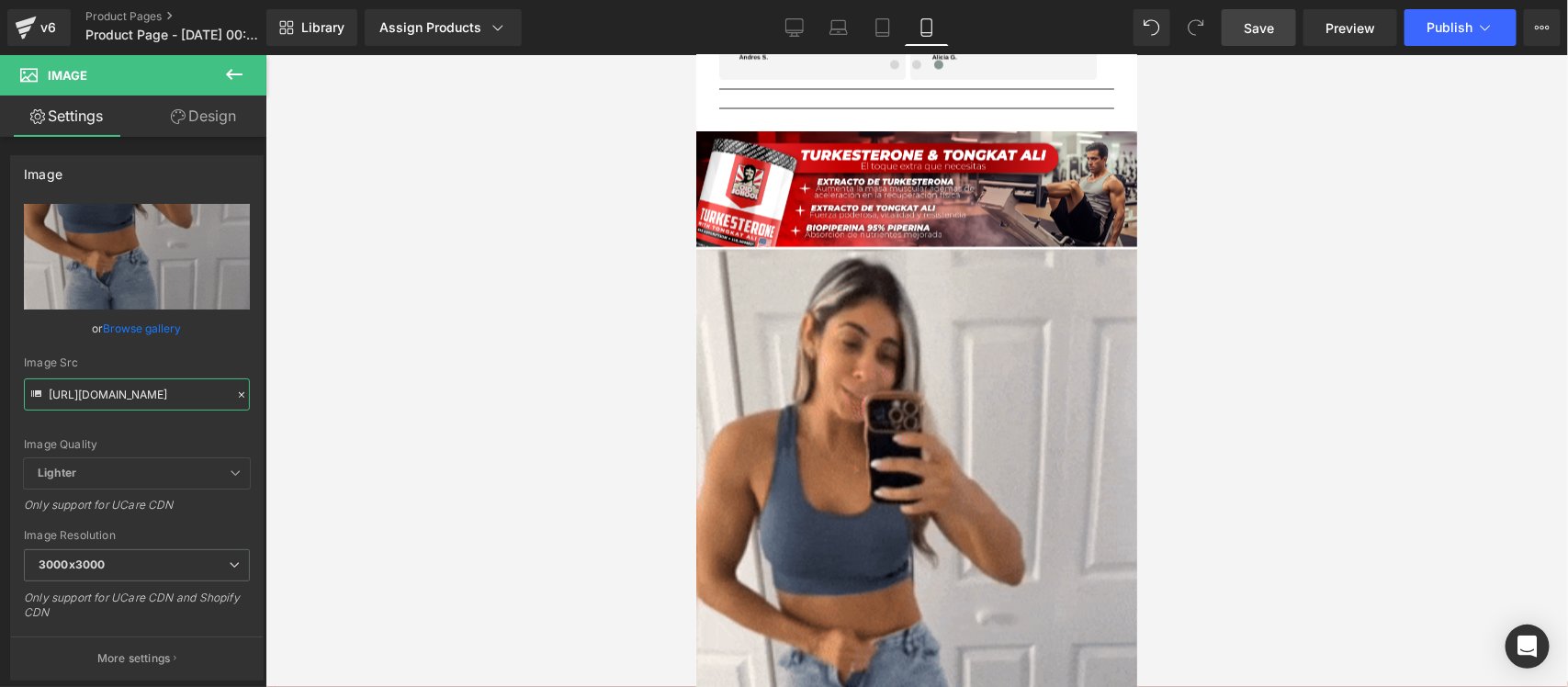
click at [354, 396] on div "Image You are previewing how the will restyle your page. You can not edit Eleme…" at bounding box center [784, 359] width 1568 height 718
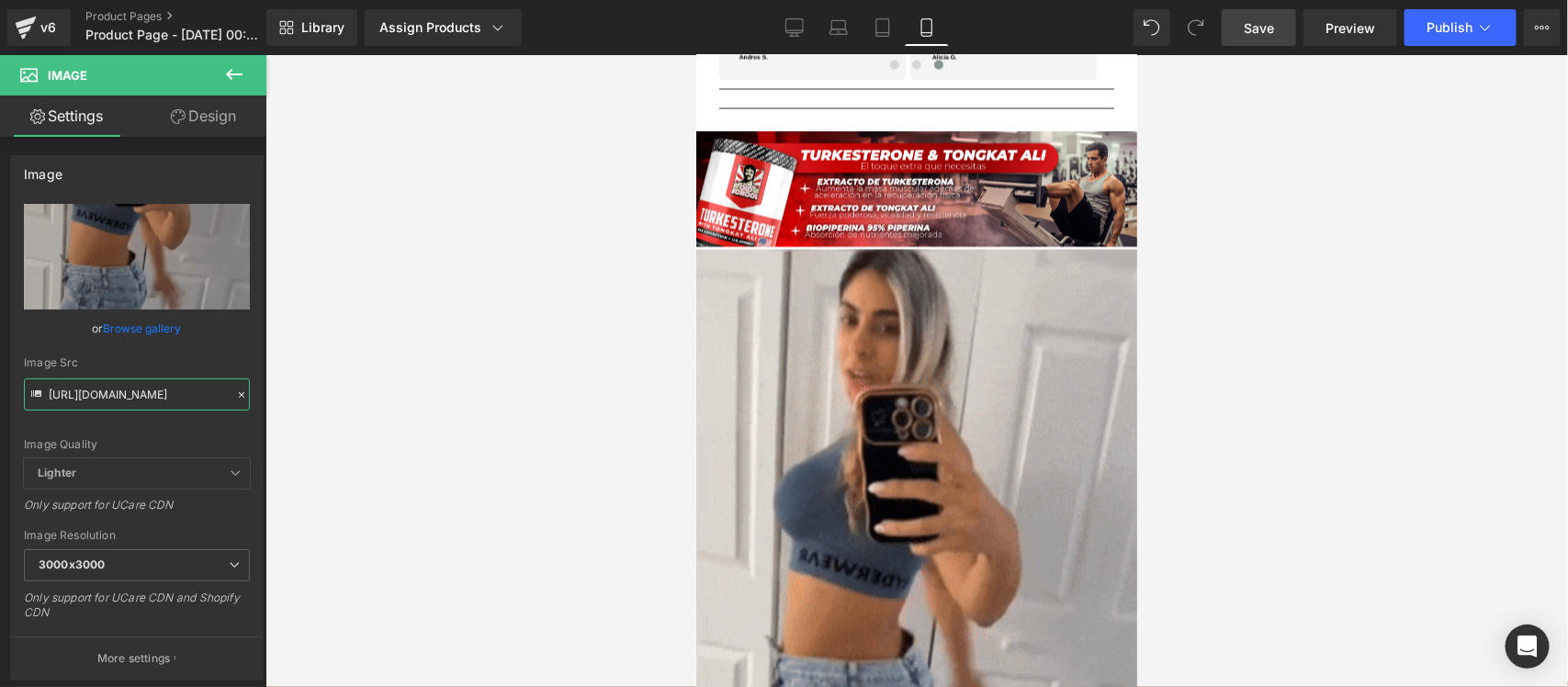
paste input "2.giphy.com/media/v1.Y2lkPTc5MGI3NjExOWE5cjYzc2NpZ3kxaGN1bmtmaTg4dGlxeGc1dTg3az…"
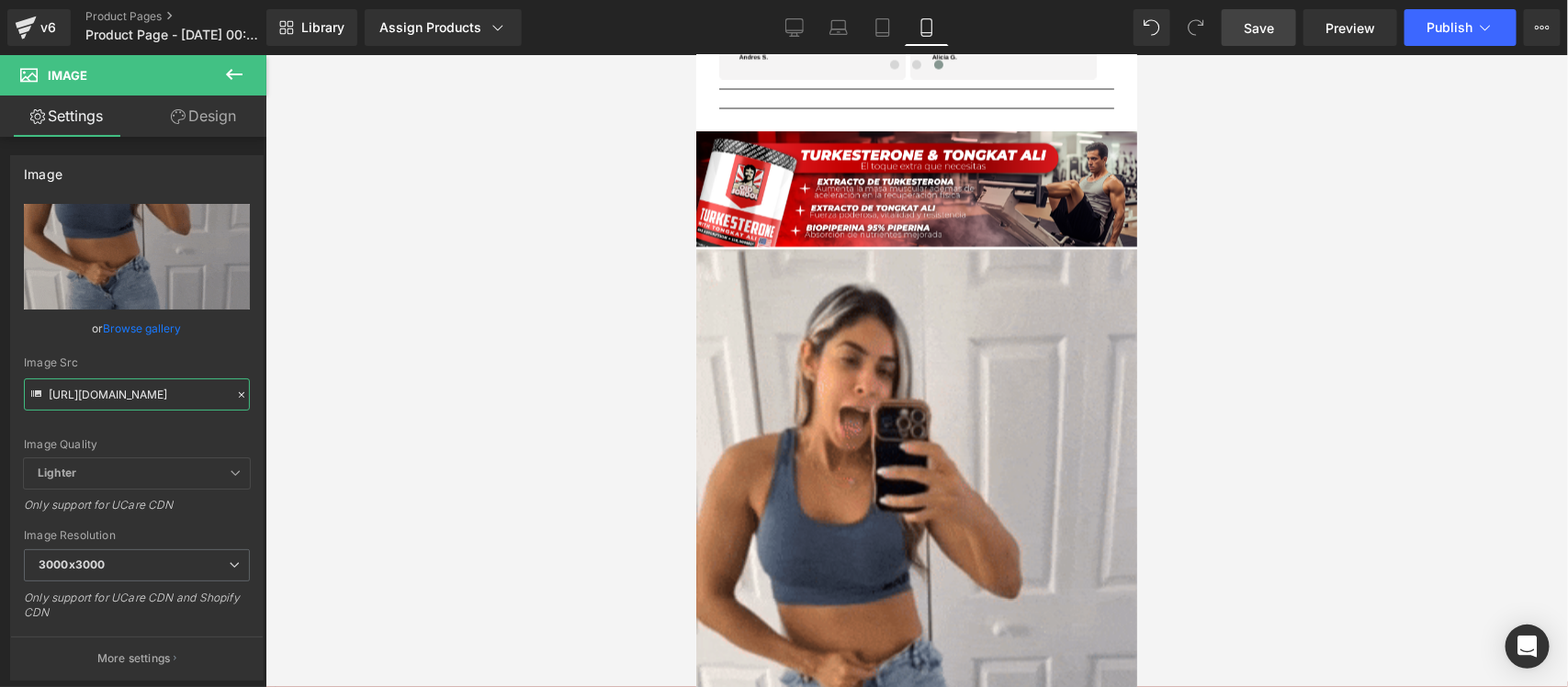
type input "https://media2.giphy.com/media/v1.Y2lkPTc5MGI3NjExOWE5cjYzc2NpZ3kxaGN1bmtmaTg4d…"
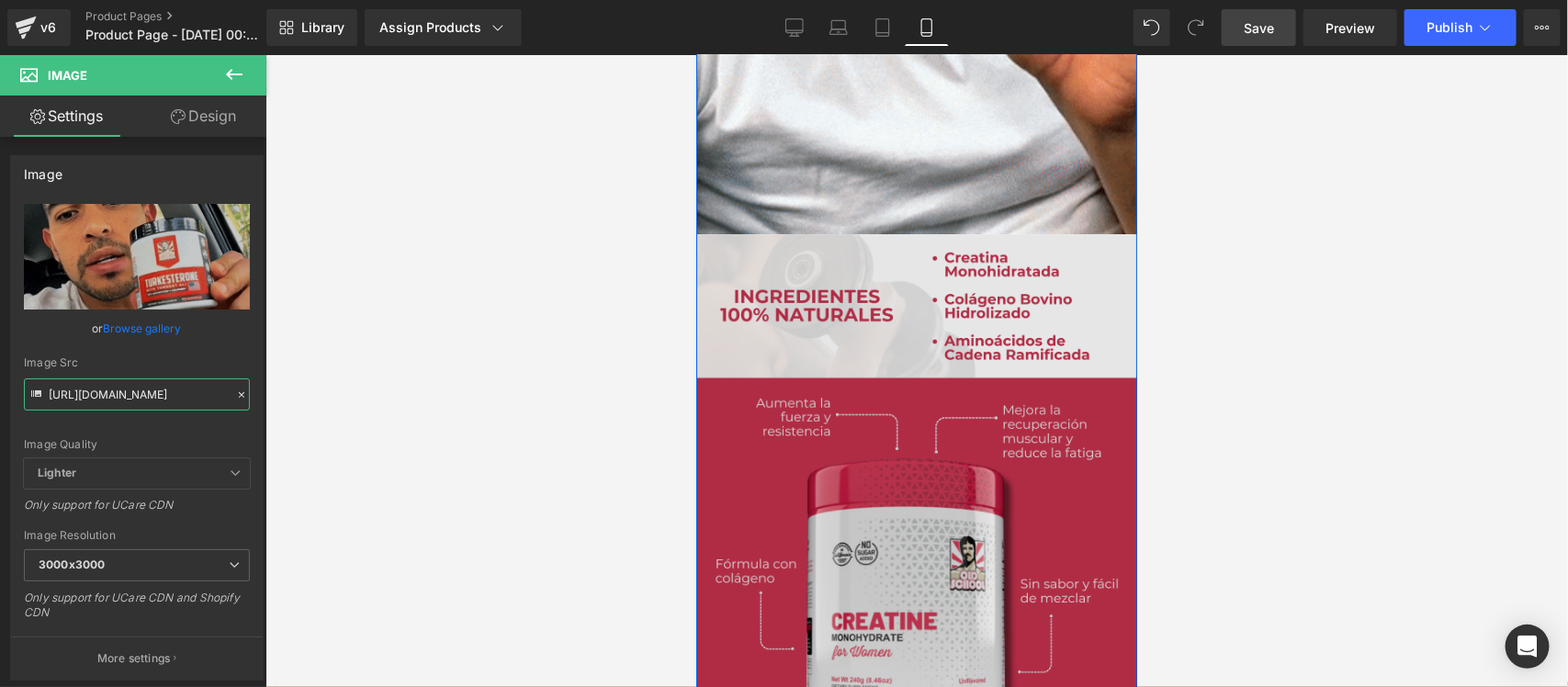
scroll to position [2410, 0]
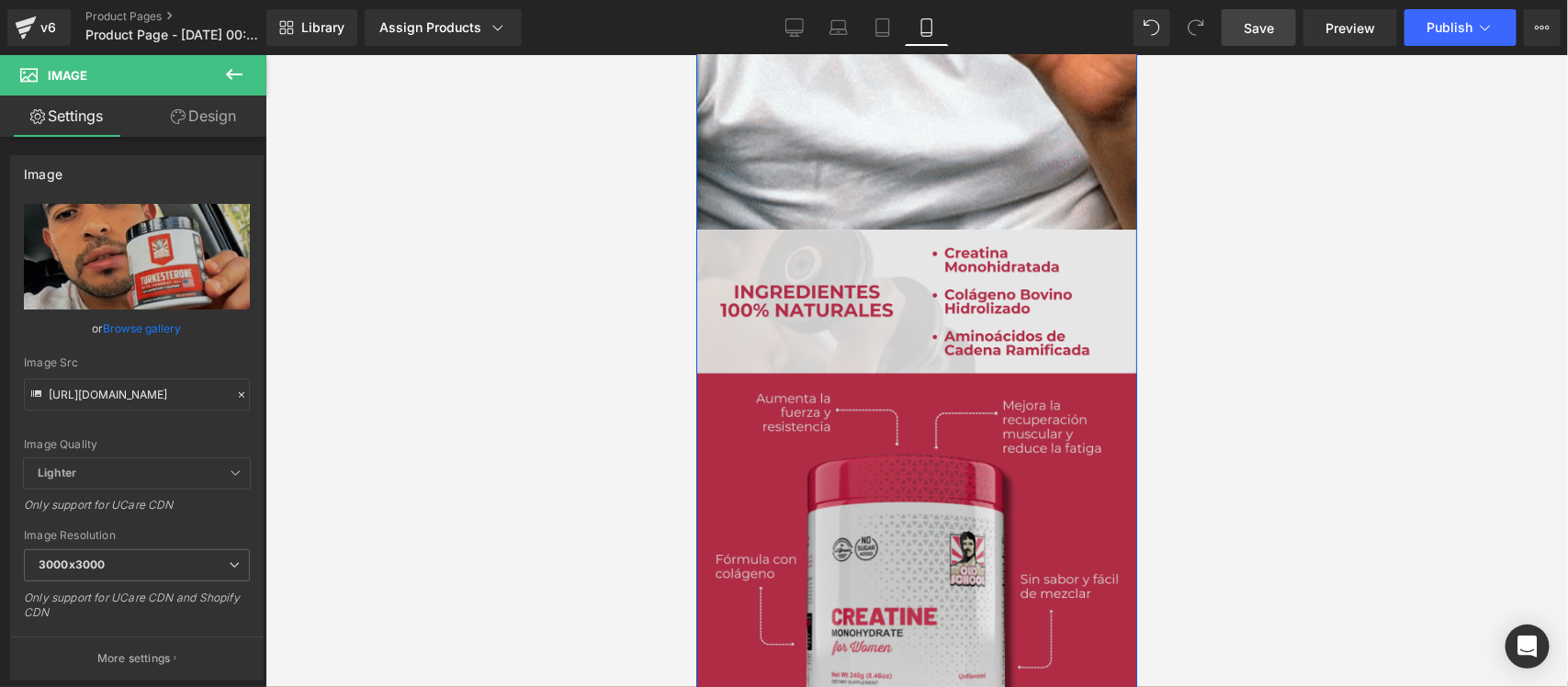
click at [904, 316] on img at bounding box center [916, 545] width 441 height 633
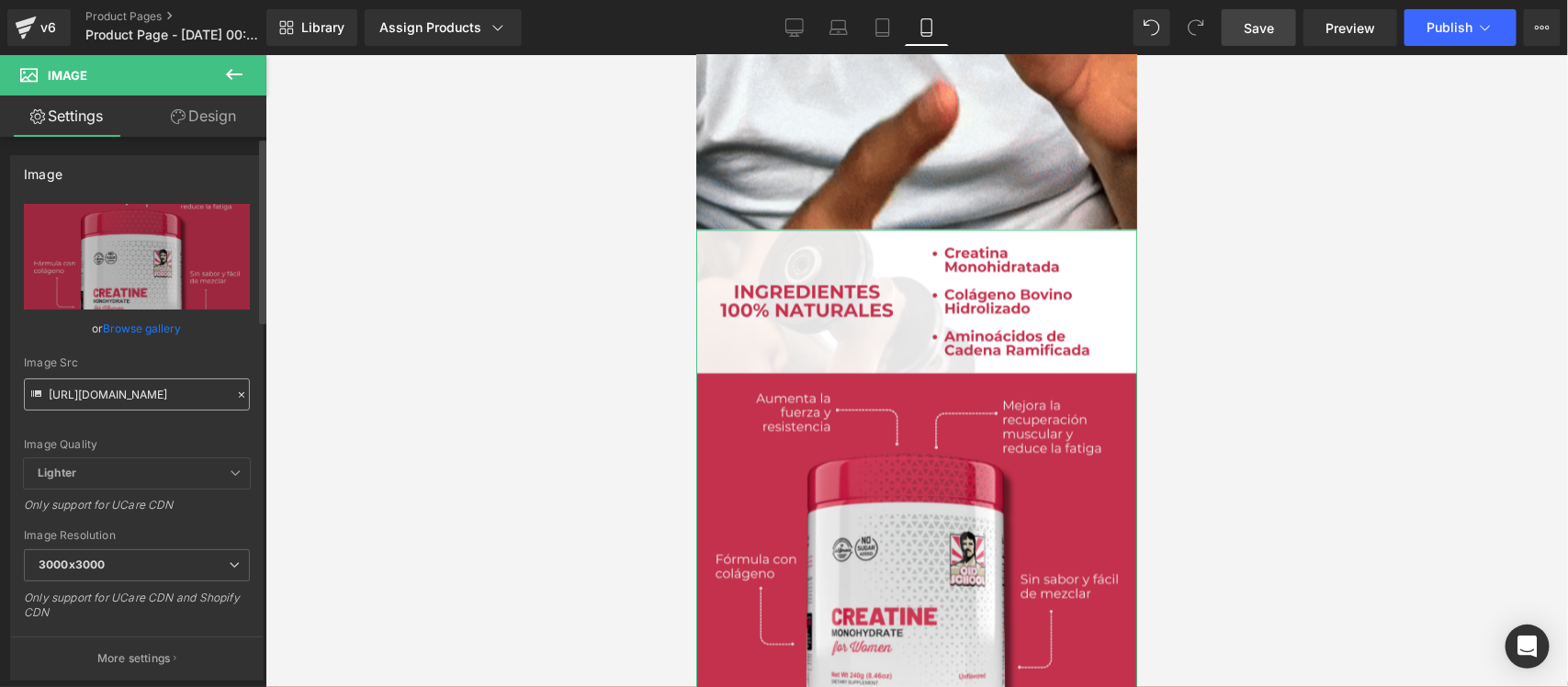
click at [49, 390] on div "Image Src https://i.ibb.co/wjBgz28/raw-6-16.png" at bounding box center [137, 383] width 226 height 54
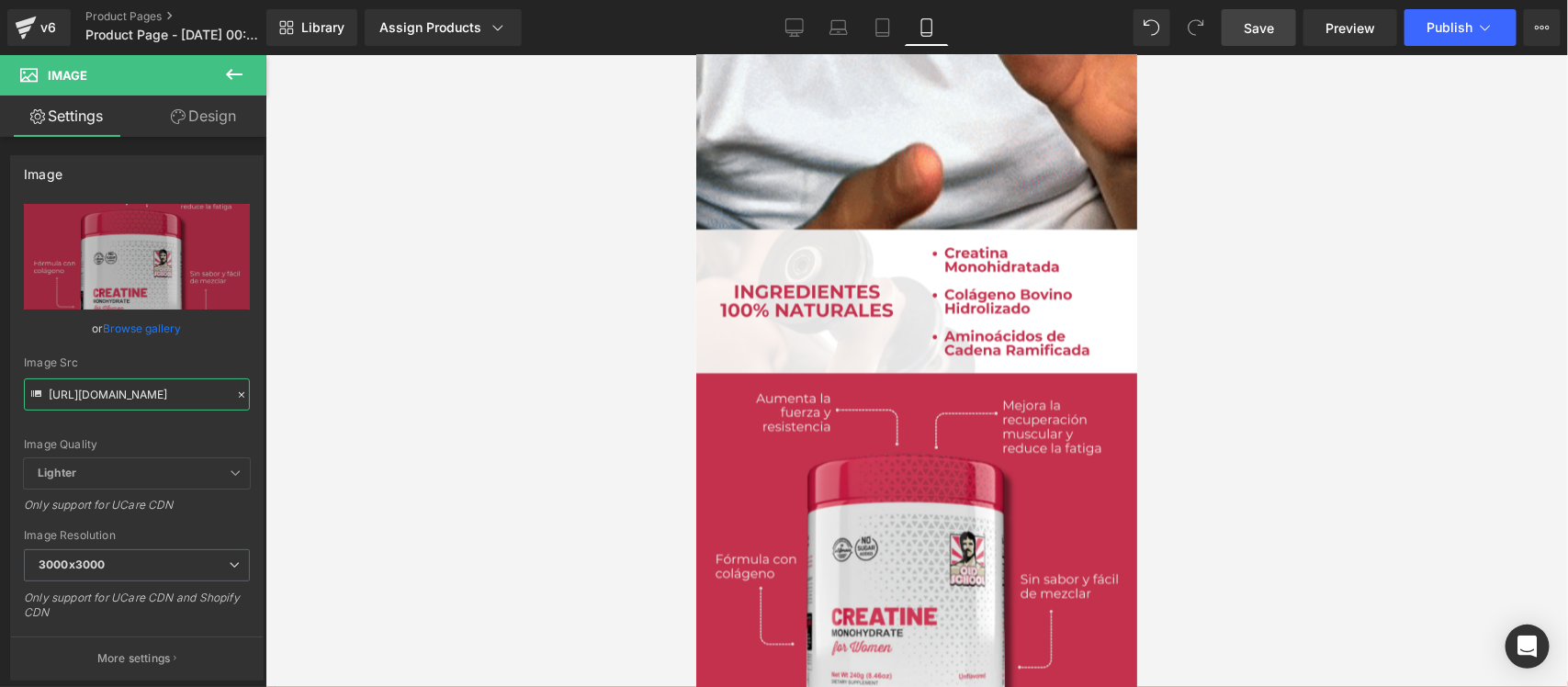
drag, startPoint x: 47, startPoint y: 392, endPoint x: 327, endPoint y: 397, distance: 280.0
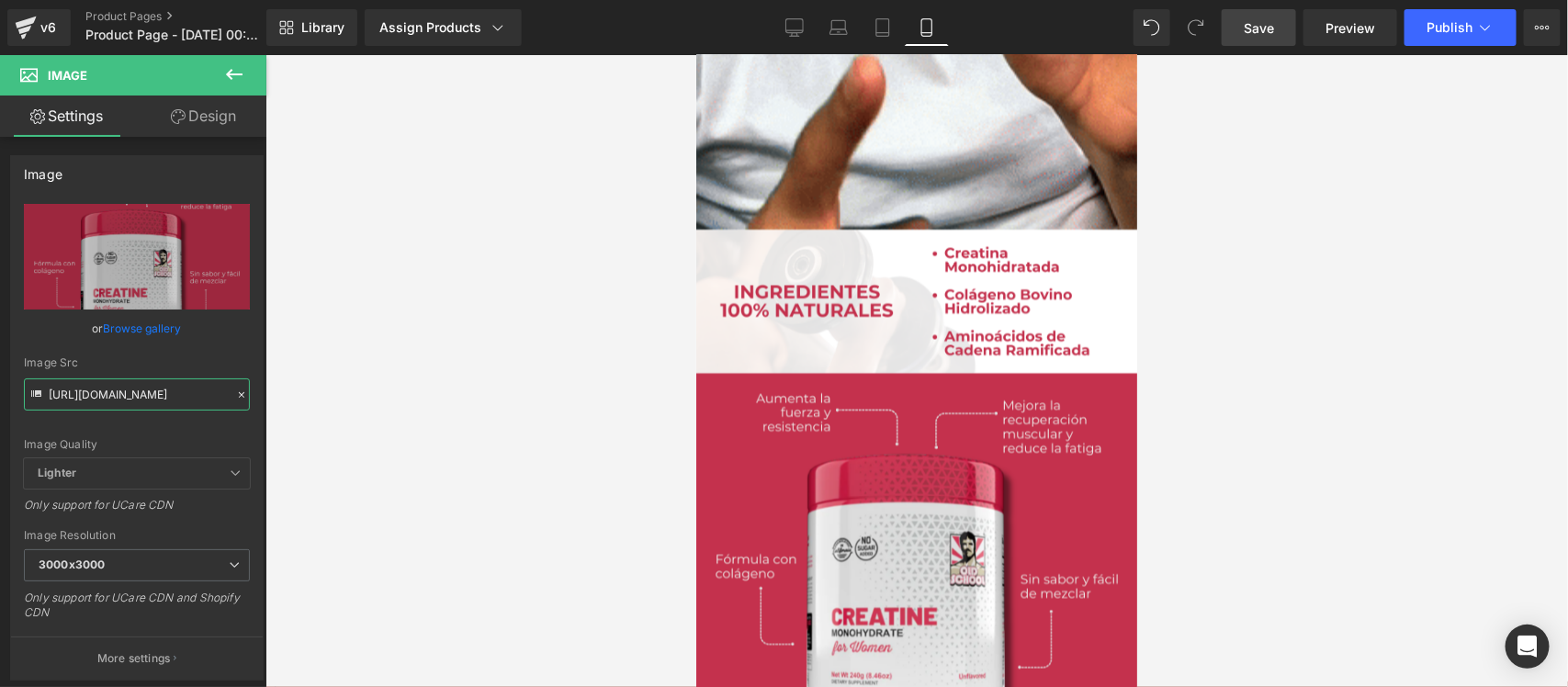
click at [327, 397] on div "Image You are previewing how the will restyle your page. You can not edit Eleme…" at bounding box center [784, 359] width 1568 height 718
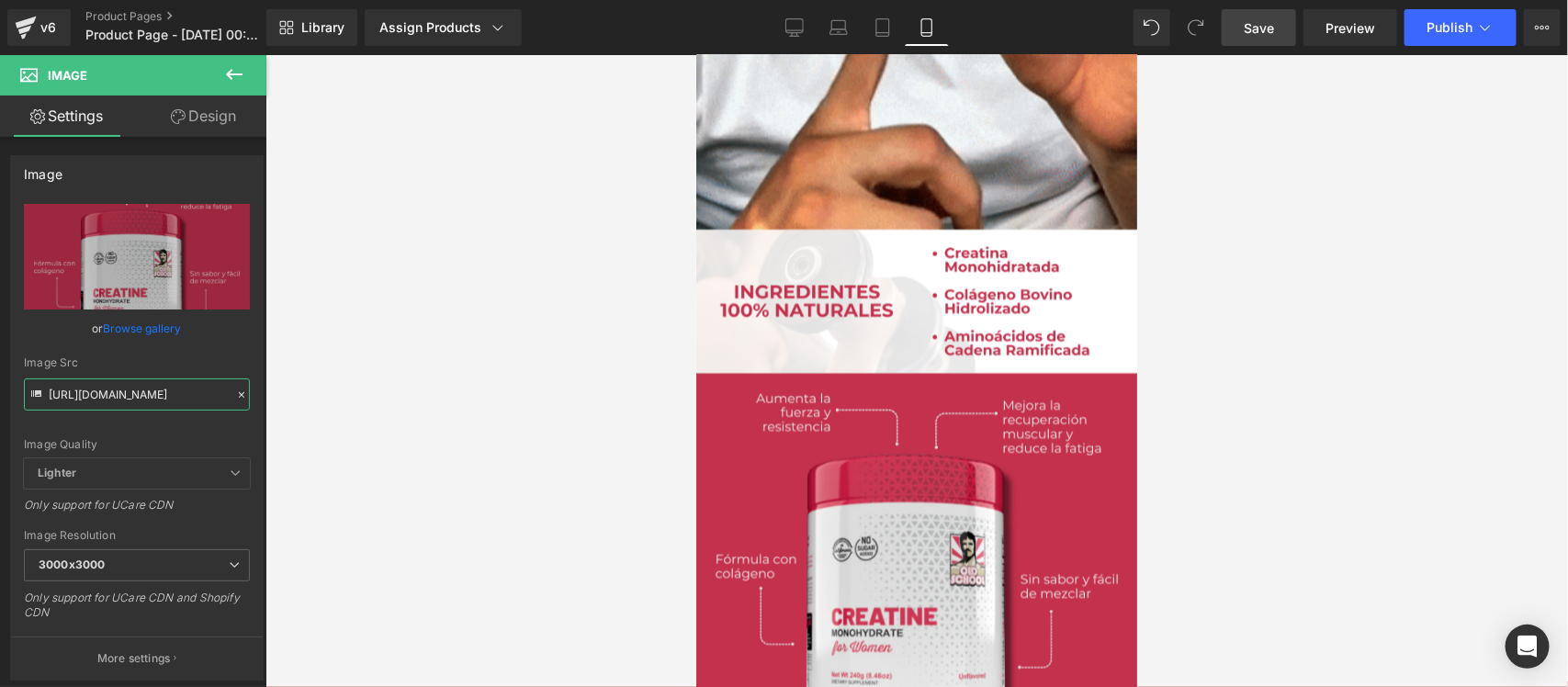
paste input "dsLNmGtV/Pieza-6-3x"
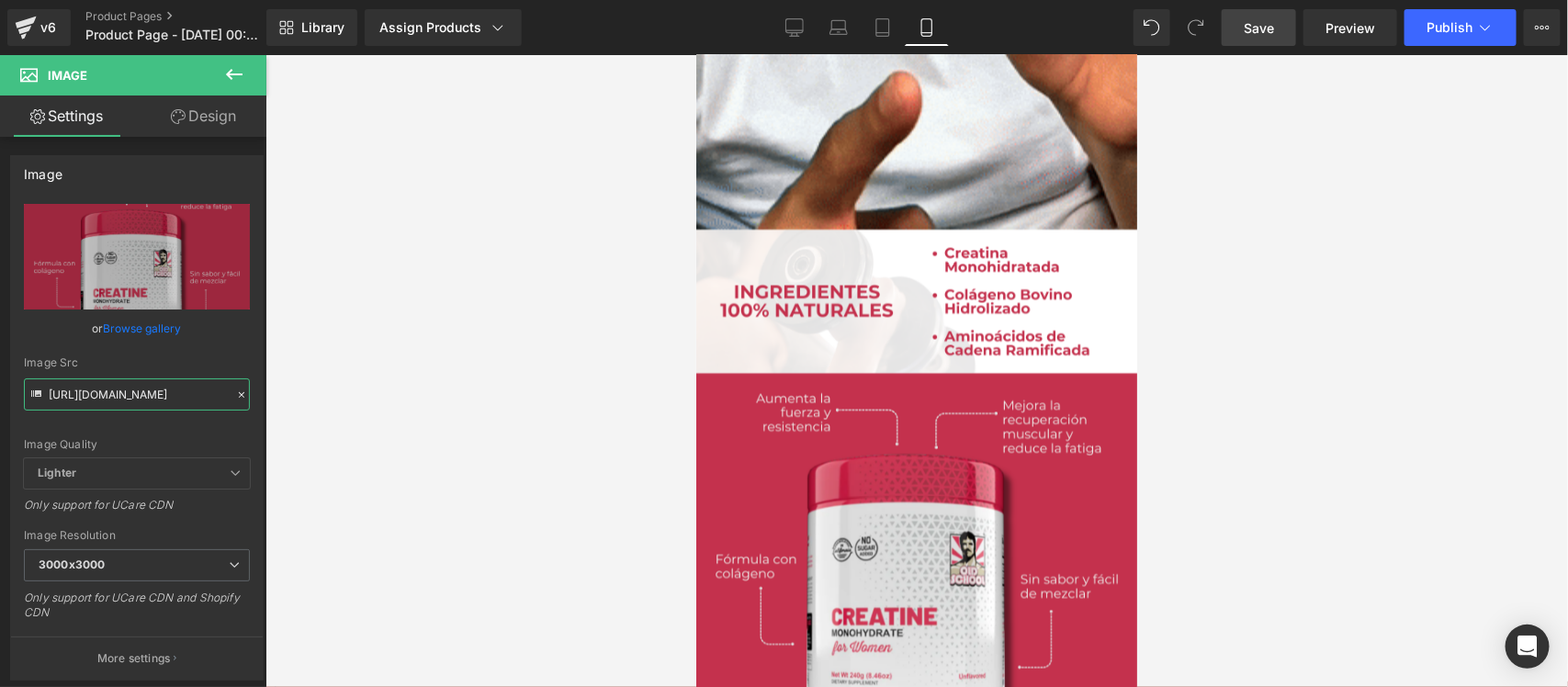
type input "https://i.ibb.co/dsLNmGtV/Pieza-6-3x.png"
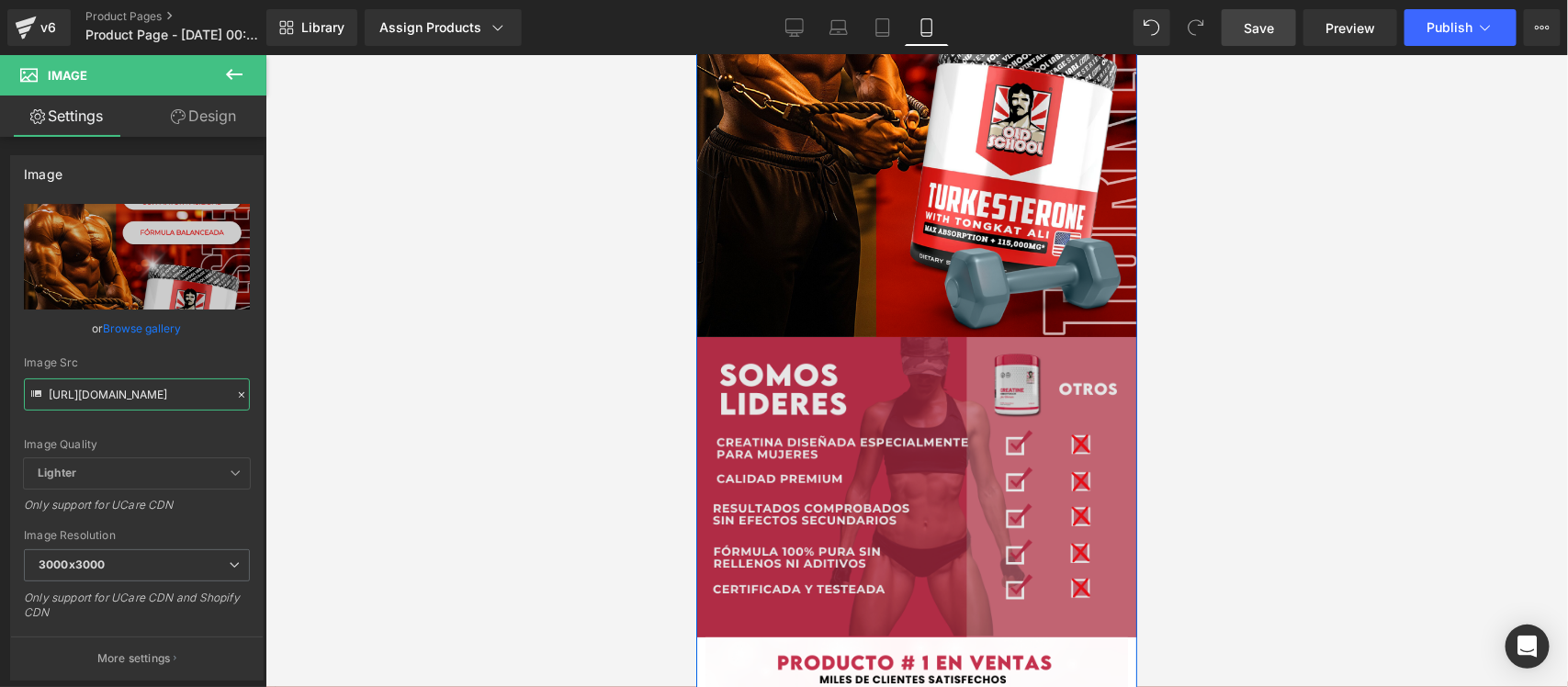
scroll to position [2984, 0]
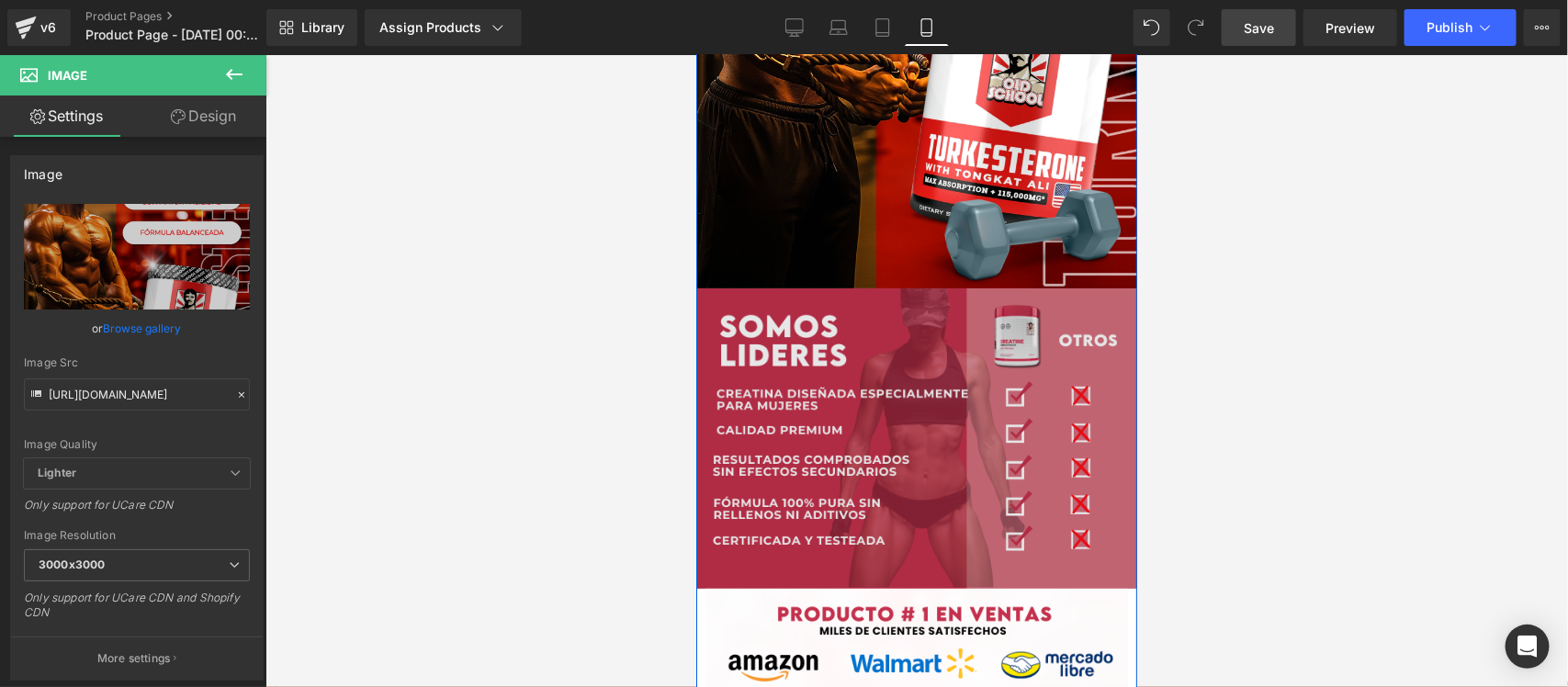
click at [908, 420] on img at bounding box center [916, 437] width 441 height 300
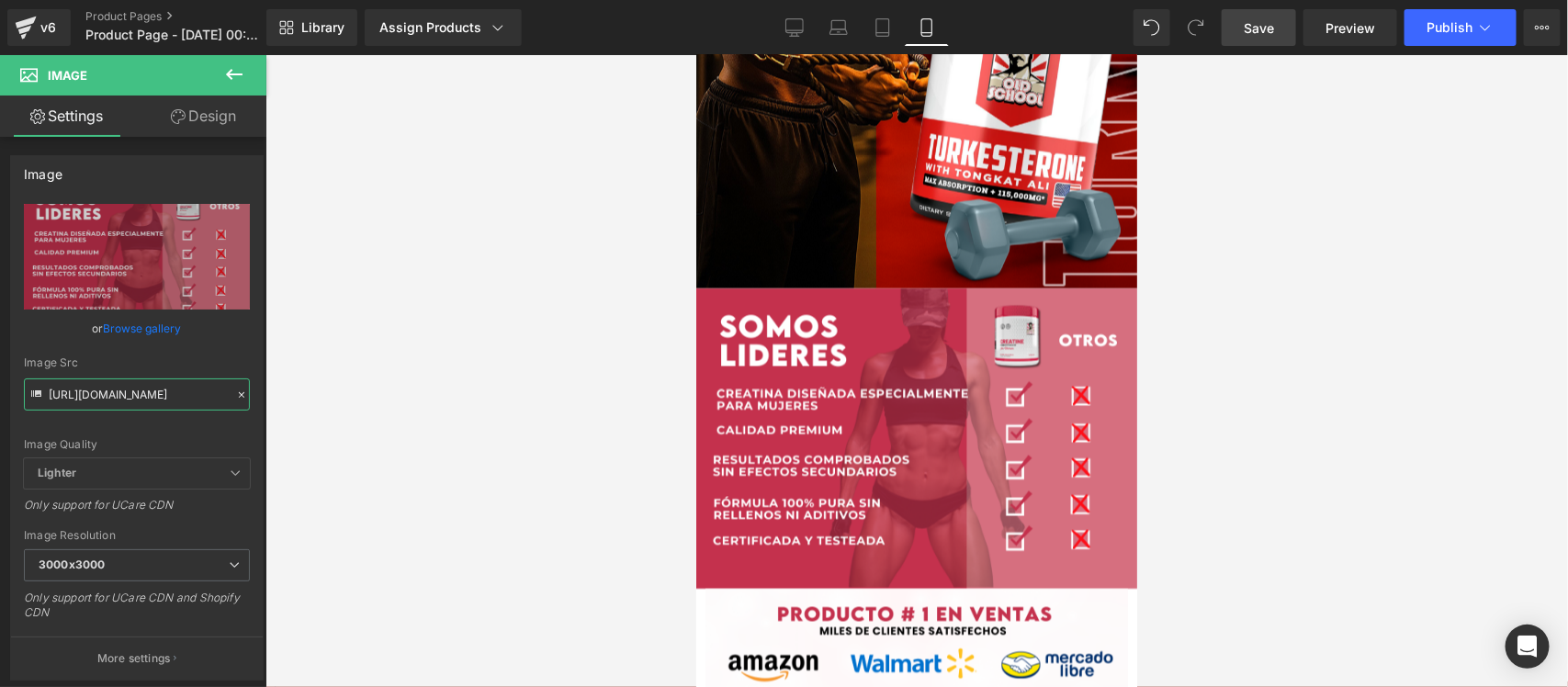
drag, startPoint x: 47, startPoint y: 389, endPoint x: 335, endPoint y: 405, distance: 288.4
click at [335, 405] on div "Image You are previewing how the will restyle your page. You can not edit Eleme…" at bounding box center [784, 359] width 1568 height 718
paste input "1JpvH2Cy/Pieza-7-3x"
type input "https://i.ibb.co/1JpvH2Cy/Pieza-7-3x.png"
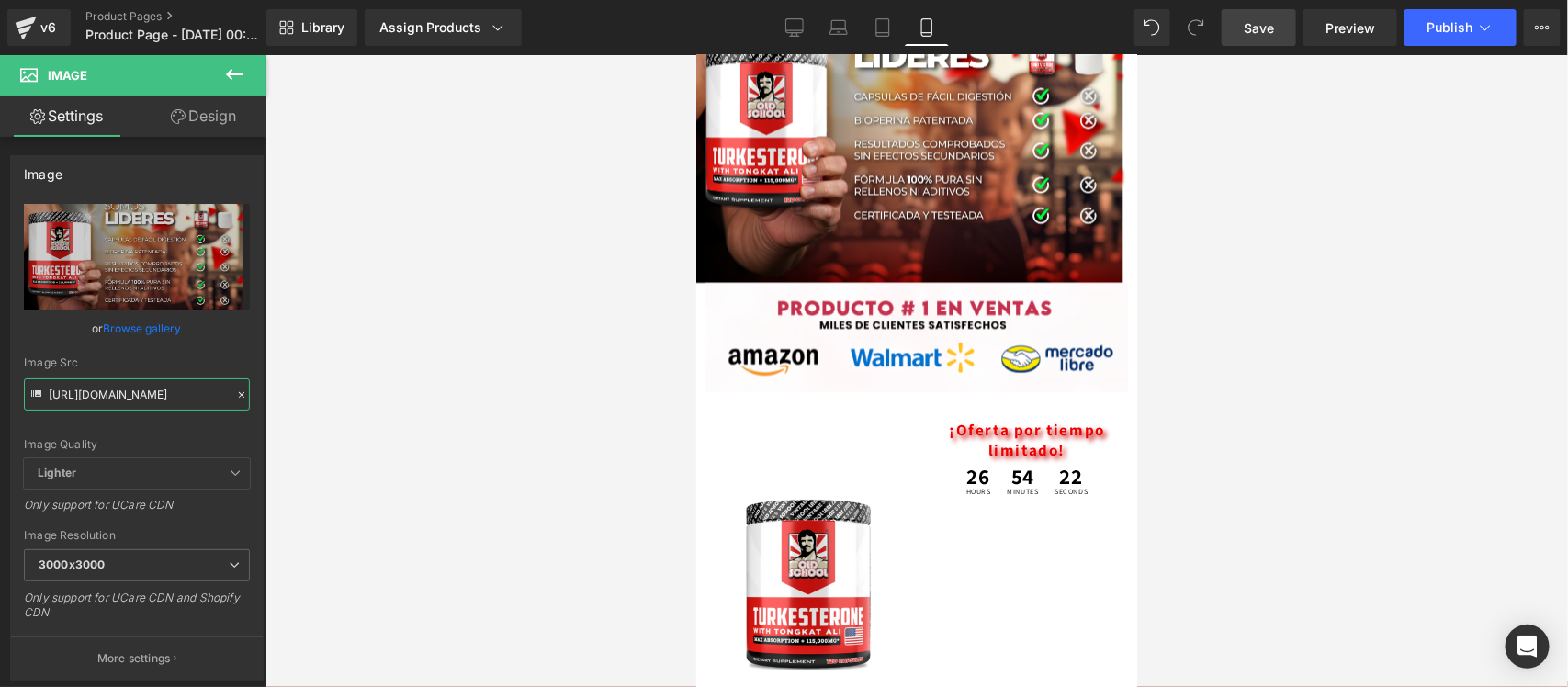
scroll to position [3328, 0]
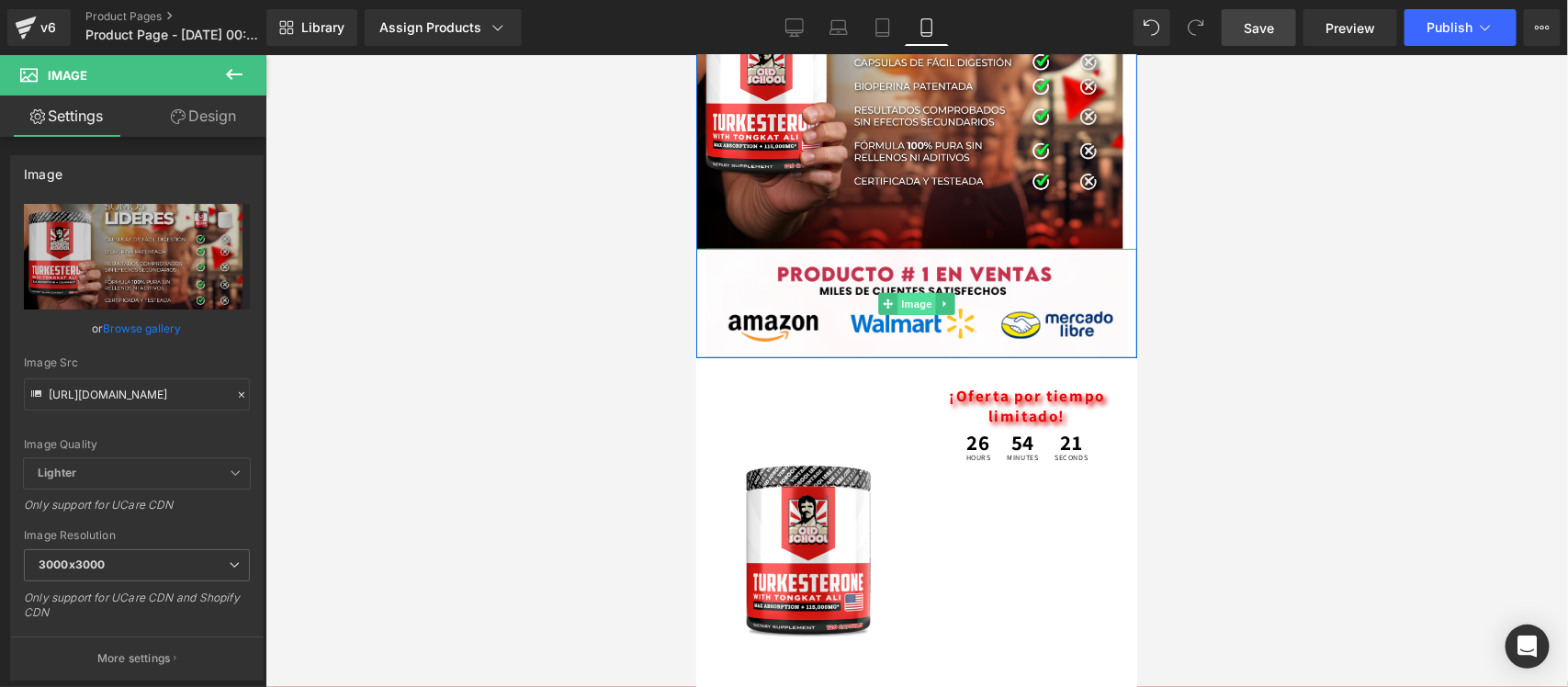
click at [902, 299] on span "Image" at bounding box center [916, 303] width 39 height 22
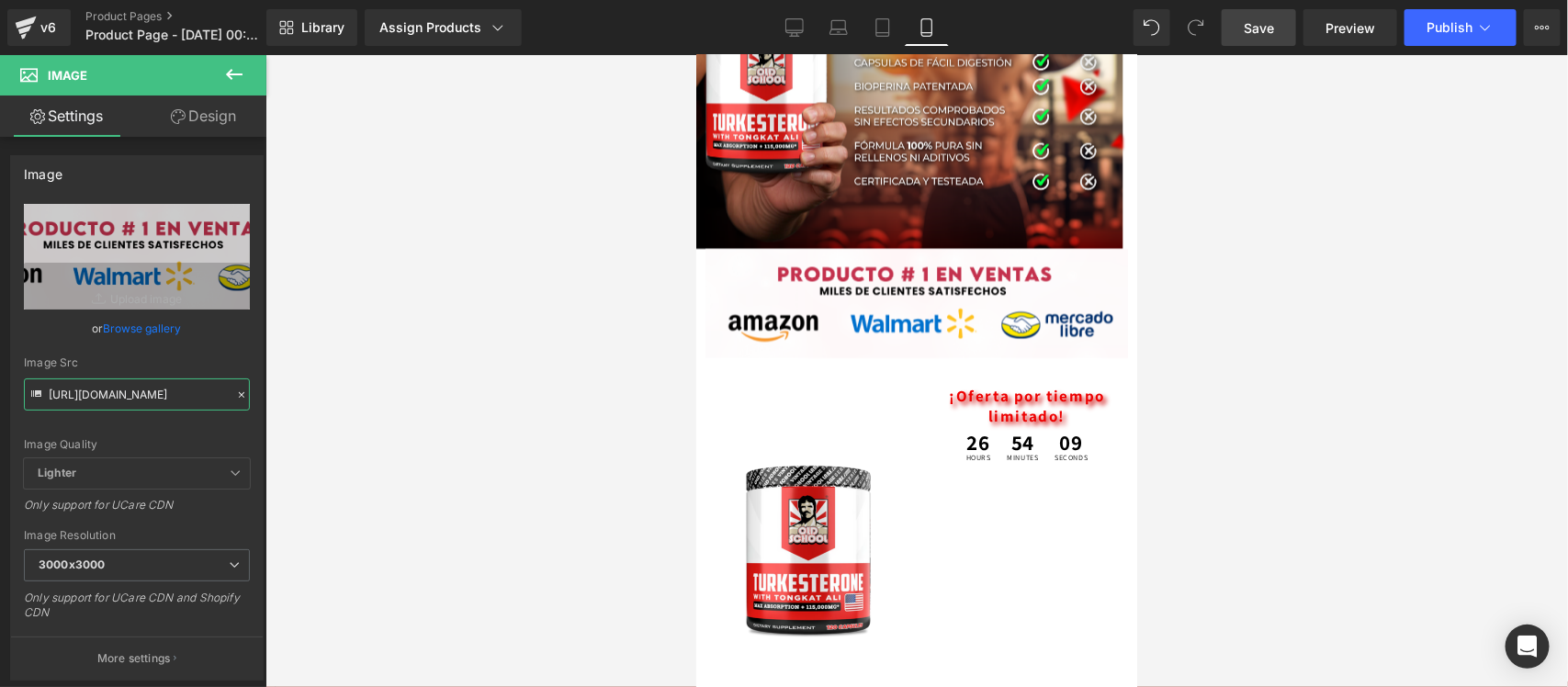
drag, startPoint x: 47, startPoint y: 395, endPoint x: 272, endPoint y: 395, distance: 225.0
click at [272, 395] on div "Image You are previewing how the will restyle your page. You can not edit Eleme…" at bounding box center [784, 359] width 1568 height 718
paste input "hxNN79gF/raw-amazon"
type input "https://i.ibb.co/hxNN79gF/raw-amazon.png"
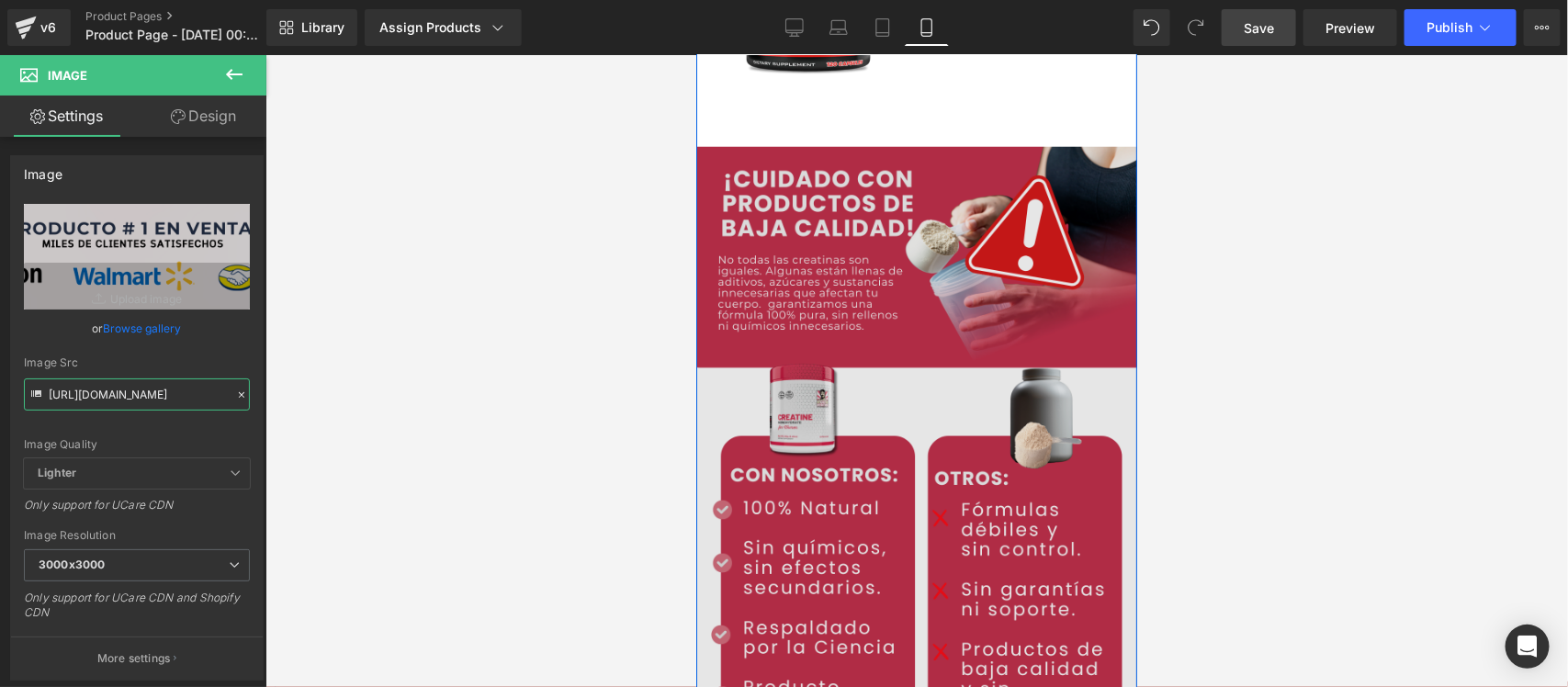
scroll to position [4016, 0]
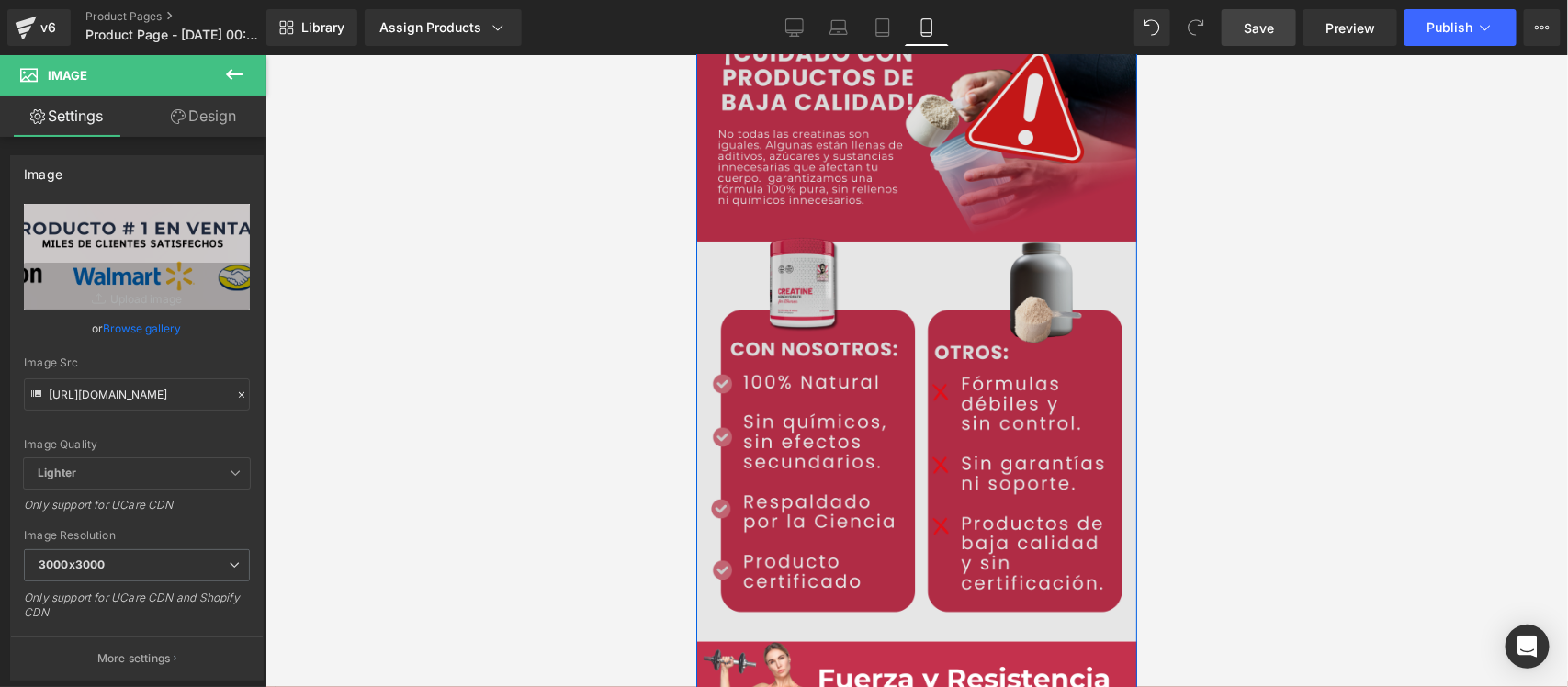
click at [925, 309] on img at bounding box center [916, 331] width 441 height 621
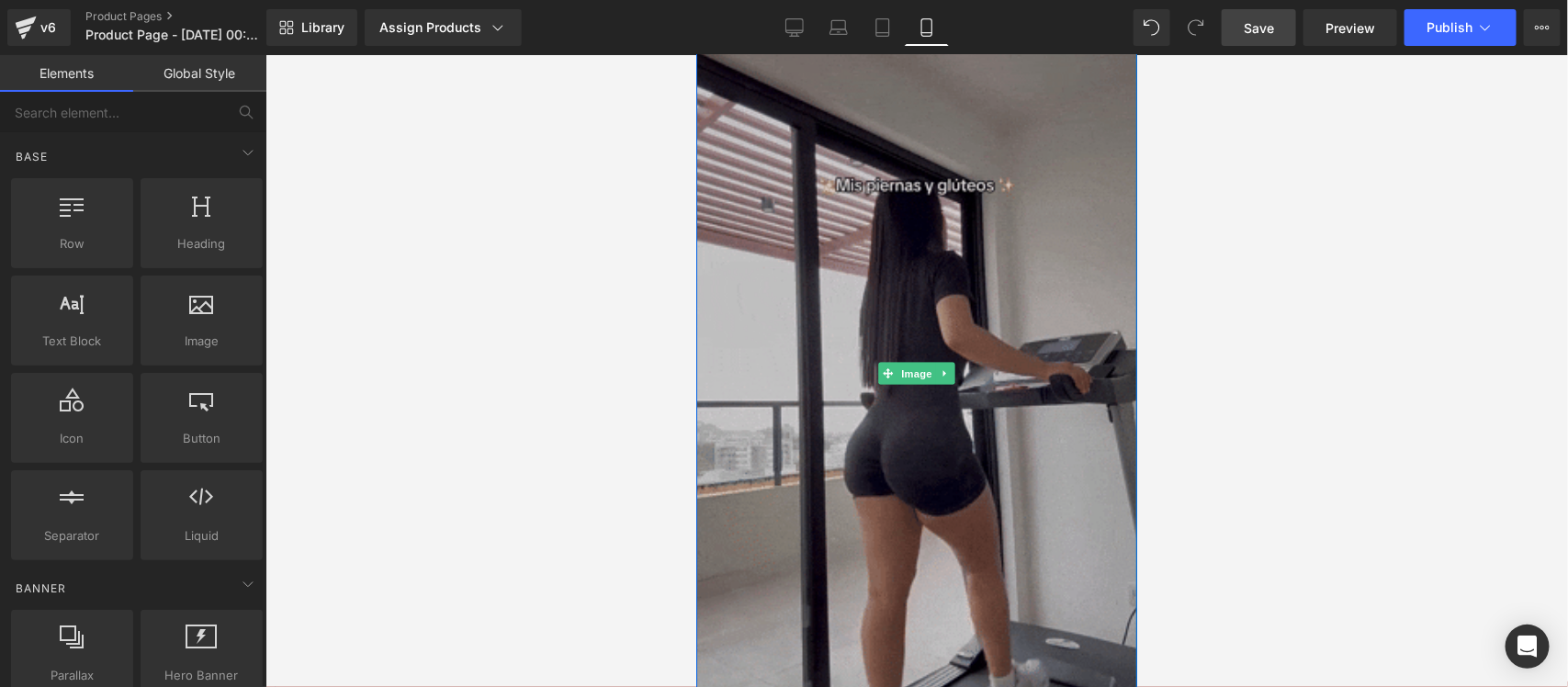
scroll to position [3902, 0]
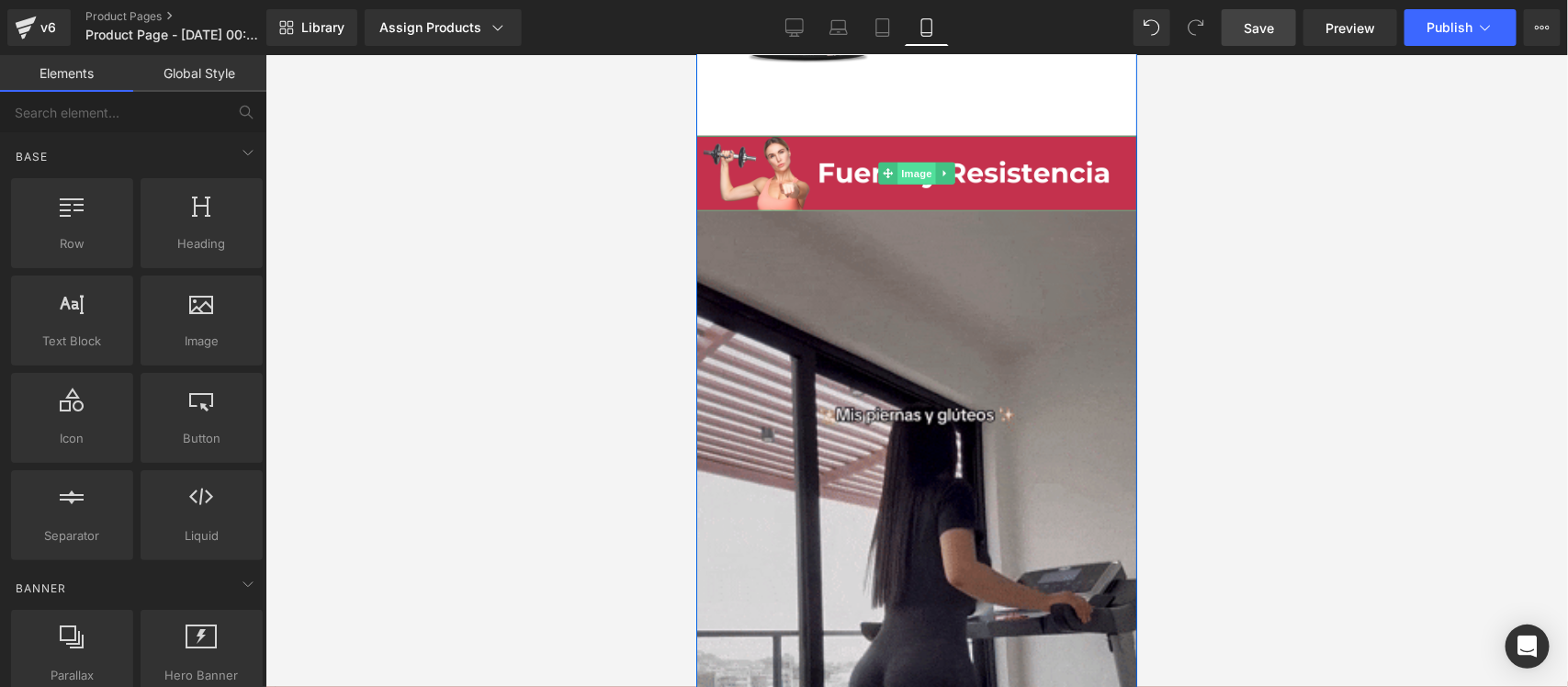
click at [902, 165] on span "Image" at bounding box center [916, 173] width 39 height 22
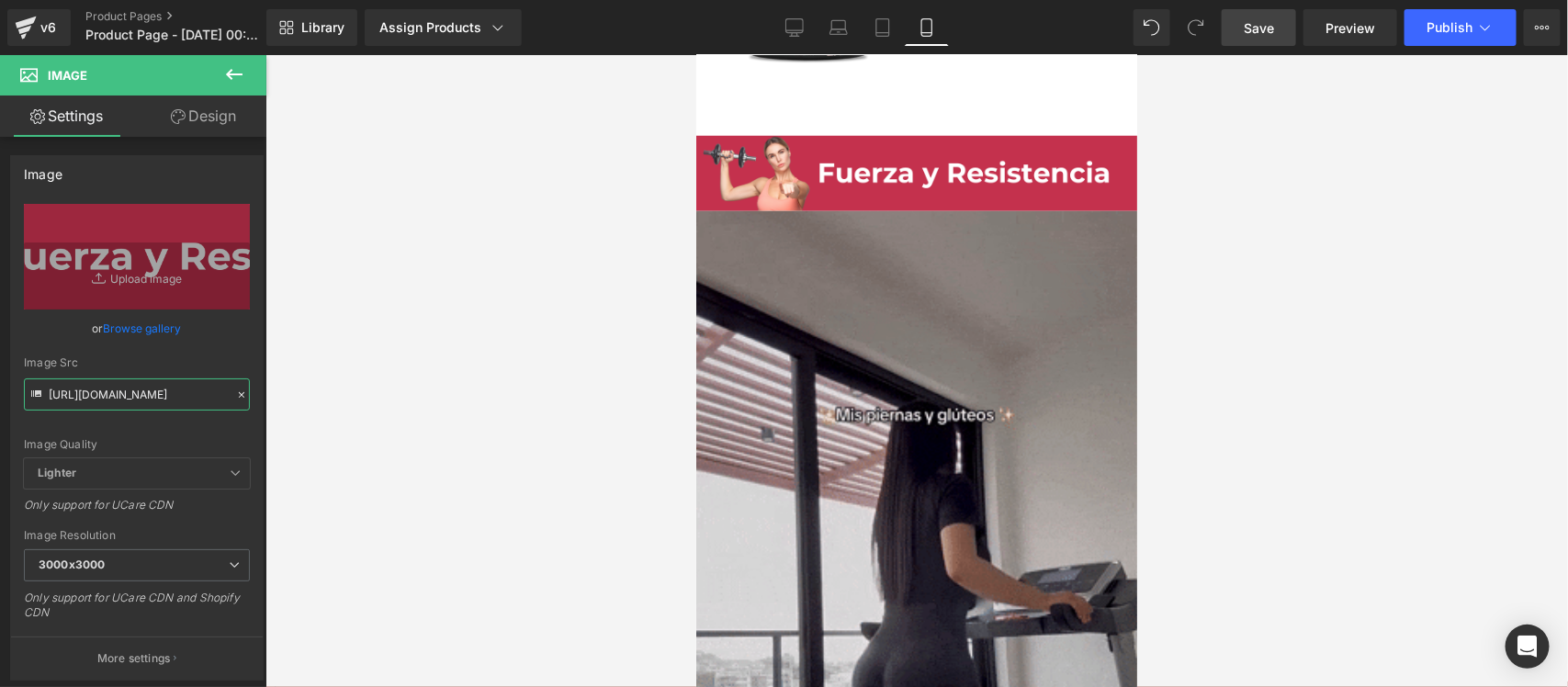
drag, startPoint x: 51, startPoint y: 391, endPoint x: 314, endPoint y: 396, distance: 263.0
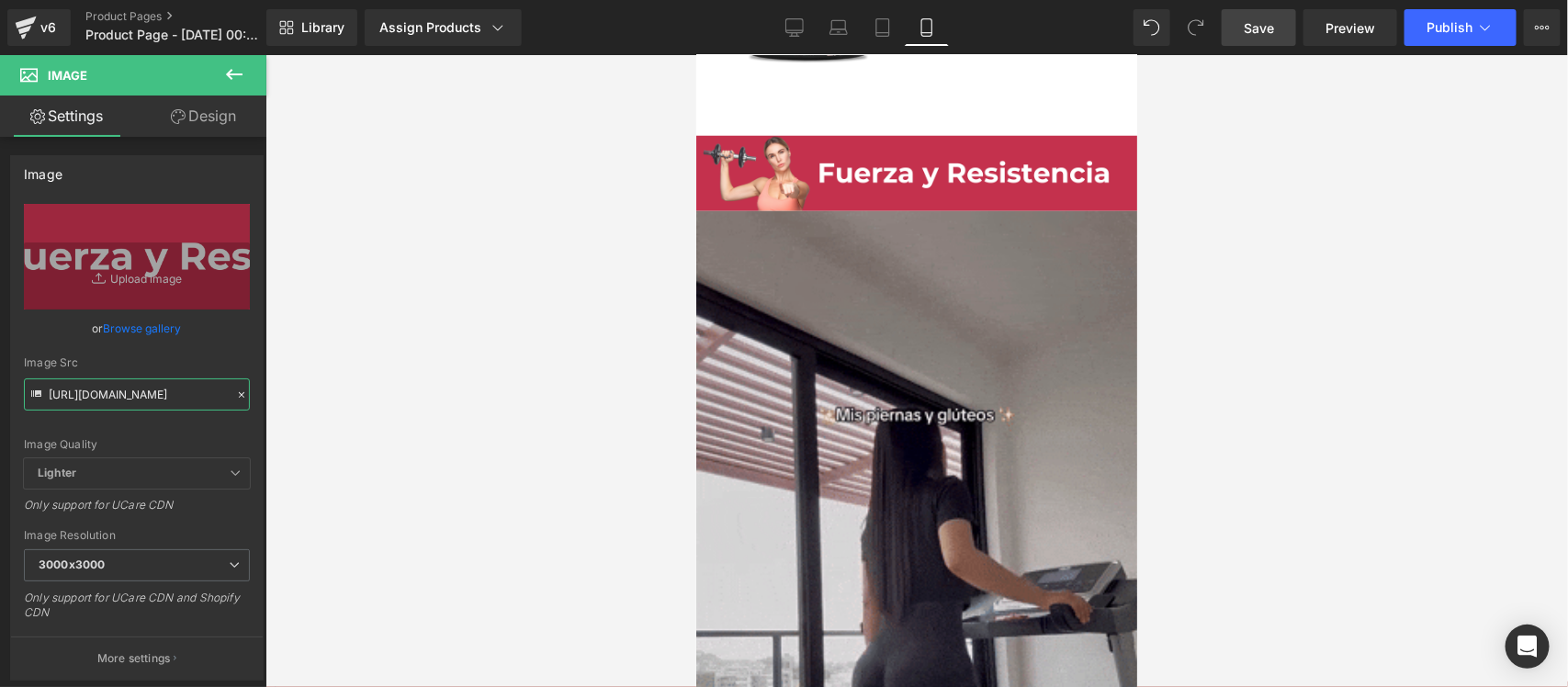
click at [314, 396] on div "Image You are previewing how the will restyle your page. You can not edit Eleme…" at bounding box center [784, 359] width 1568 height 718
paste input "b5mKCttz/Pieza-5-3x"
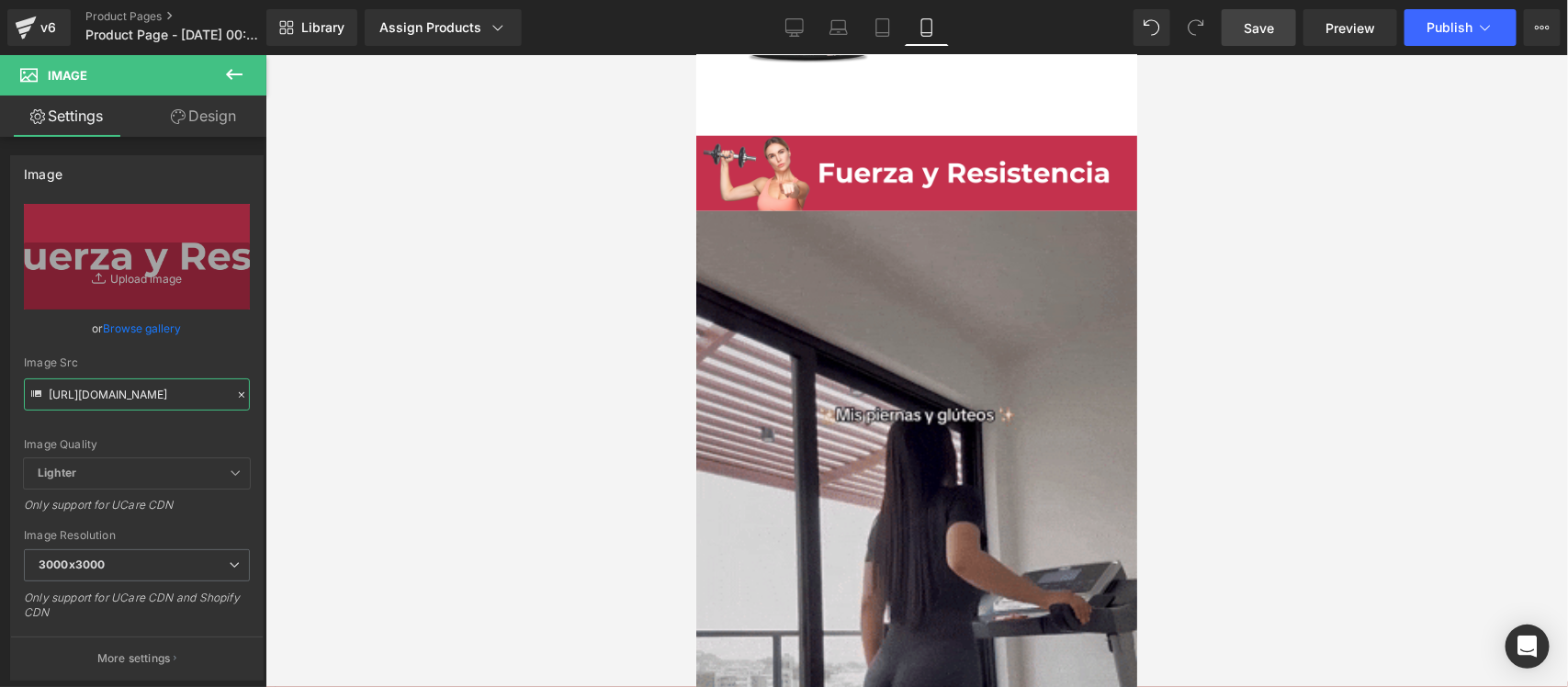
type input "https://i.ibb.co/b5mKCttz/Pieza-5-3x.png"
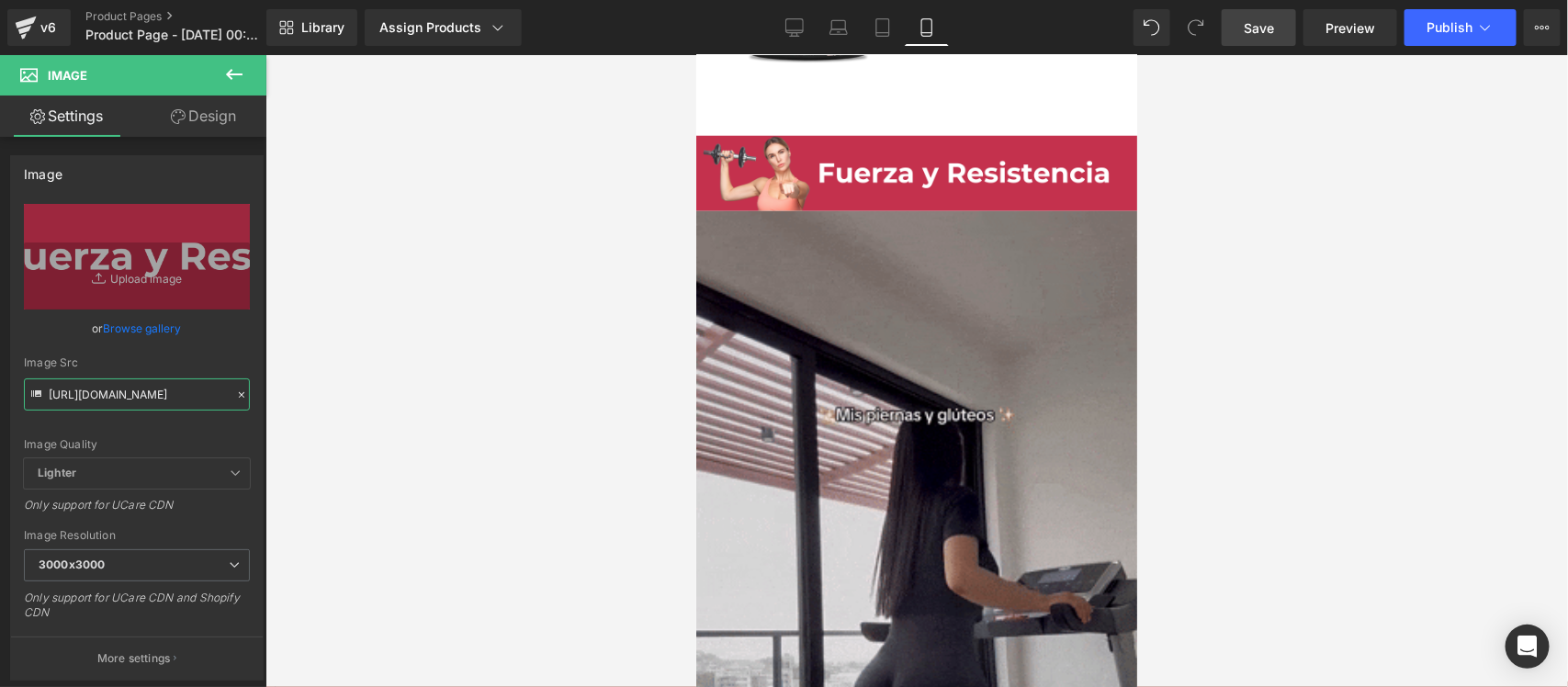
scroll to position [0, 47]
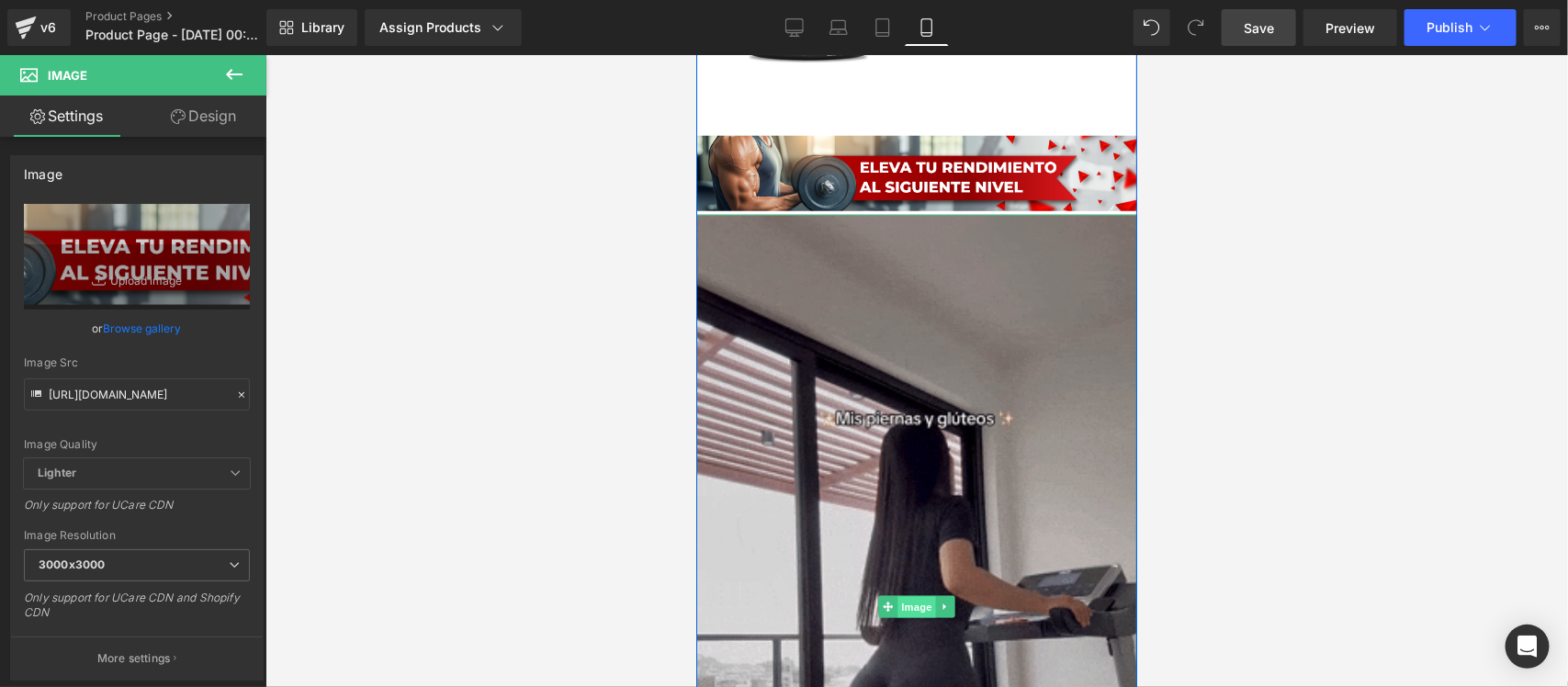
click at [909, 603] on span "Image" at bounding box center [916, 606] width 39 height 22
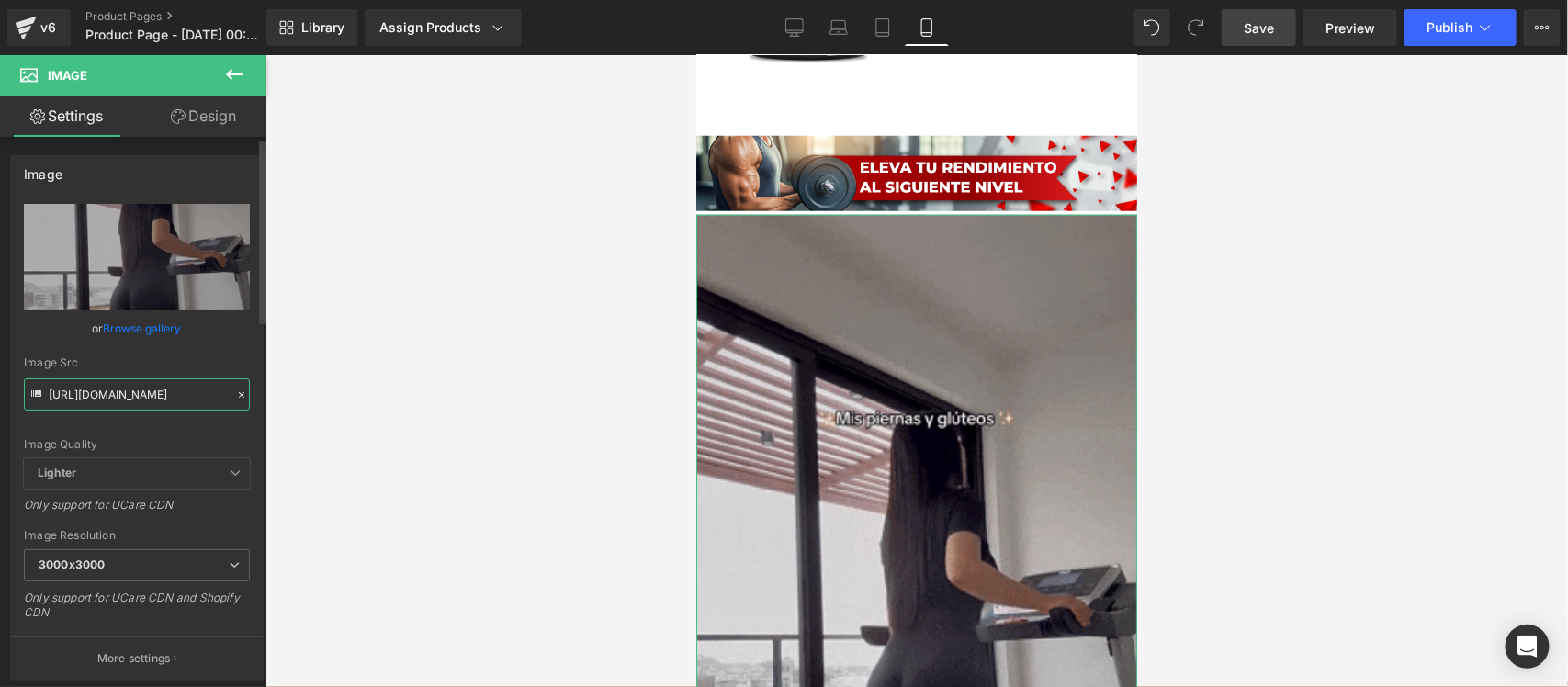
scroll to position [0, 951]
drag, startPoint x: 47, startPoint y: 395, endPoint x: 246, endPoint y: 395, distance: 199.0
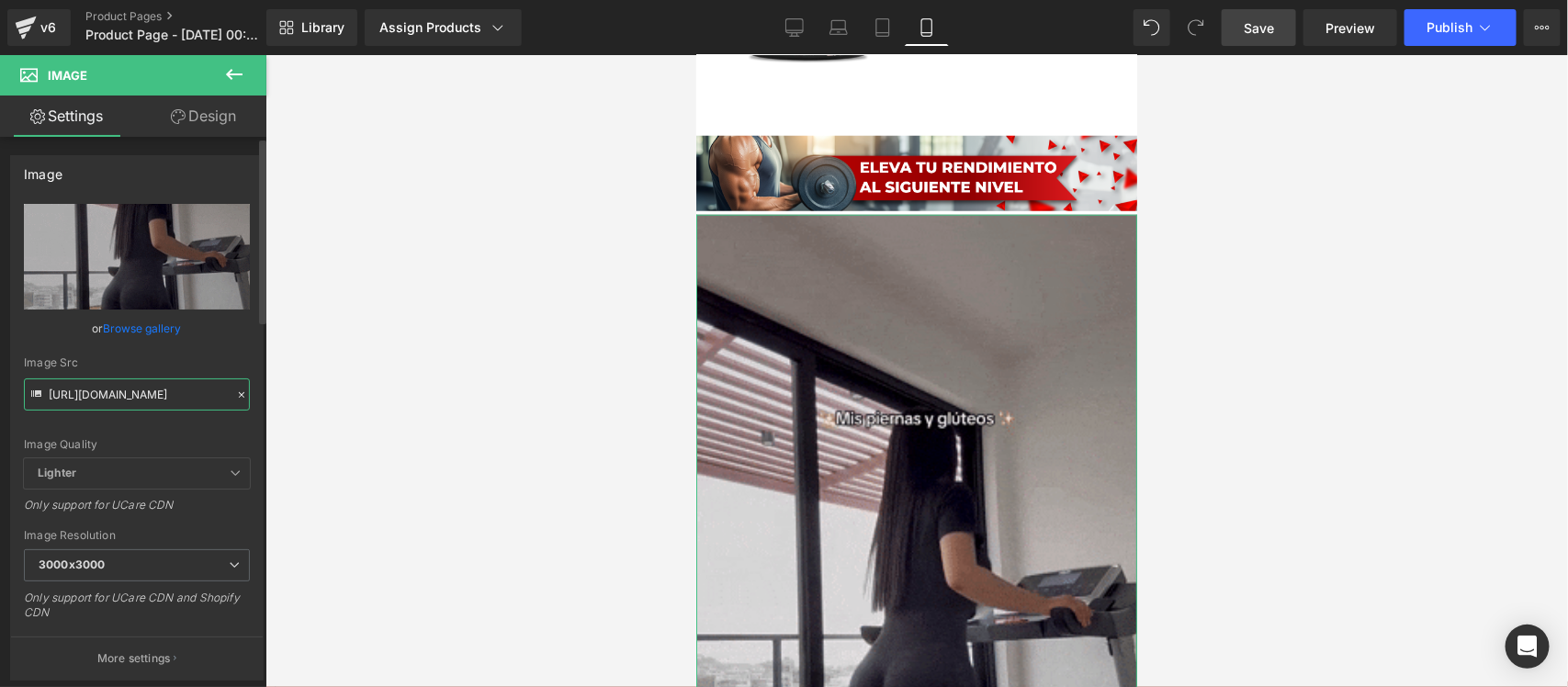
click at [246, 395] on div "https://media3.giphy.com/media/v1.Y2lkPTc5MGI3NjExZWhoams2eWNvMWRtOWhtbTBzOTI4a…" at bounding box center [137, 442] width 252 height 476
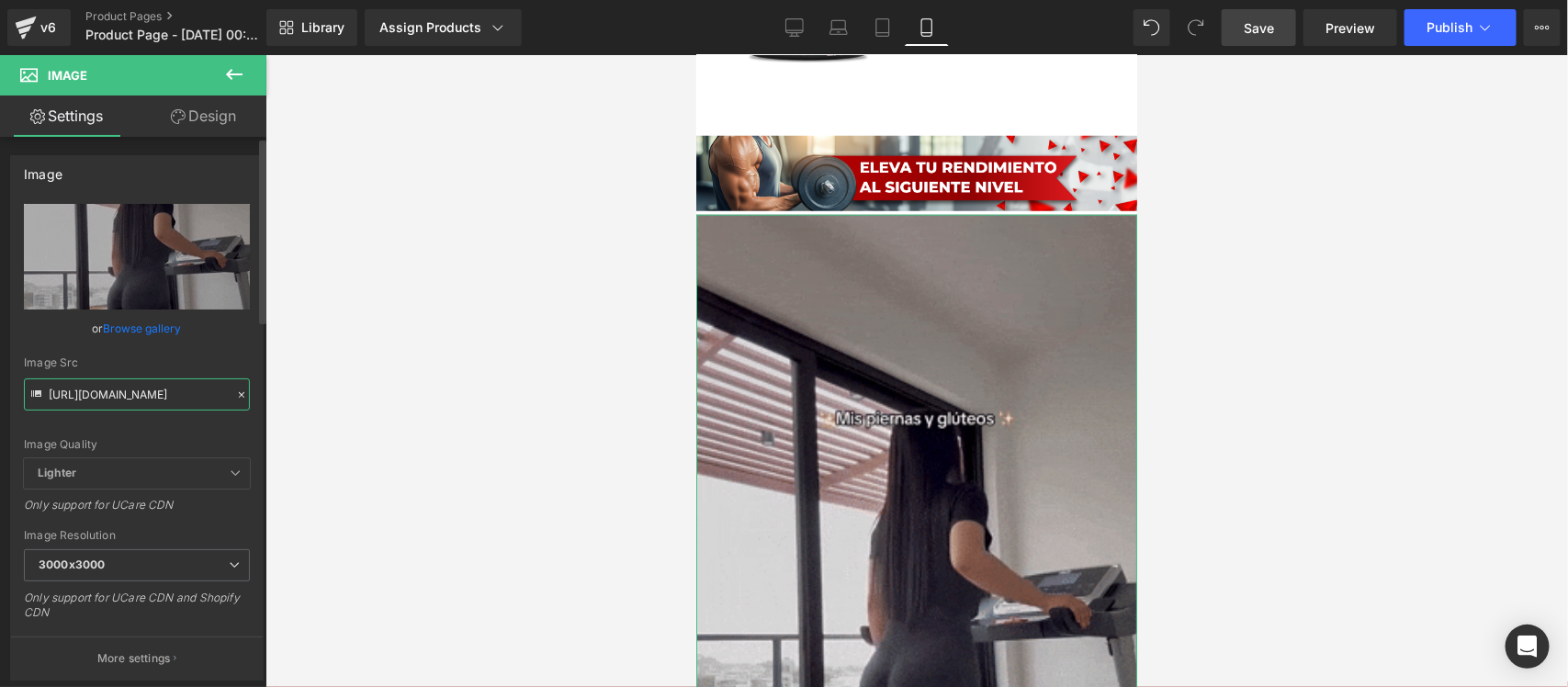
paste input "0.giphy.com/media/v1.Y2lkPTc5MGI3NjExYjA4aHRnN29kd3FoMWpvajhhOGg4NnZjZzF5bXh0eW…"
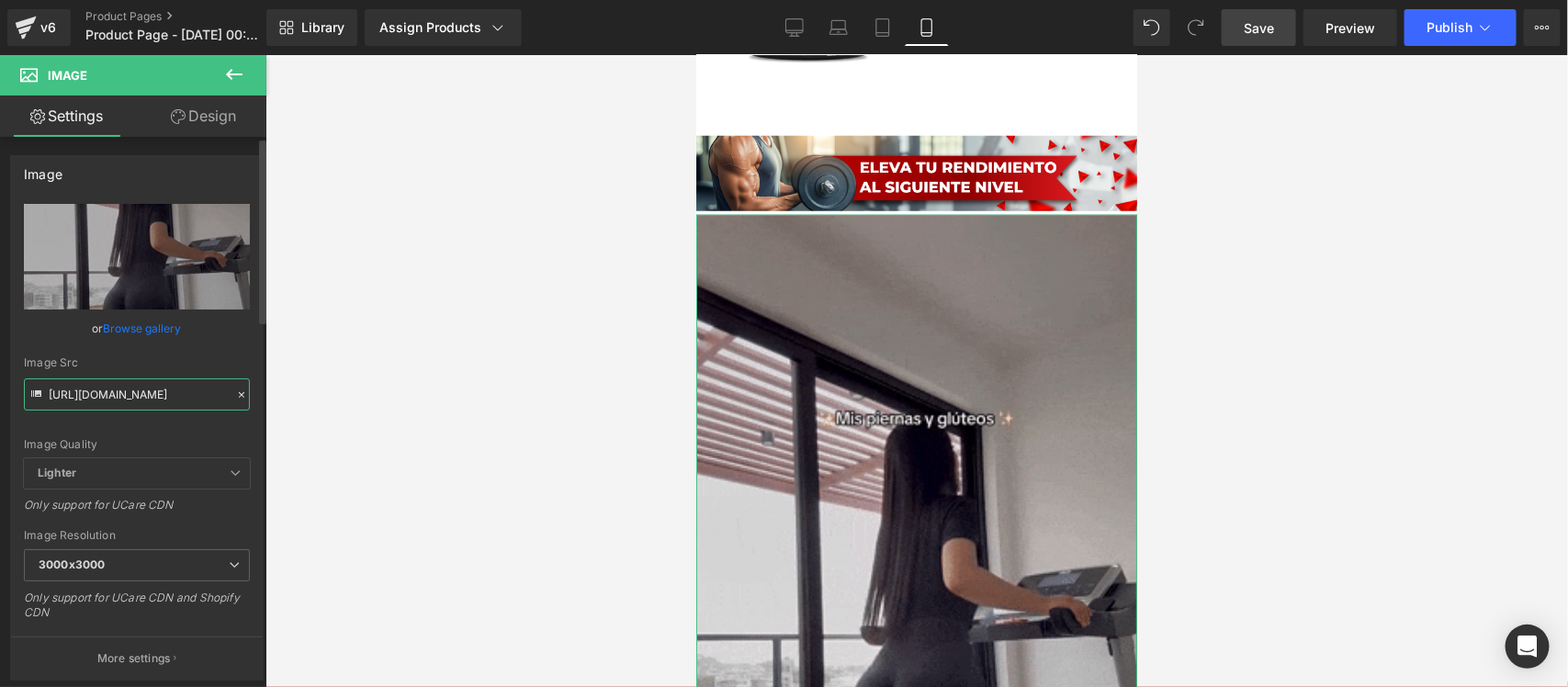
type input "https://media0.giphy.com/media/v1.Y2lkPTc5MGI3NjExYjA4aHRnN29kd3FoMWpvajhhOGg4N…"
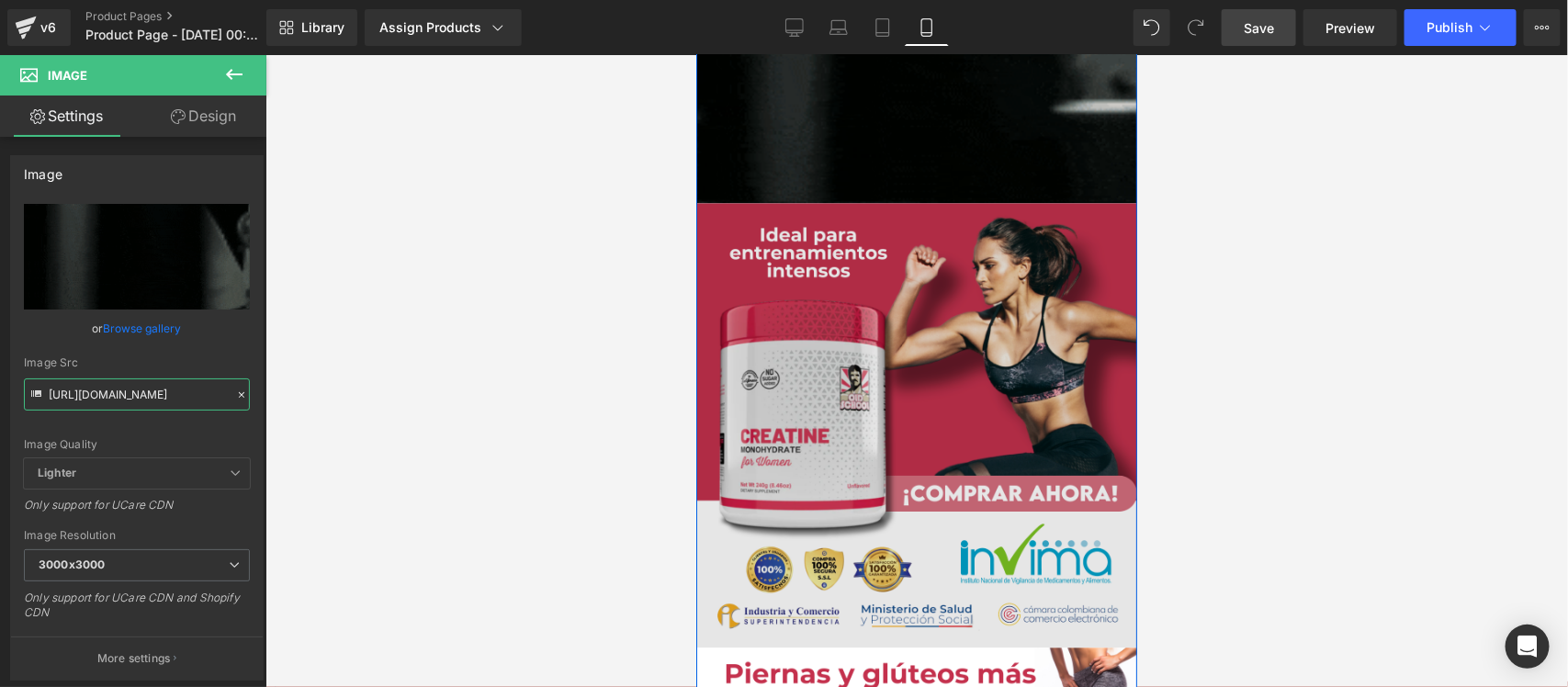
scroll to position [4705, 0]
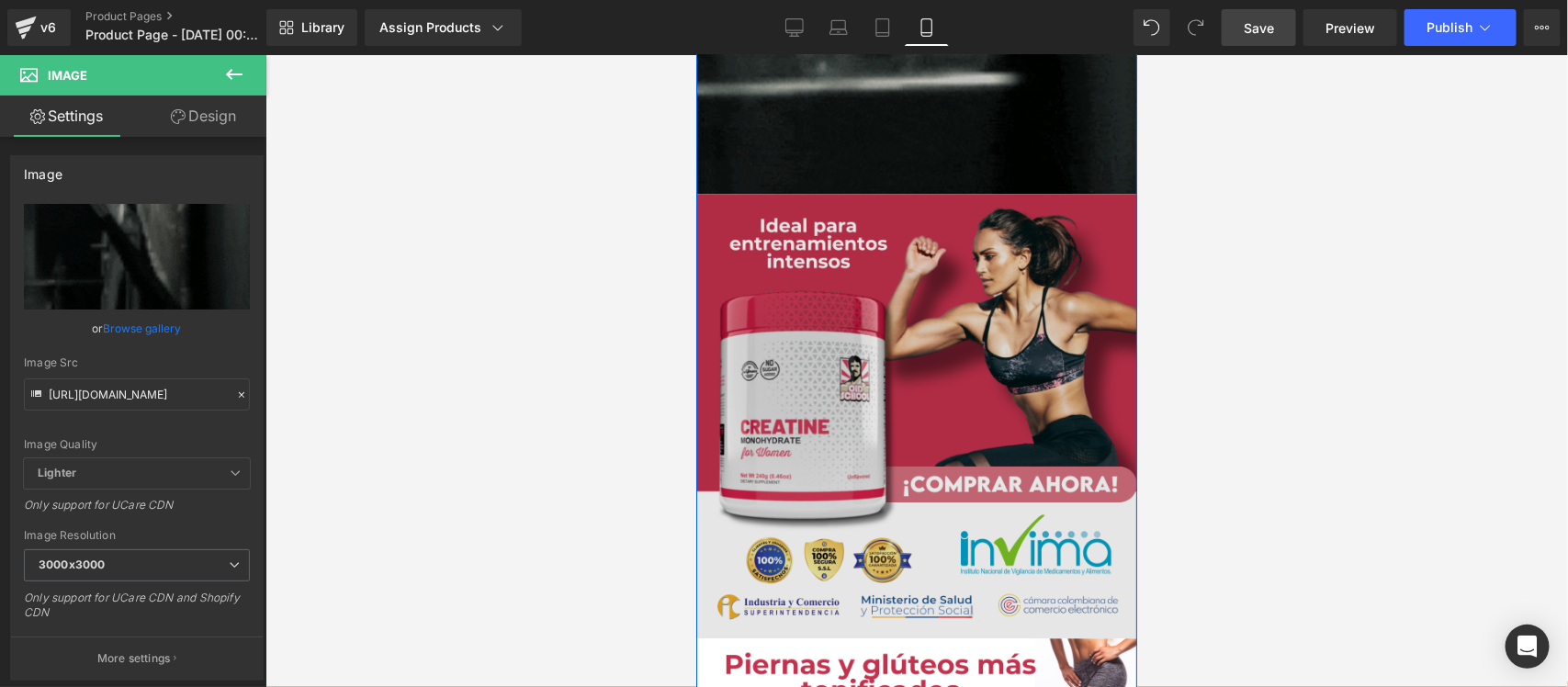
click at [922, 404] on div "Image" at bounding box center [916, 416] width 441 height 445
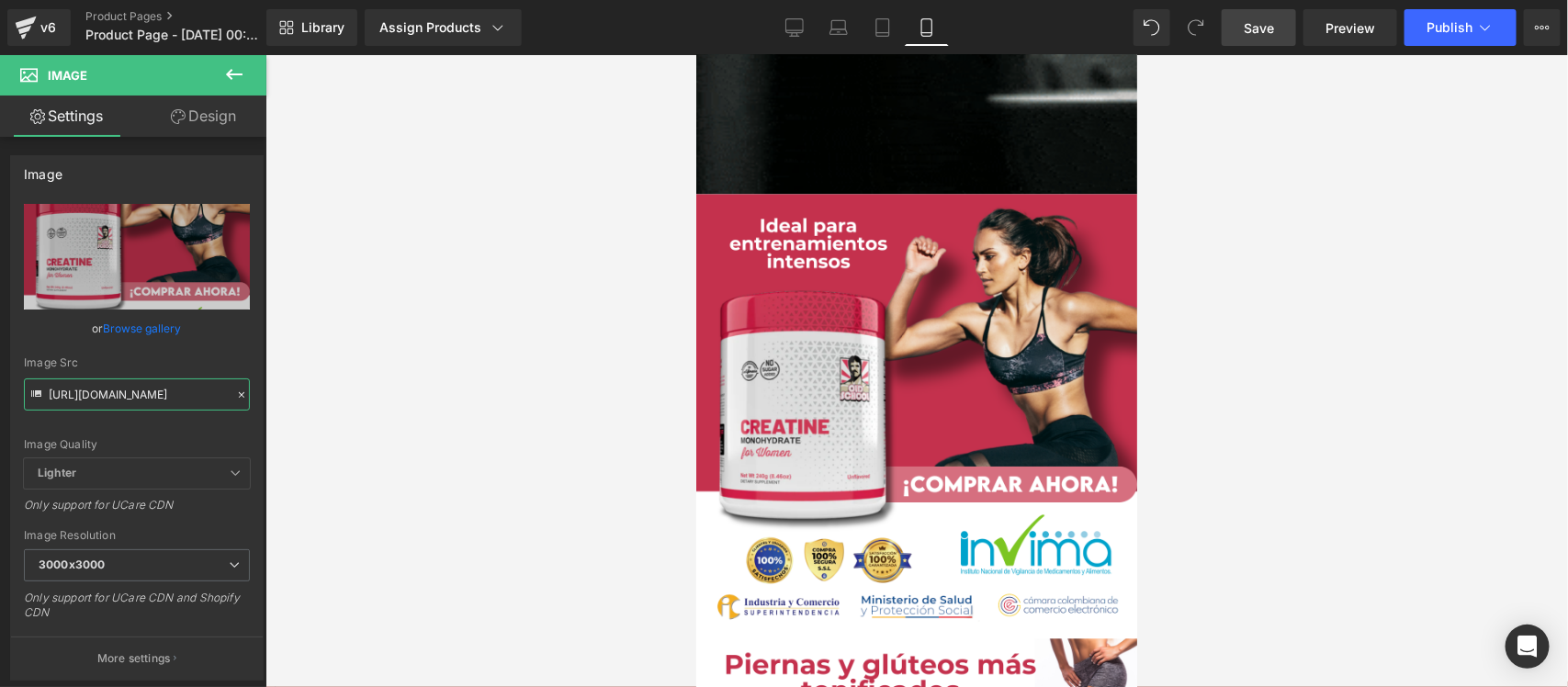
drag, startPoint x: 49, startPoint y: 392, endPoint x: 345, endPoint y: 400, distance: 296.1
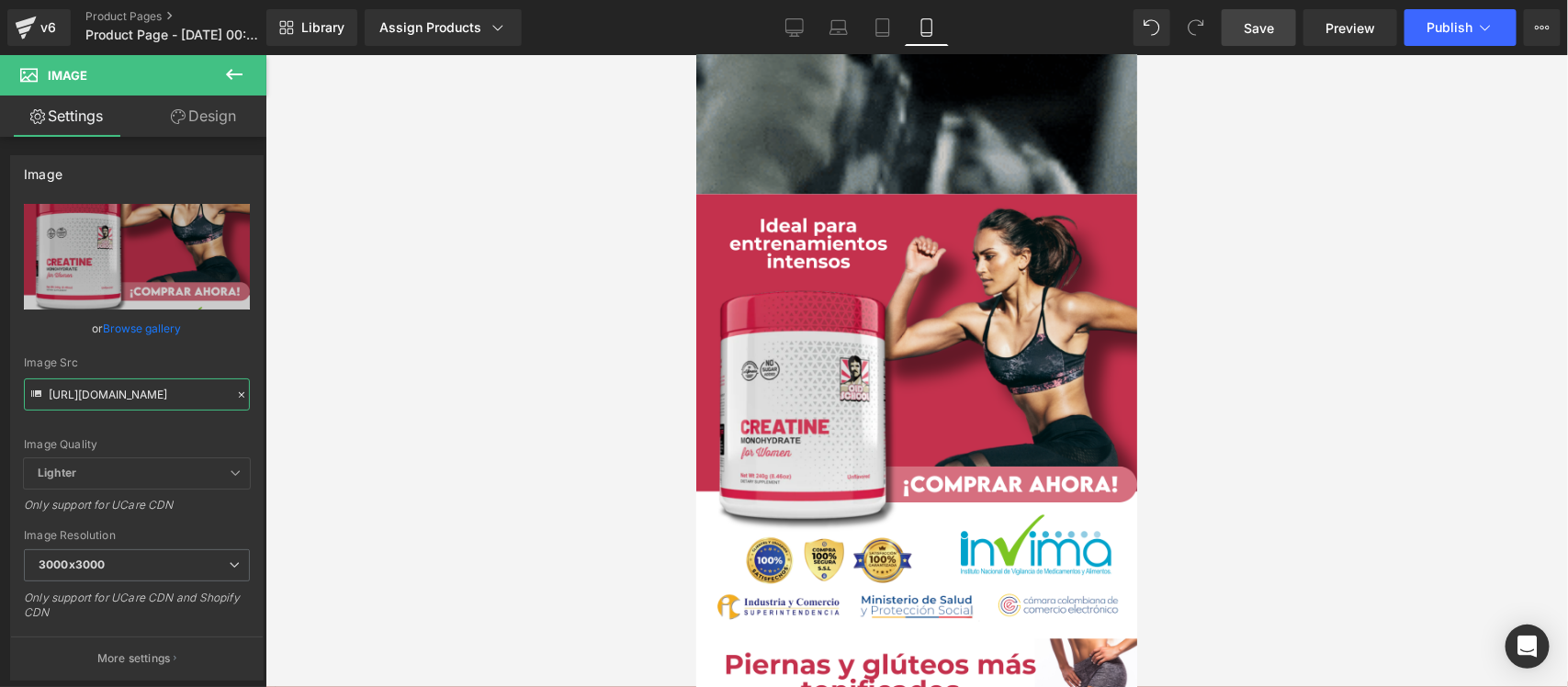
click at [345, 400] on div "Image You are previewing how the will restyle your page. You can not edit Eleme…" at bounding box center [784, 359] width 1568 height 718
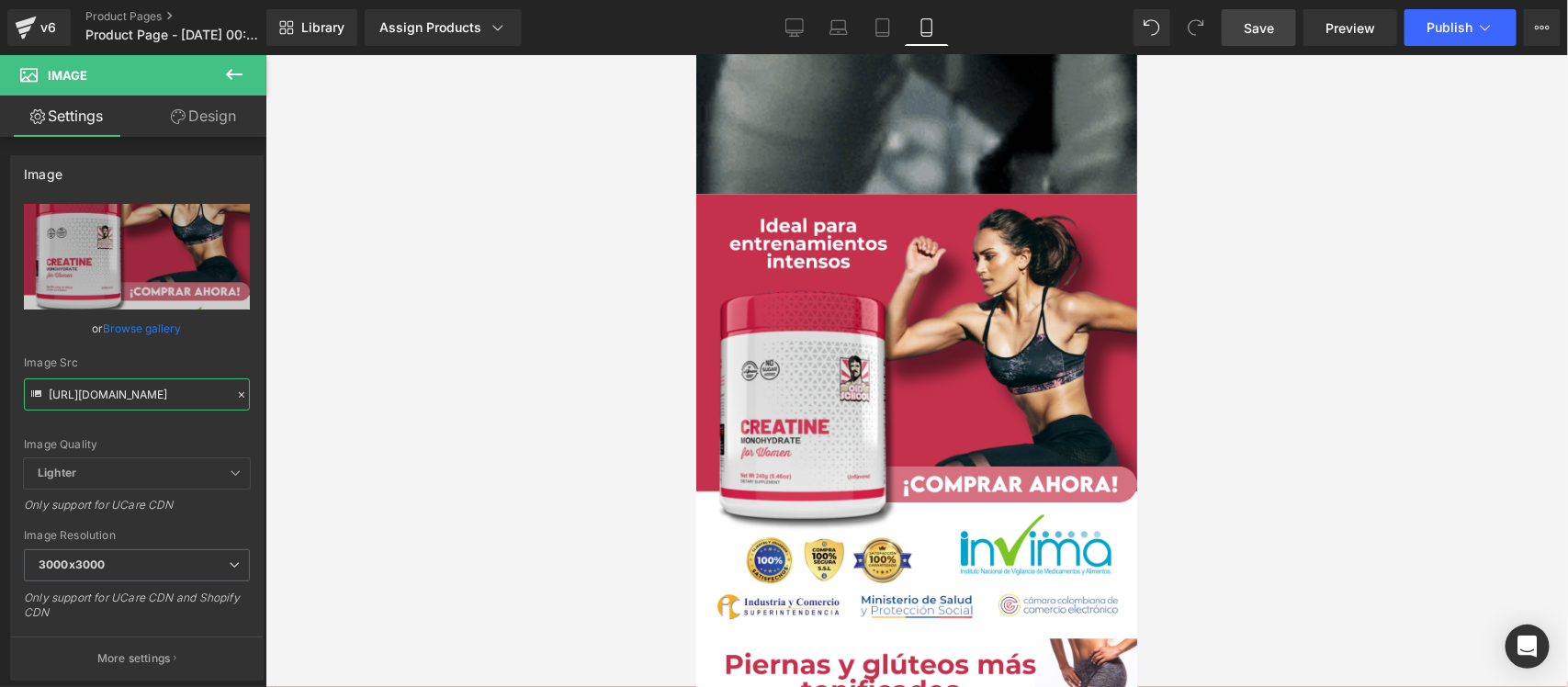
paste input "LdKNff0F/Pieza-2-3x"
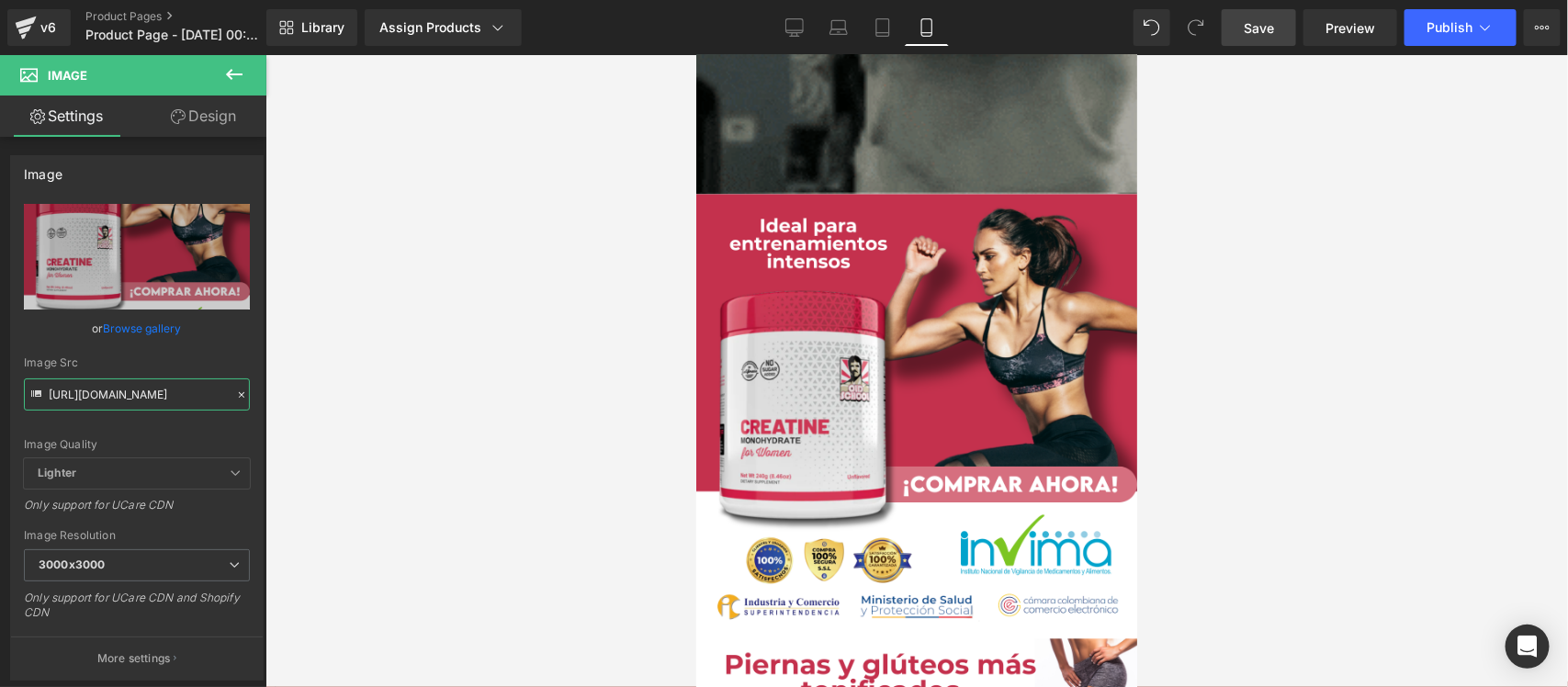
type input "https://i.ibb.co/LdKNff0F/Pieza-2-3x.png"
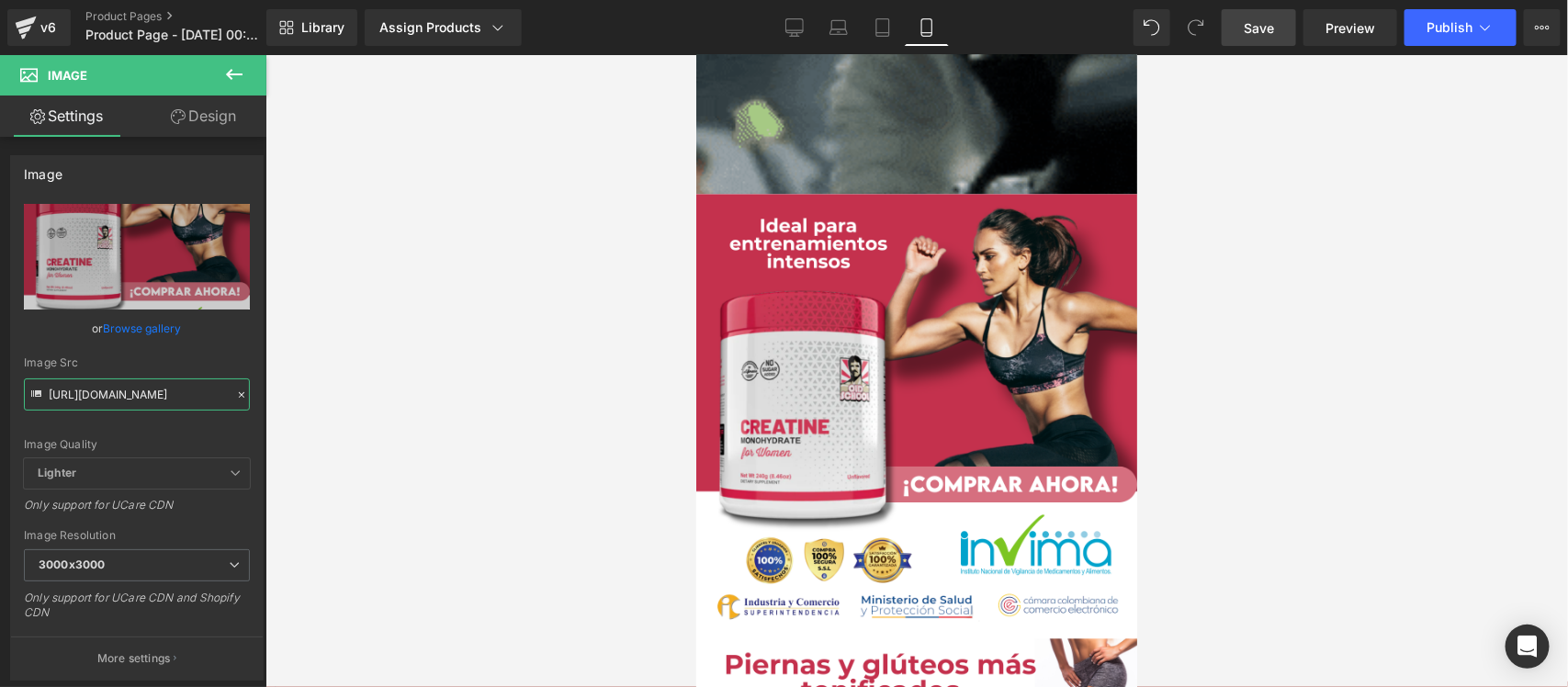
scroll to position [0, 44]
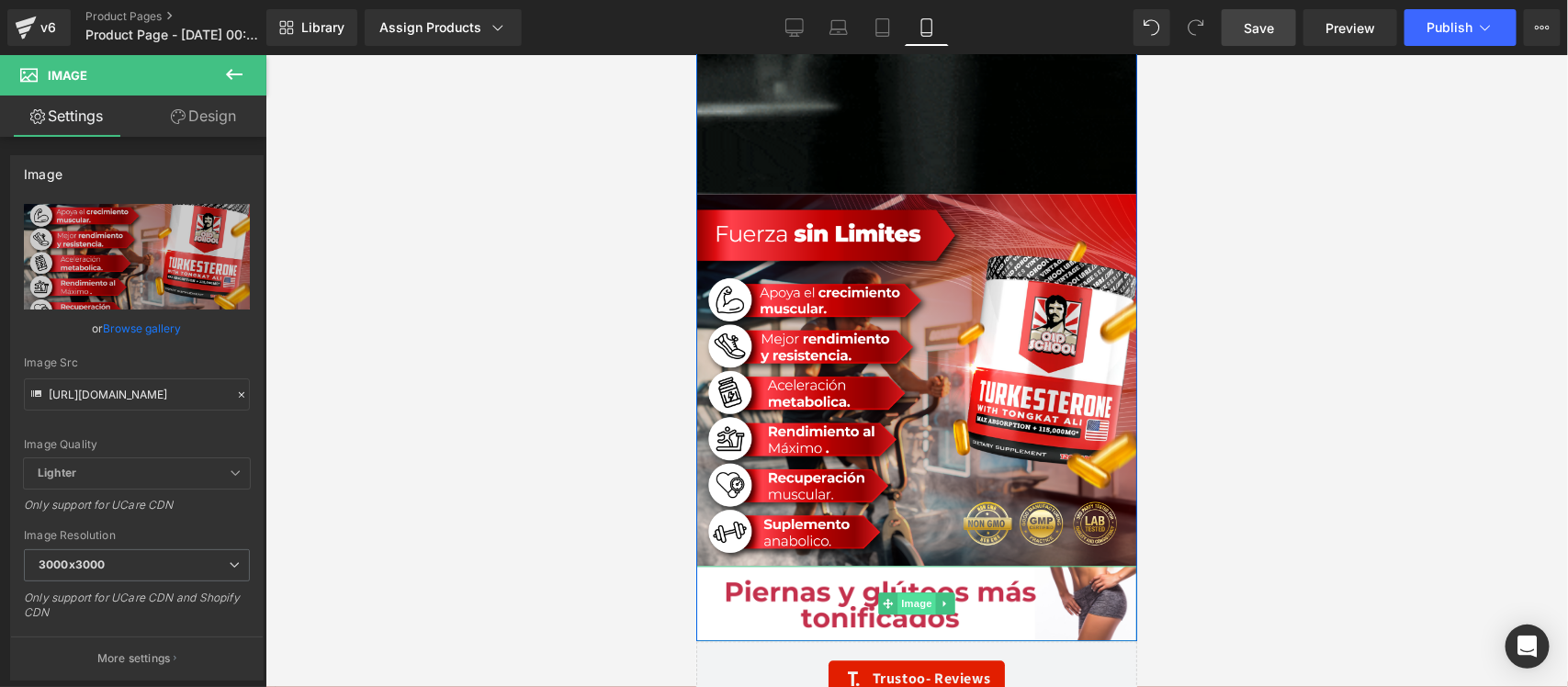
click at [907, 603] on span "Image" at bounding box center [916, 603] width 39 height 22
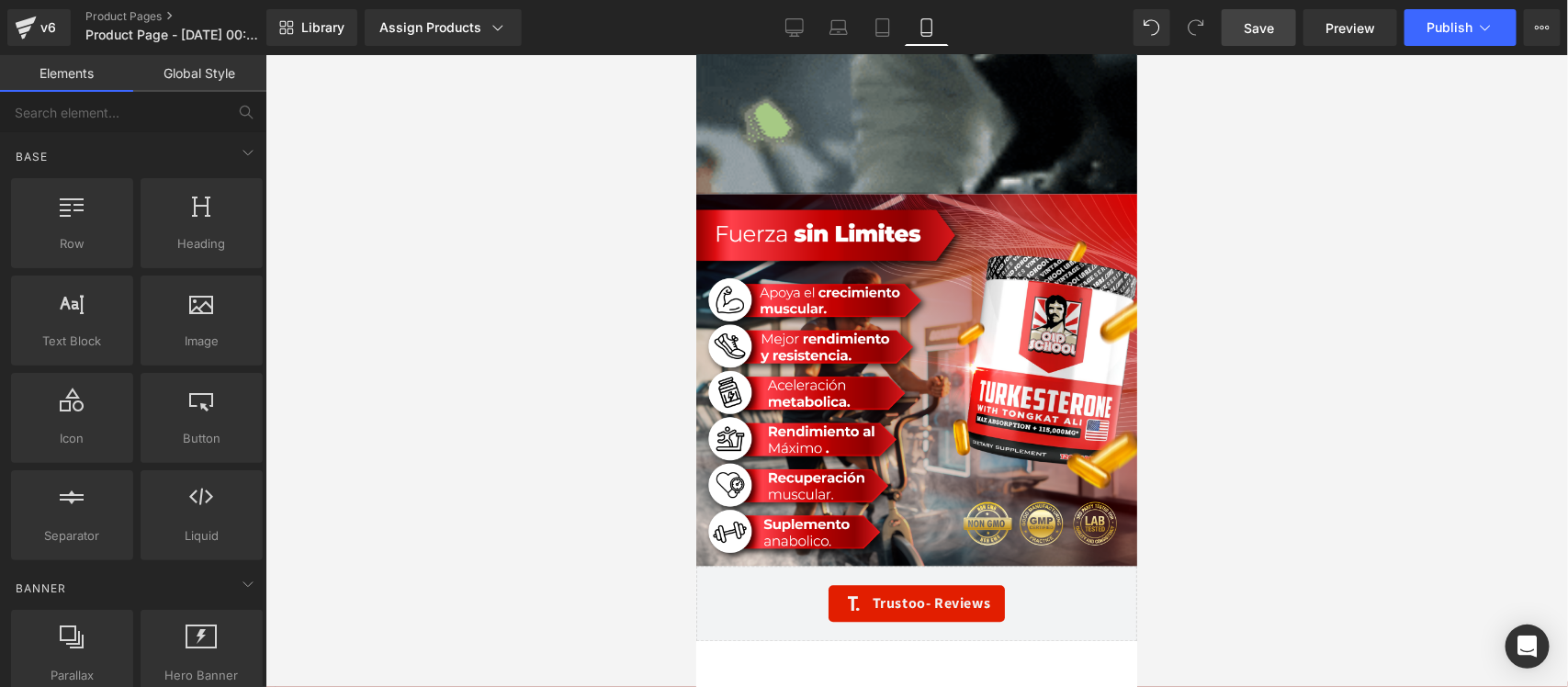
click at [1273, 26] on span "Save" at bounding box center [1258, 28] width 30 height 19
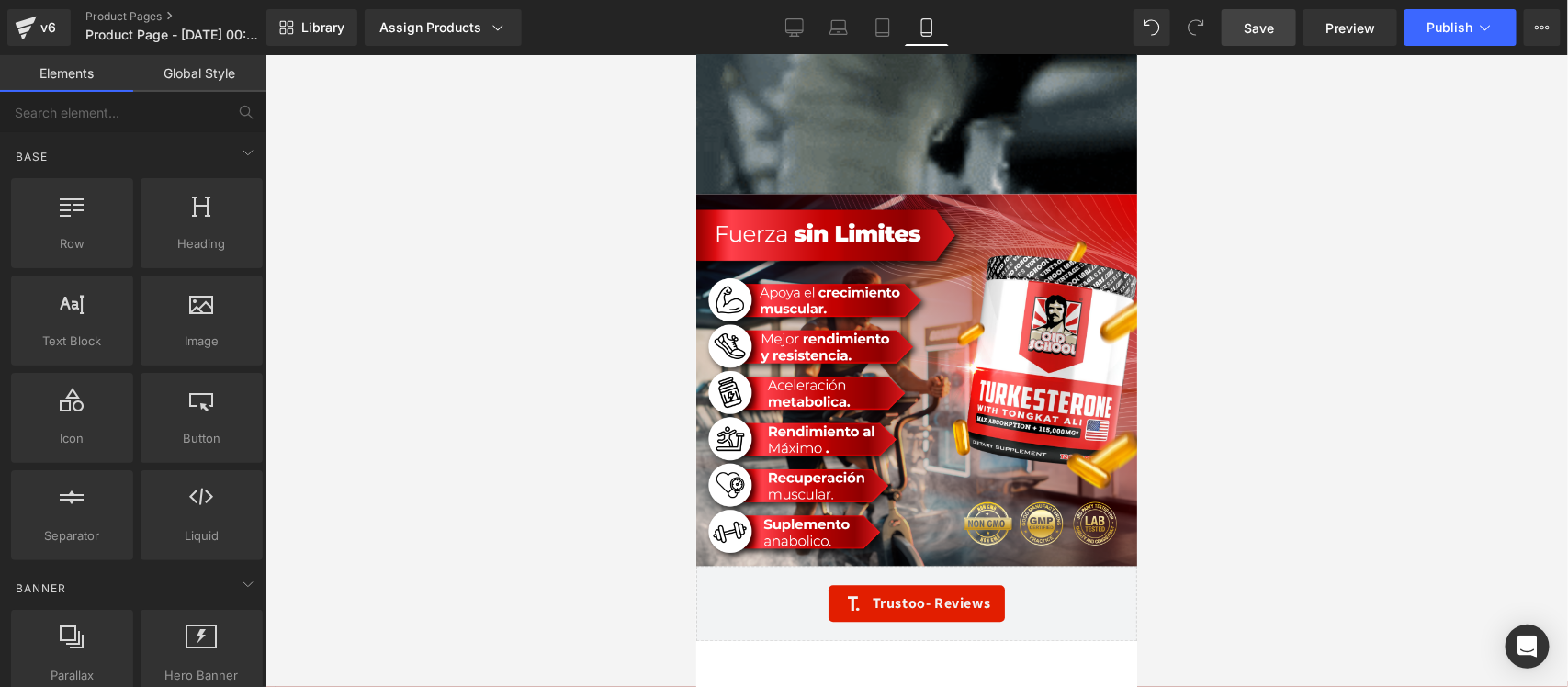
click at [1238, 29] on link "Save" at bounding box center [1258, 28] width 74 height 37
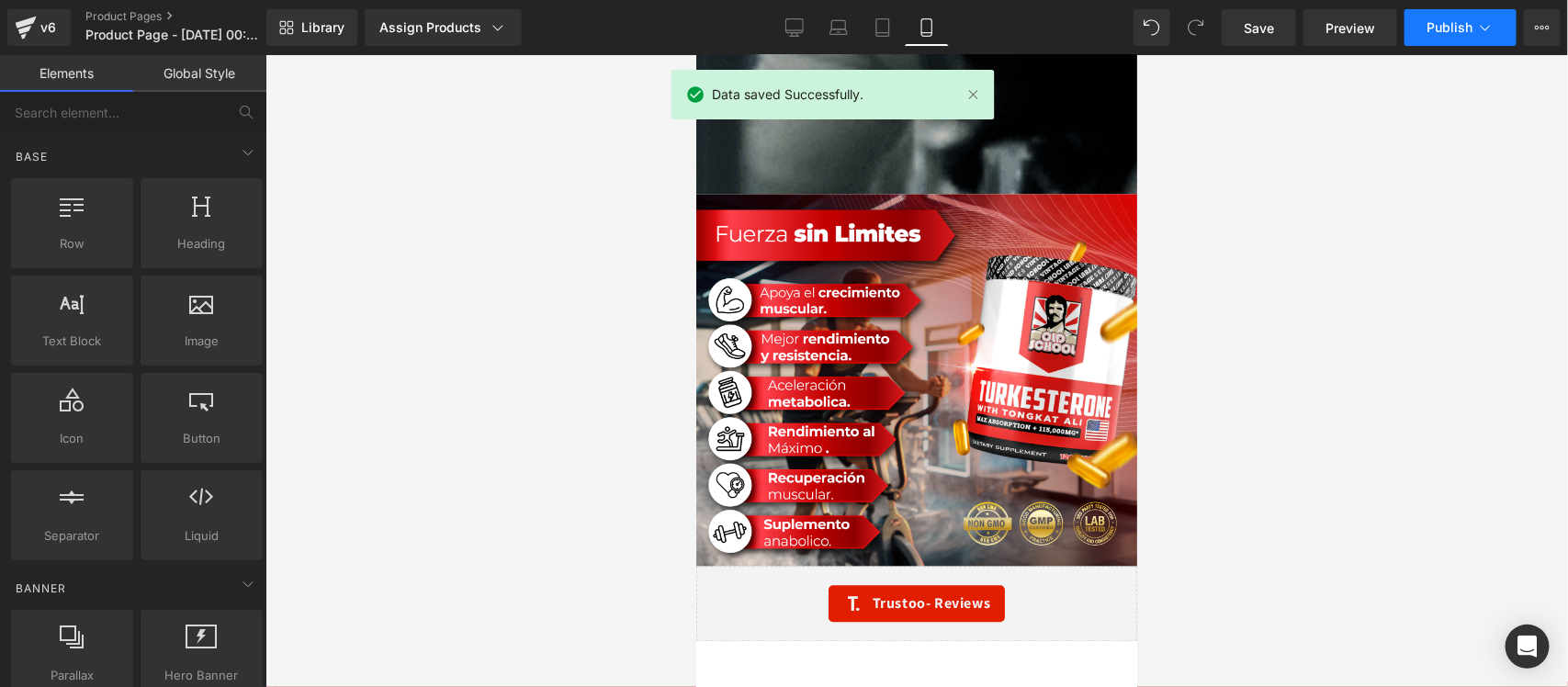
click at [1485, 29] on icon at bounding box center [1485, 28] width 10 height 6
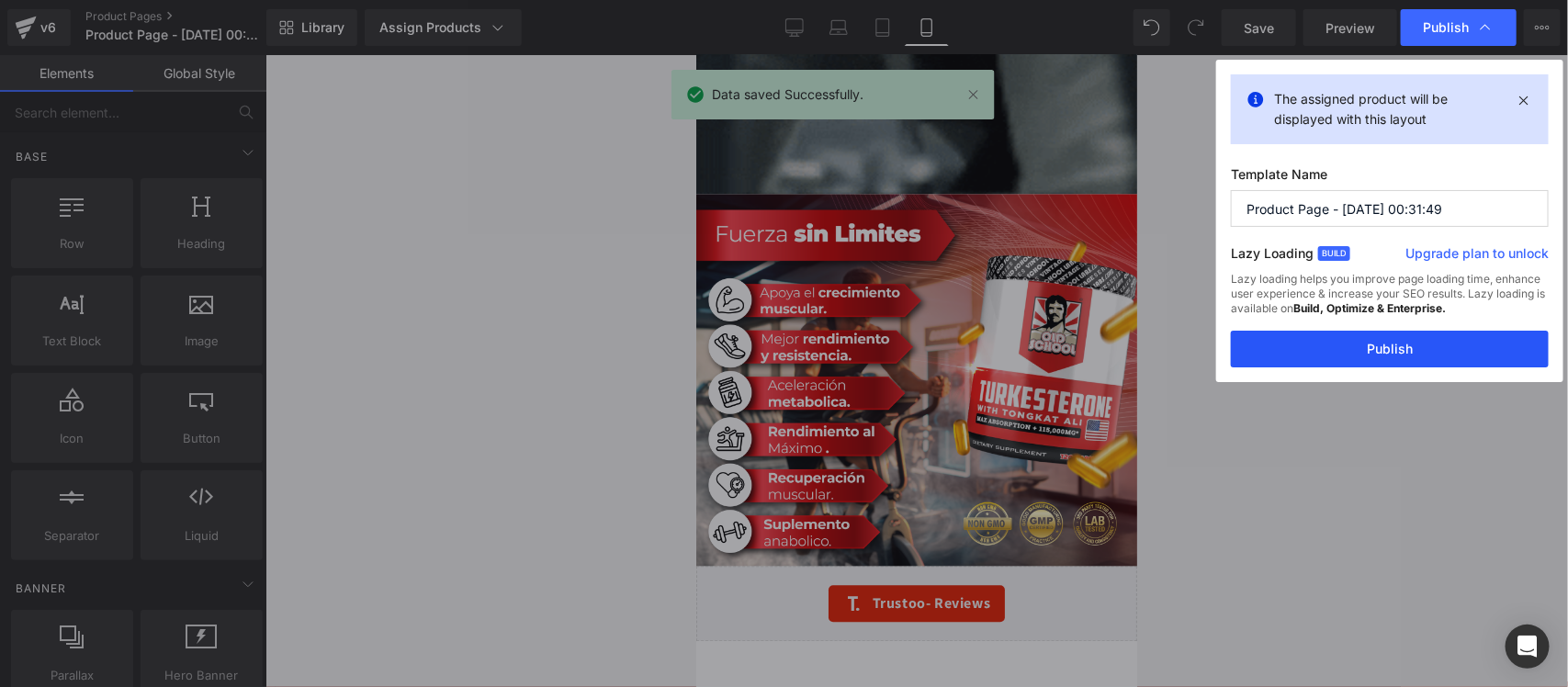
click at [1384, 350] on button "Publish" at bounding box center [1390, 349] width 318 height 37
